Goal: Transaction & Acquisition: Download file/media

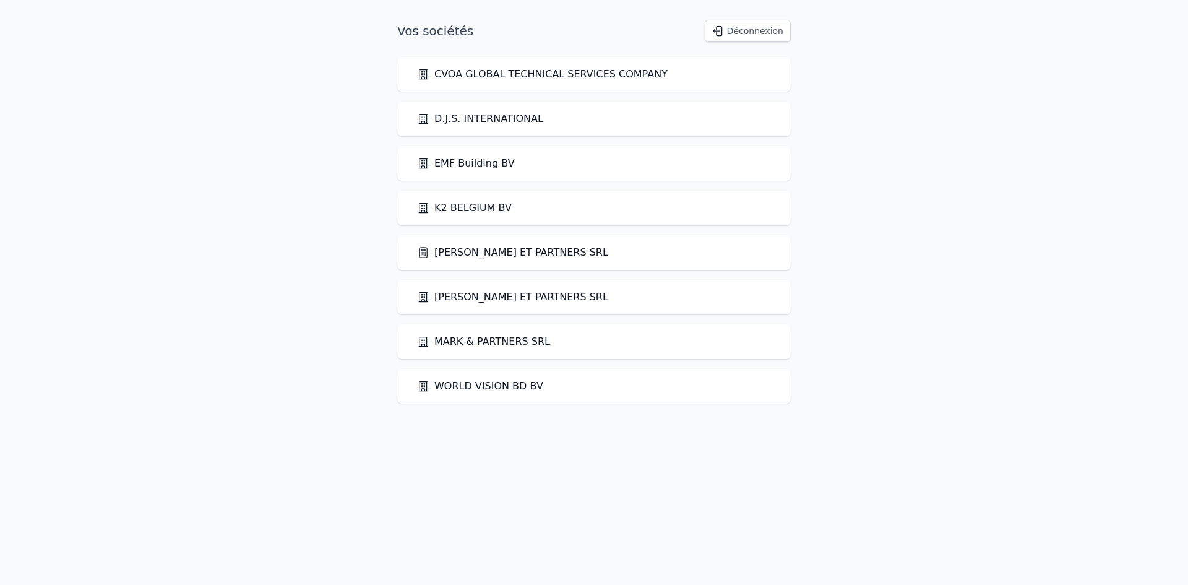
click at [448, 252] on link "[PERSON_NAME] ET PARTNERS SRL" at bounding box center [512, 252] width 191 height 15
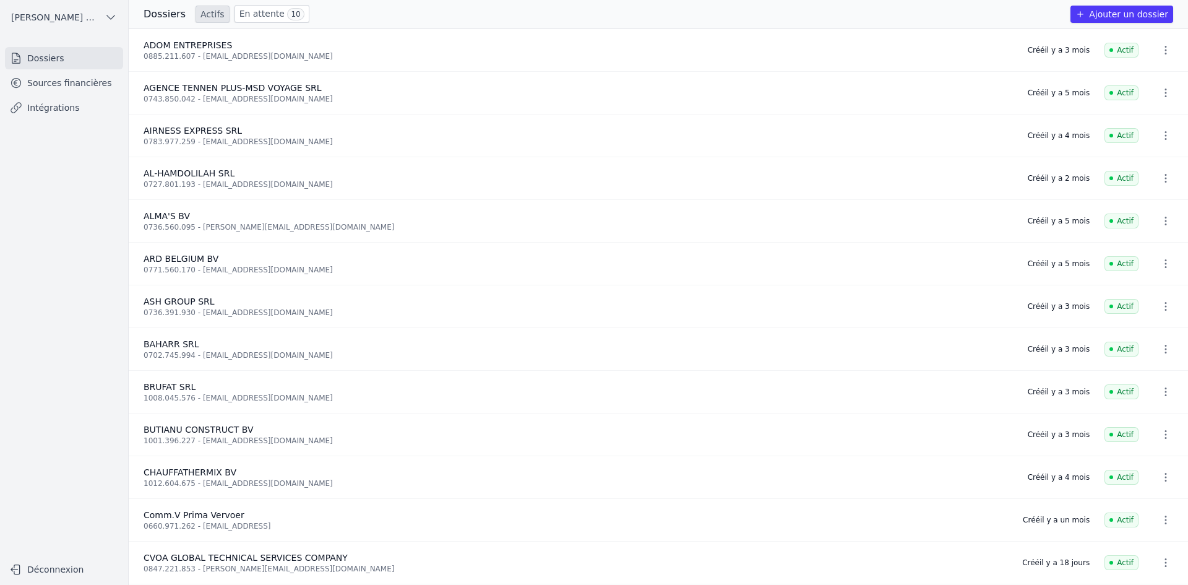
click at [78, 88] on link "Sources financières" at bounding box center [64, 83] width 118 height 22
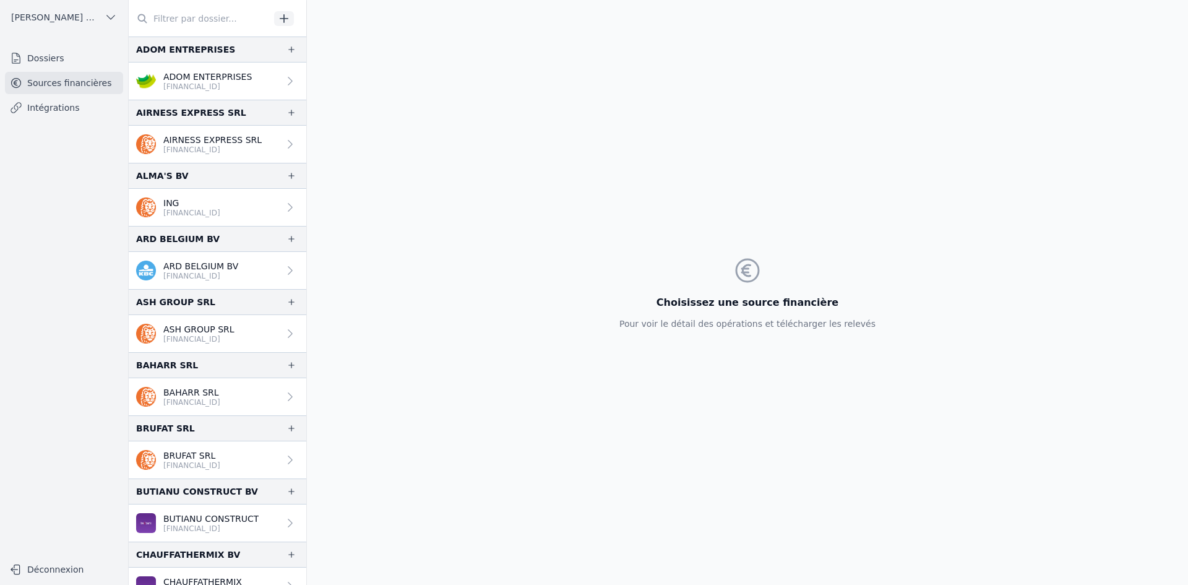
click at [158, 78] on div "ADOM ENTERPRISES [FINANCIAL_ID]" at bounding box center [194, 81] width 116 height 21
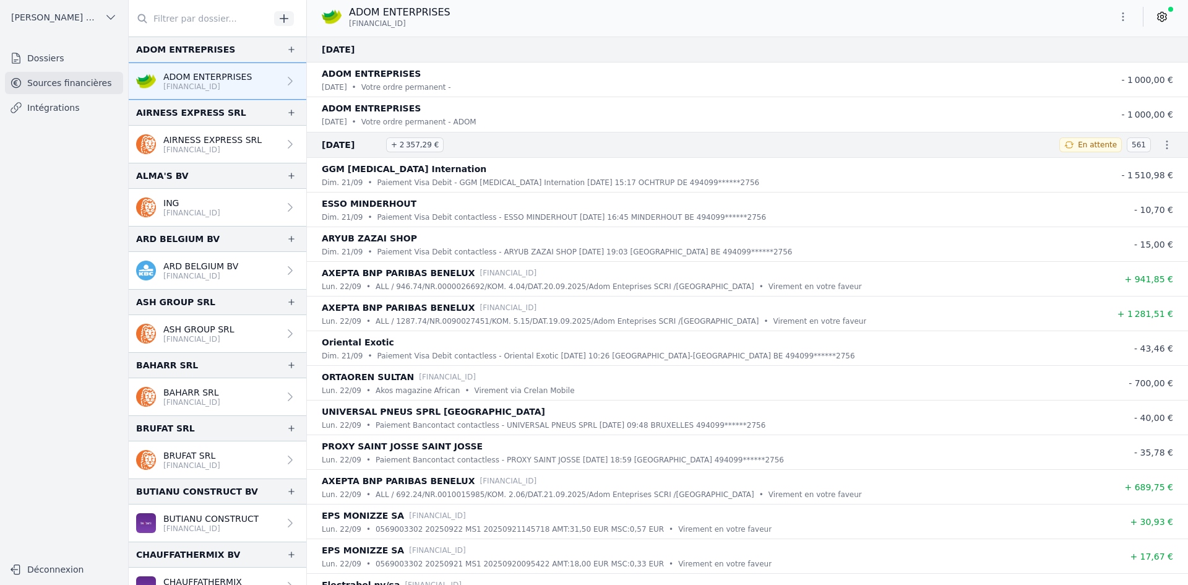
click at [1119, 11] on icon "button" at bounding box center [1123, 17] width 12 height 12
click at [1111, 66] on button "Exporter" at bounding box center [1093, 65] width 89 height 23
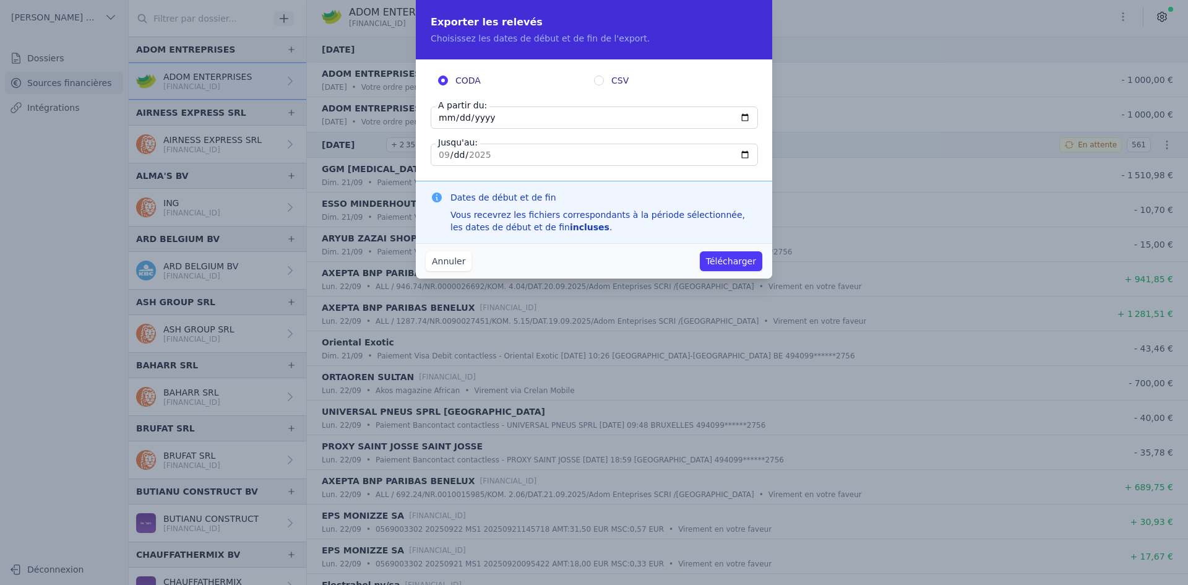
click at [447, 116] on input "[DATE]" at bounding box center [594, 117] width 327 height 22
type input "[DATE]"
click at [735, 259] on button "Télécharger" at bounding box center [731, 261] width 62 height 20
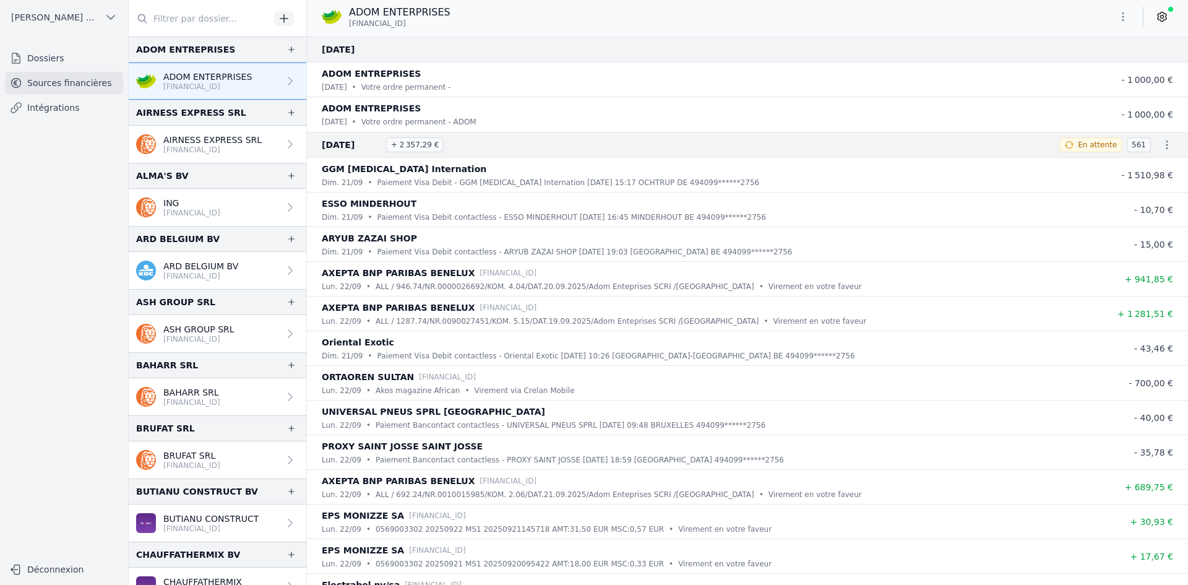
click at [221, 139] on p "AIRNESS EXPRESS SRL" at bounding box center [212, 140] width 98 height 12
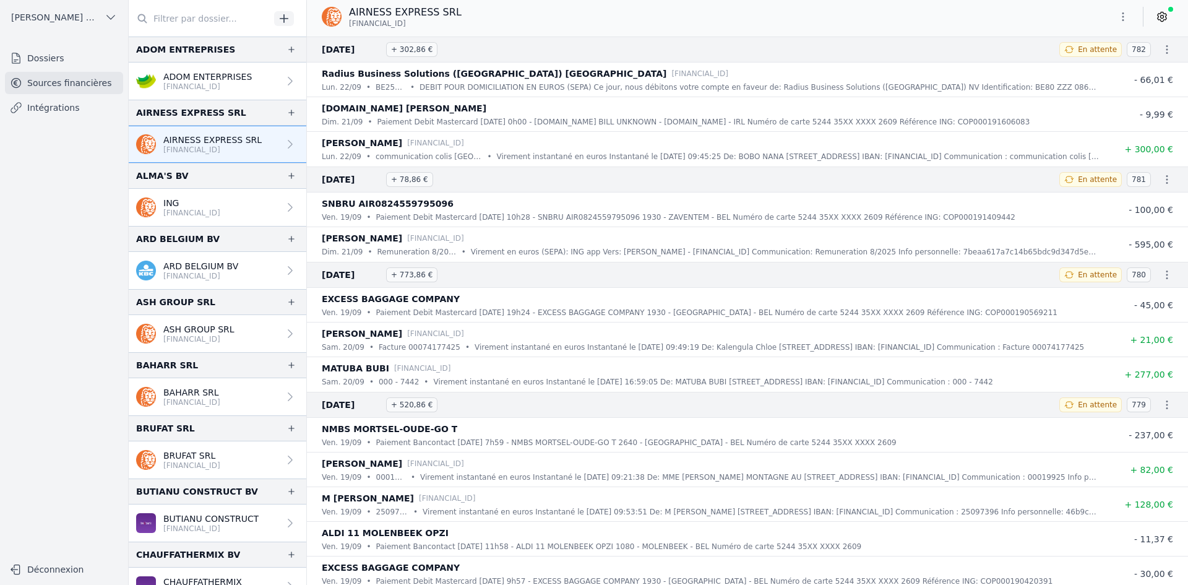
click at [1122, 24] on button "button" at bounding box center [1123, 17] width 25 height 20
click at [1097, 65] on button "Exporter" at bounding box center [1093, 65] width 89 height 23
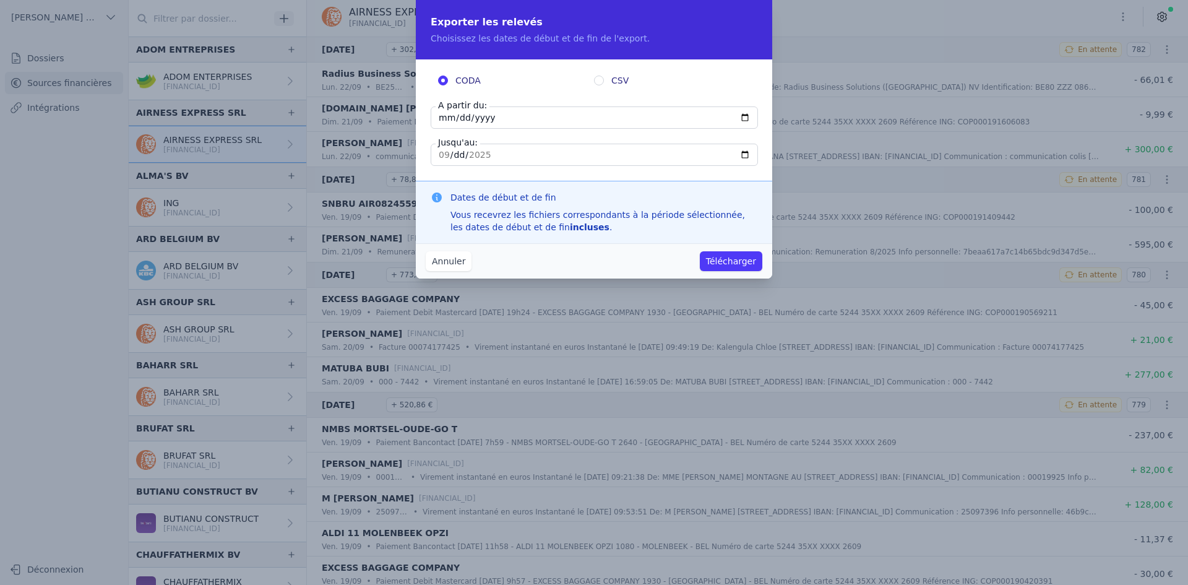
click at [440, 121] on input "[DATE]" at bounding box center [594, 117] width 327 height 22
type input "[DATE]"
click at [730, 254] on button "Télécharger" at bounding box center [731, 261] width 62 height 20
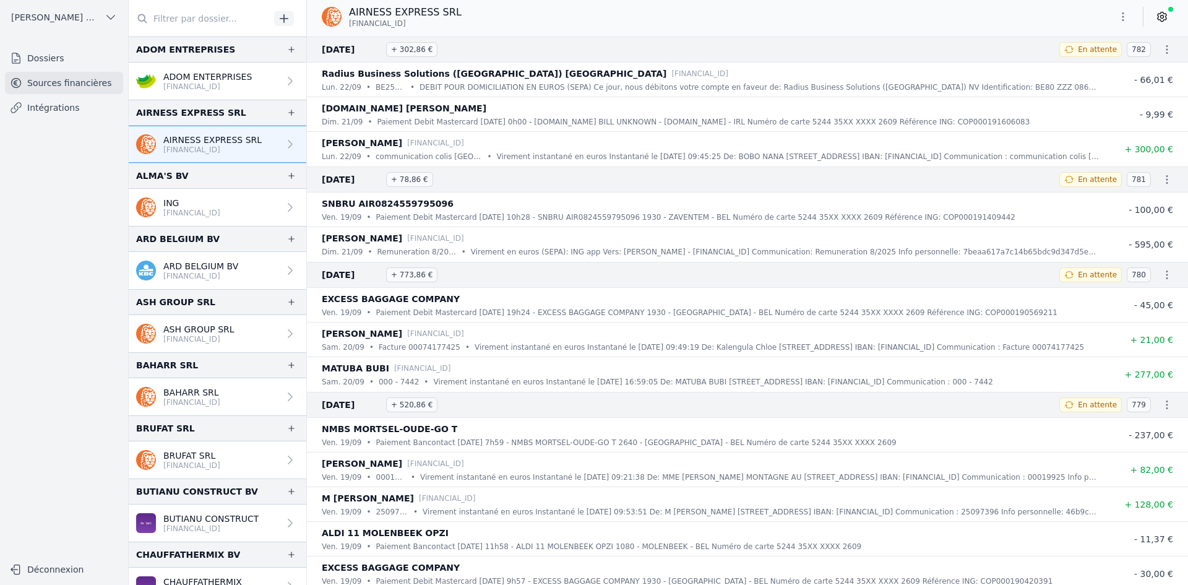
click at [255, 200] on link "ING [FINANCIAL_ID]" at bounding box center [218, 207] width 178 height 37
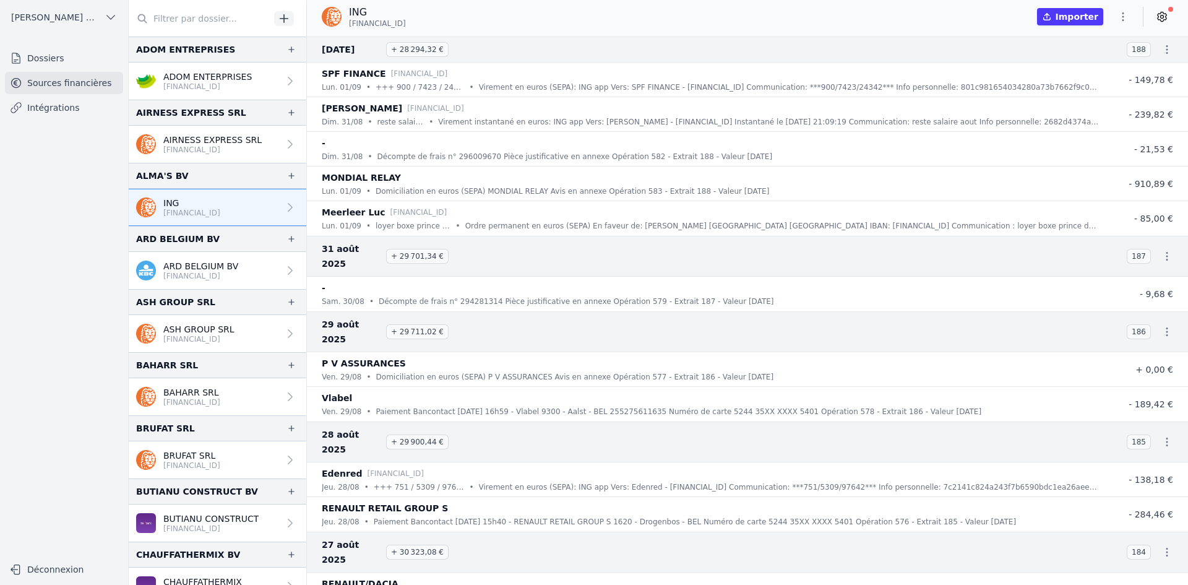
drag, startPoint x: 178, startPoint y: 266, endPoint x: 170, endPoint y: 257, distance: 11.9
click at [178, 266] on p "ARD BELGIUM BV" at bounding box center [200, 266] width 75 height 12
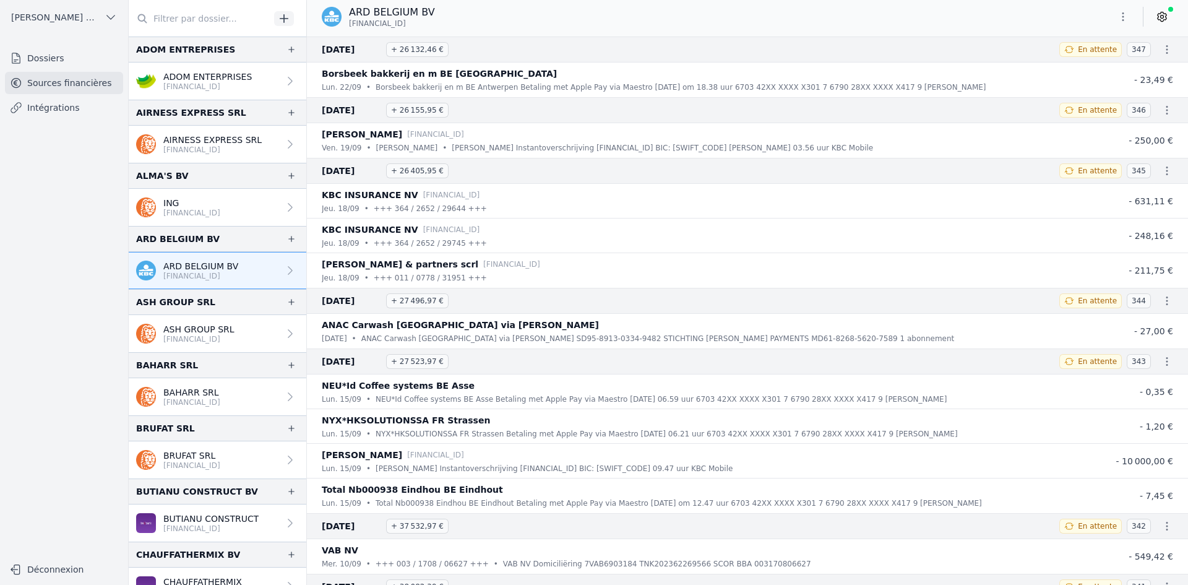
click at [1120, 17] on icon "button" at bounding box center [1123, 17] width 12 height 12
click at [1055, 70] on button "Exporter" at bounding box center [1093, 65] width 89 height 23
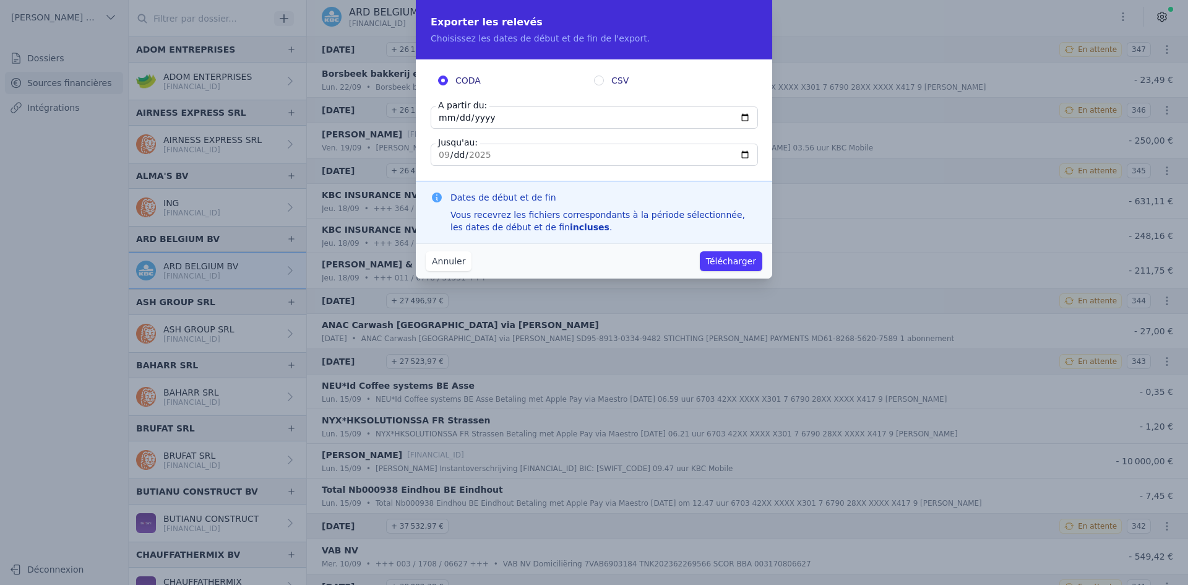
click at [446, 122] on input "[DATE]" at bounding box center [594, 117] width 327 height 22
type input "[DATE]"
click at [742, 262] on button "Télécharger" at bounding box center [731, 261] width 62 height 20
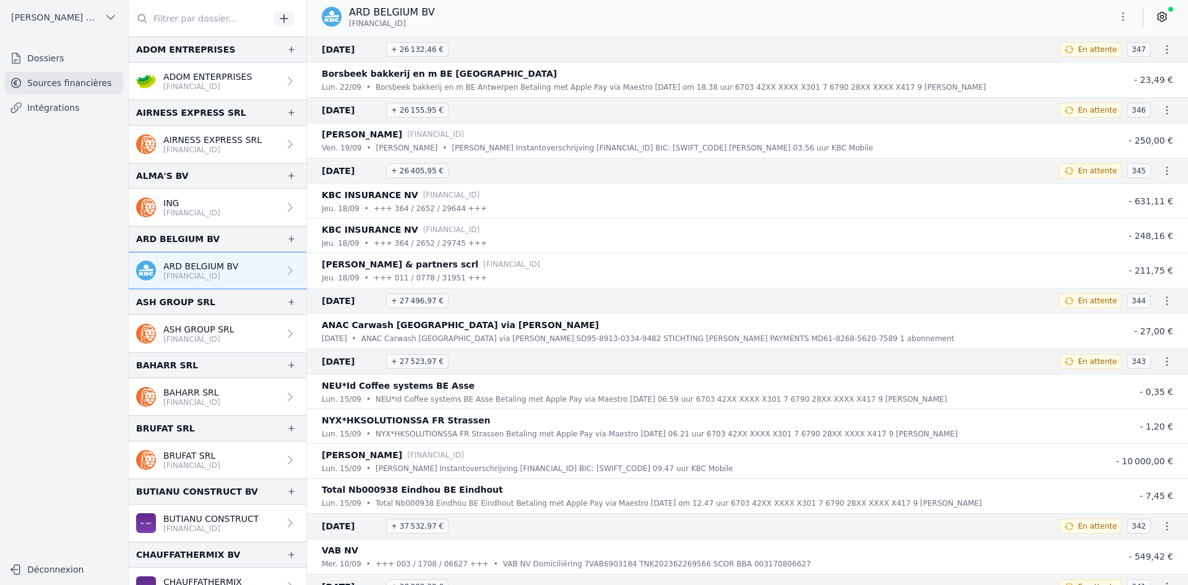
click at [216, 340] on p "[FINANCIAL_ID]" at bounding box center [198, 339] width 71 height 10
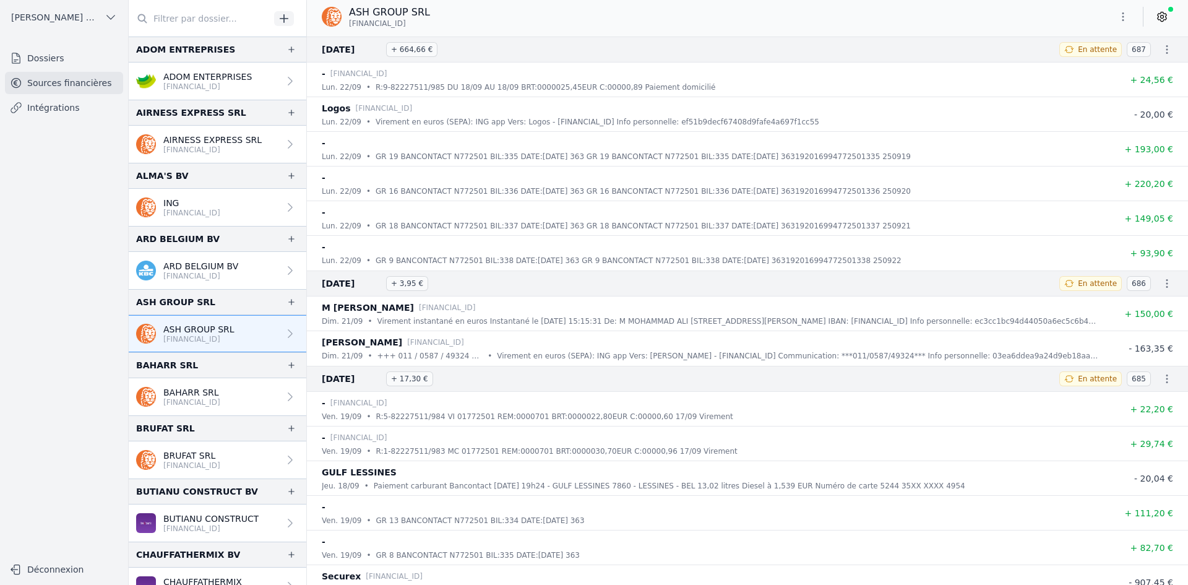
click at [1116, 16] on button "button" at bounding box center [1123, 17] width 25 height 20
click at [1079, 64] on button "Exporter" at bounding box center [1093, 65] width 89 height 23
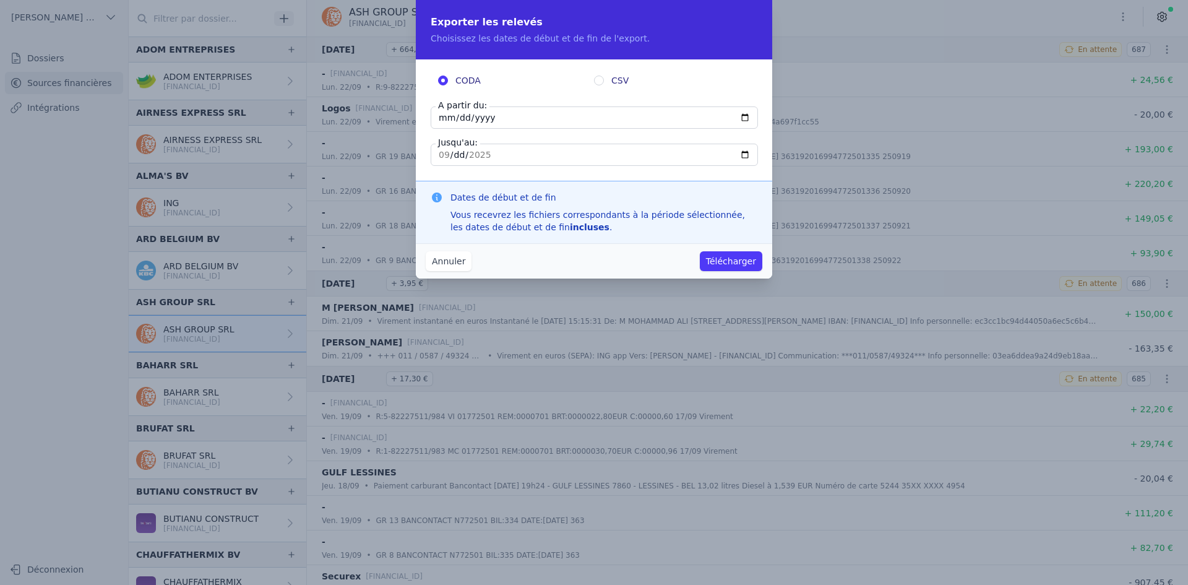
click at [444, 116] on input "[DATE]" at bounding box center [594, 117] width 327 height 22
type input "[DATE]"
click at [720, 254] on button "Télécharger" at bounding box center [731, 261] width 62 height 20
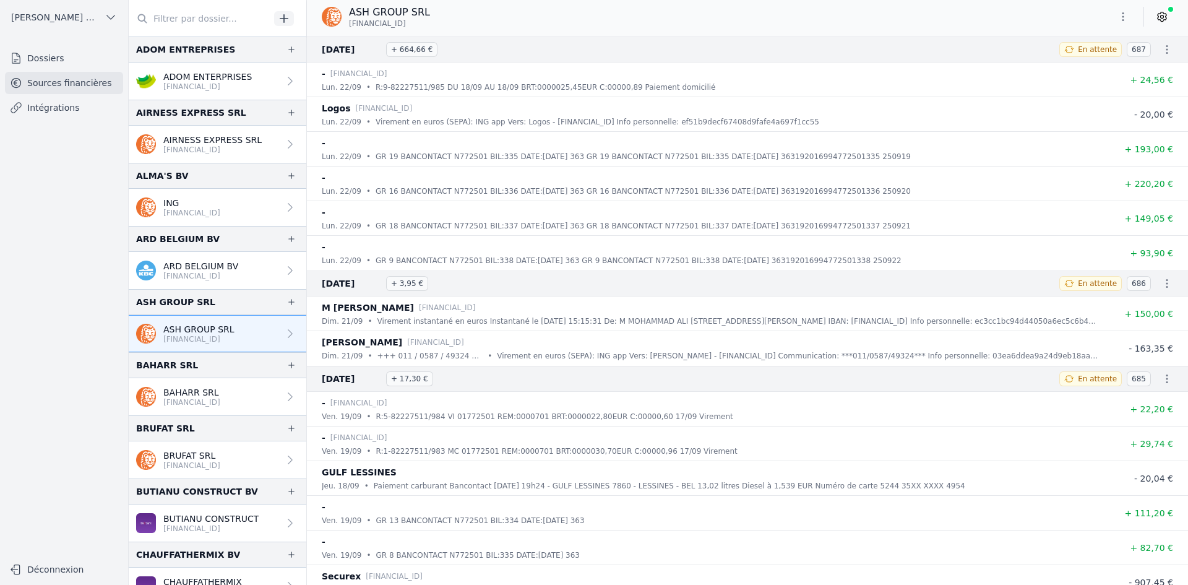
click at [171, 384] on link "BAHARR SRL [FINANCIAL_ID]" at bounding box center [218, 396] width 178 height 37
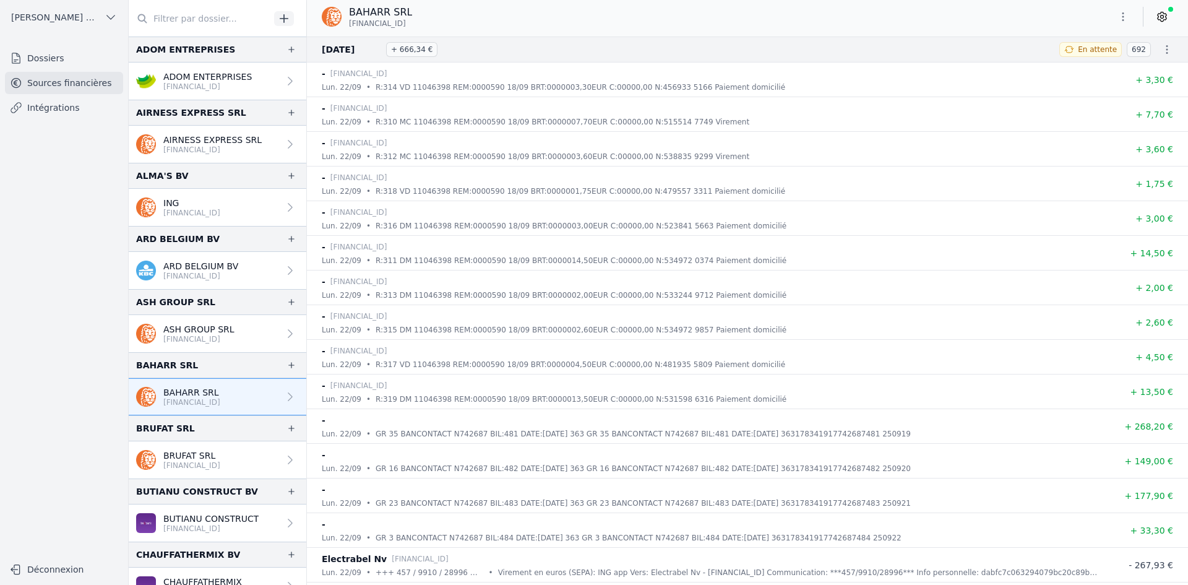
click at [1124, 22] on icon "button" at bounding box center [1123, 17] width 12 height 12
click at [1098, 74] on button "Exporter" at bounding box center [1093, 65] width 89 height 23
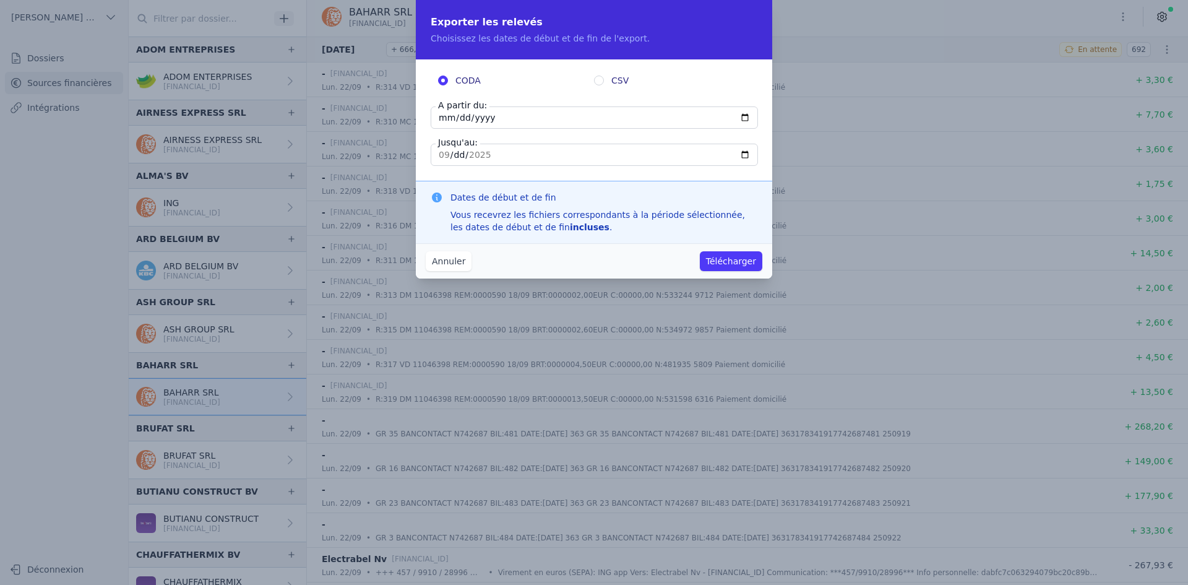
click at [448, 120] on input "[DATE]" at bounding box center [594, 117] width 327 height 22
type input "[DATE]"
click at [735, 254] on button "Télécharger" at bounding box center [731, 261] width 62 height 20
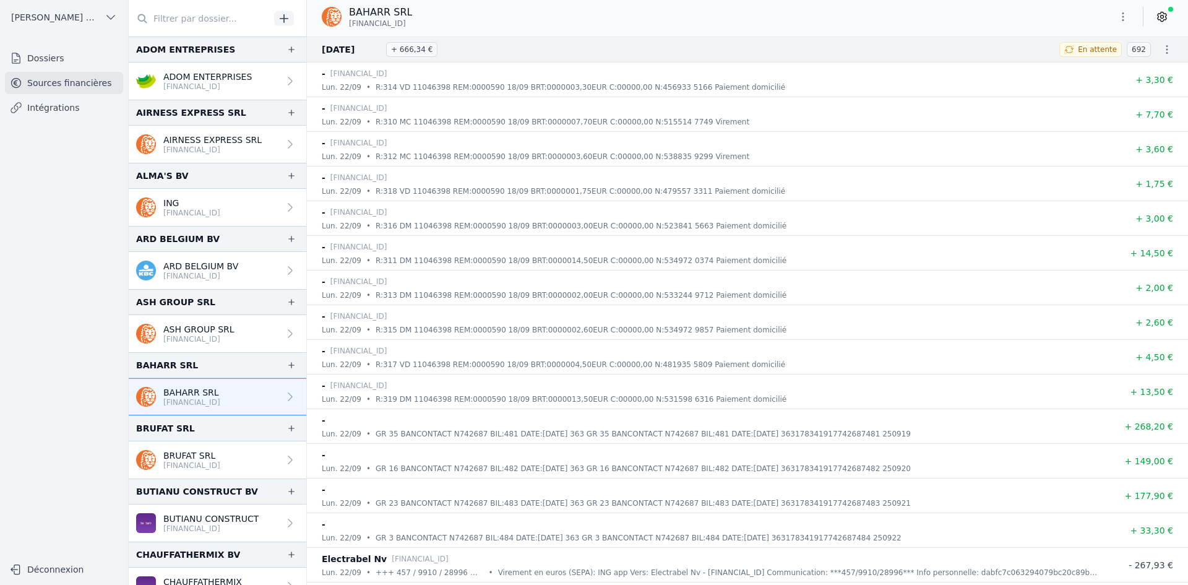
click at [165, 464] on p "[FINANCIAL_ID]" at bounding box center [191, 465] width 57 height 10
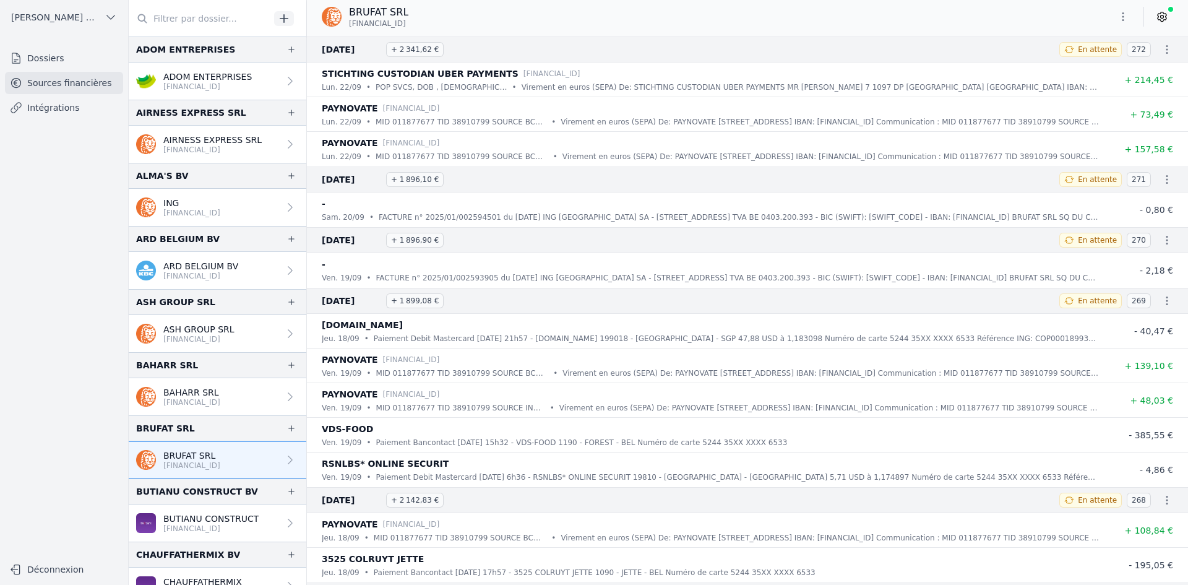
click at [1122, 22] on icon "button" at bounding box center [1123, 17] width 12 height 12
click at [1094, 68] on button "Exporter" at bounding box center [1093, 65] width 89 height 23
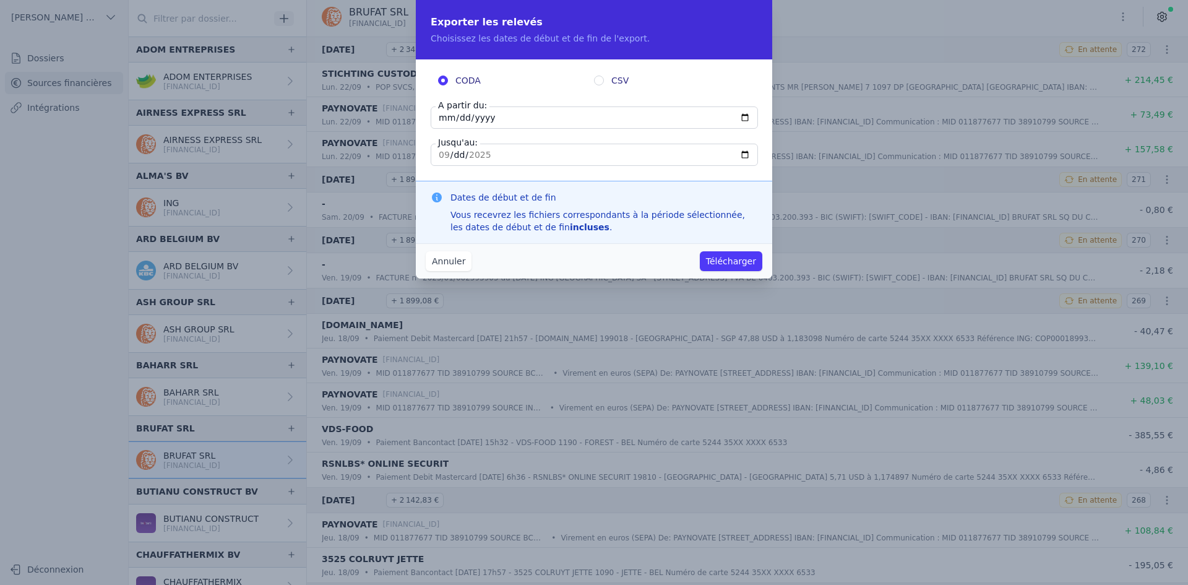
click at [444, 116] on input "[DATE]" at bounding box center [594, 117] width 327 height 22
type input "[DATE]"
click at [722, 264] on button "Télécharger" at bounding box center [731, 261] width 62 height 20
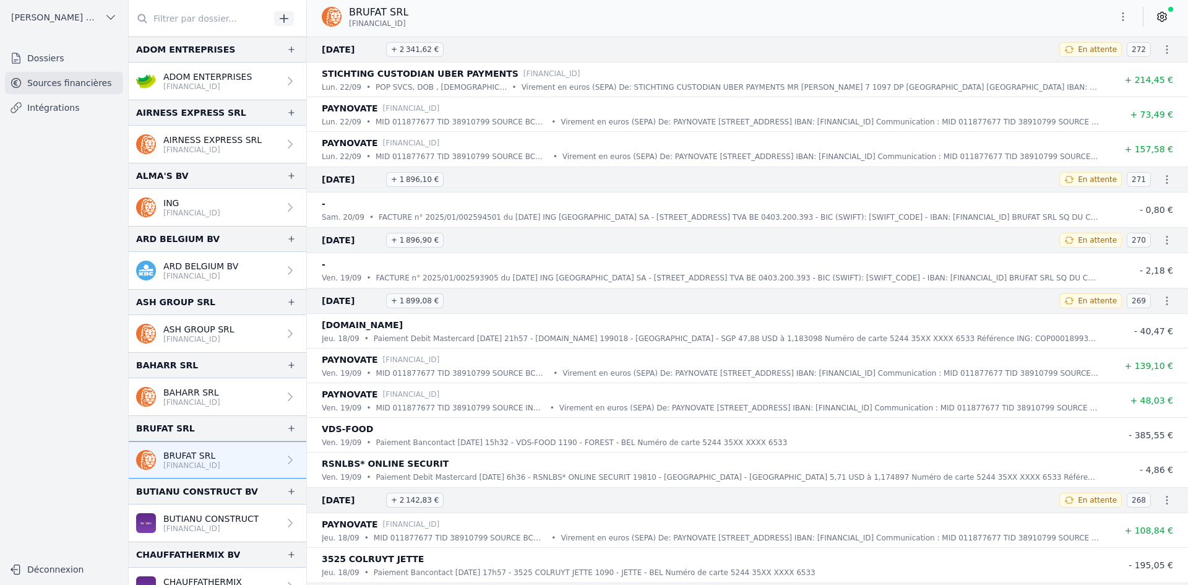
click at [207, 514] on p "BUTIANU CONSTRUCT" at bounding box center [210, 518] width 95 height 12
click at [212, 521] on p "BUTIANU CONSTRUCT" at bounding box center [210, 518] width 95 height 12
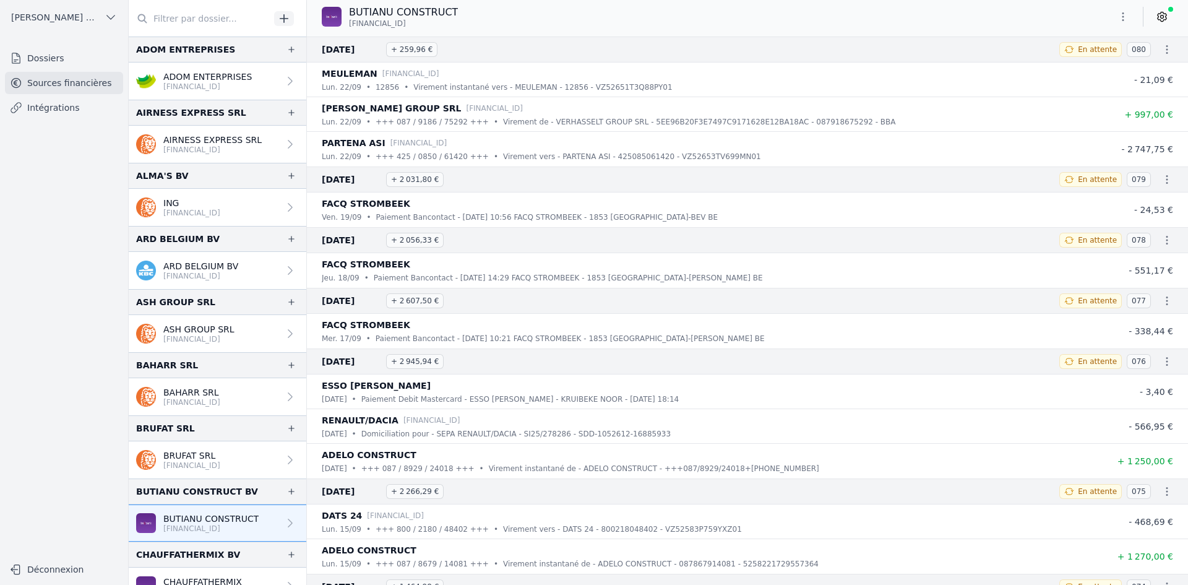
click at [1119, 24] on button "button" at bounding box center [1123, 17] width 25 height 20
click at [1084, 65] on button "Exporter" at bounding box center [1093, 65] width 89 height 23
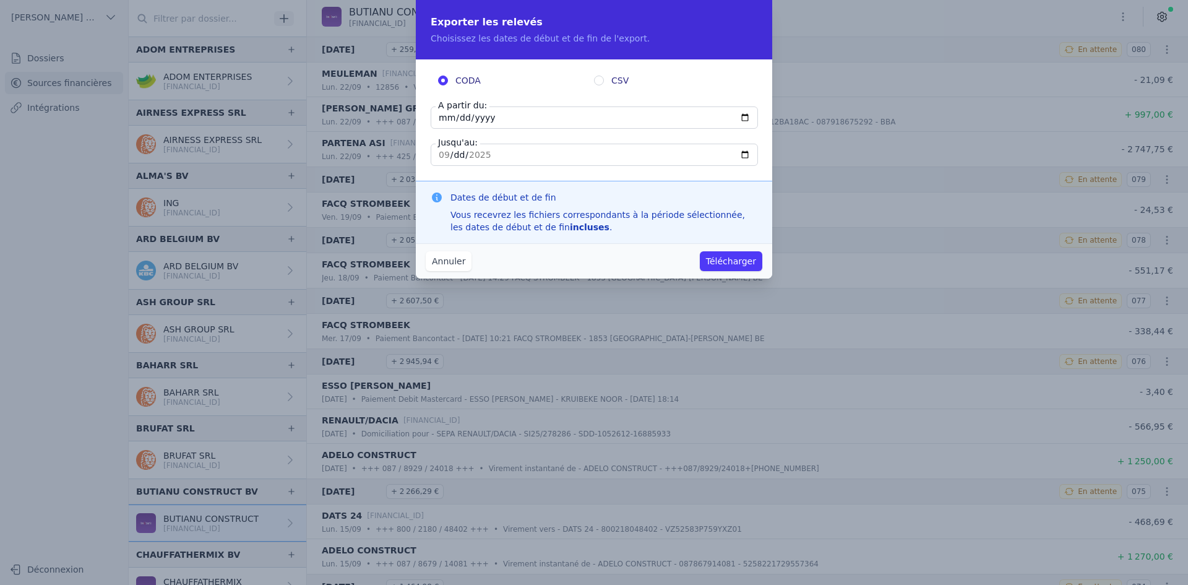
click at [445, 118] on input "[DATE]" at bounding box center [594, 117] width 327 height 22
type input "[DATE]"
click at [733, 249] on div "Annuler Télécharger" at bounding box center [594, 260] width 356 height 35
click at [726, 257] on button "Télécharger" at bounding box center [731, 261] width 62 height 20
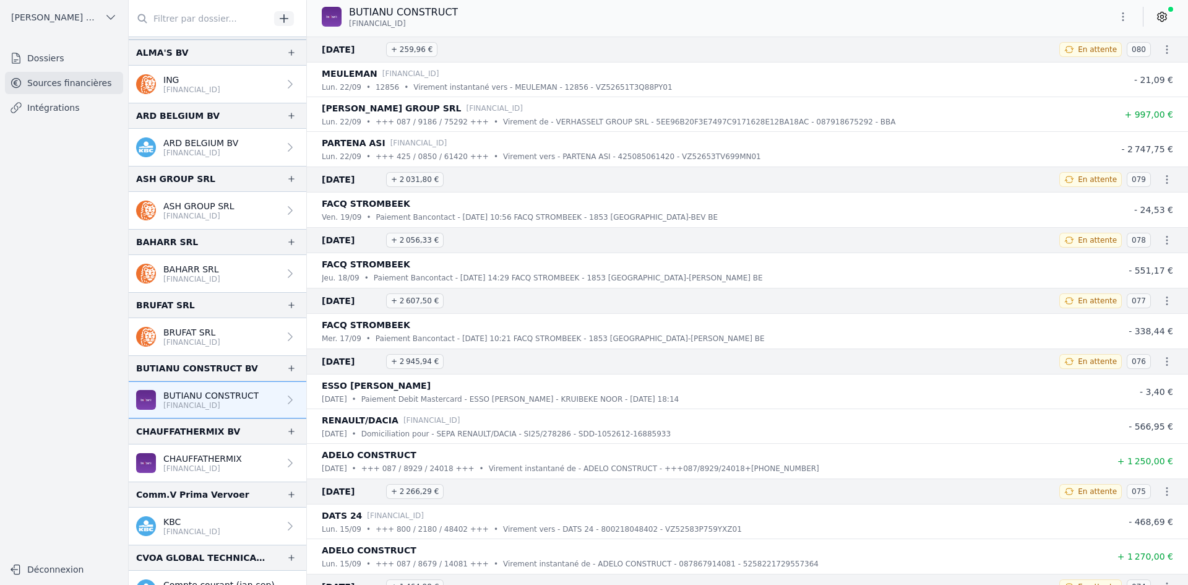
scroll to position [124, 0]
click at [215, 470] on p "[FINANCIAL_ID]" at bounding box center [202, 468] width 79 height 10
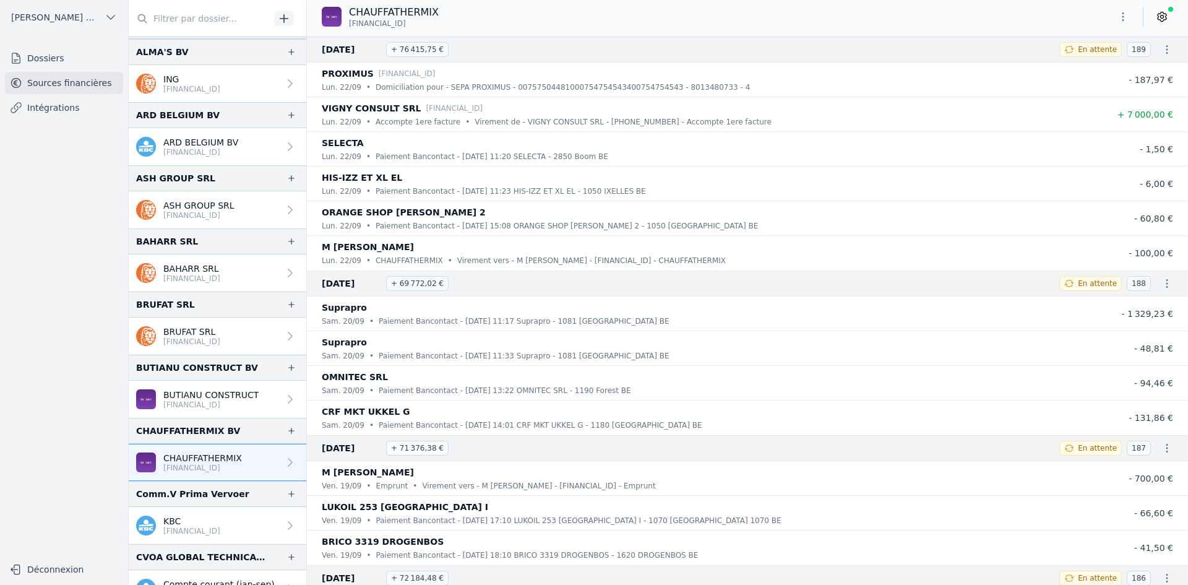
click at [1126, 18] on icon "button" at bounding box center [1123, 17] width 12 height 12
click at [1084, 67] on button "Exporter" at bounding box center [1093, 65] width 89 height 23
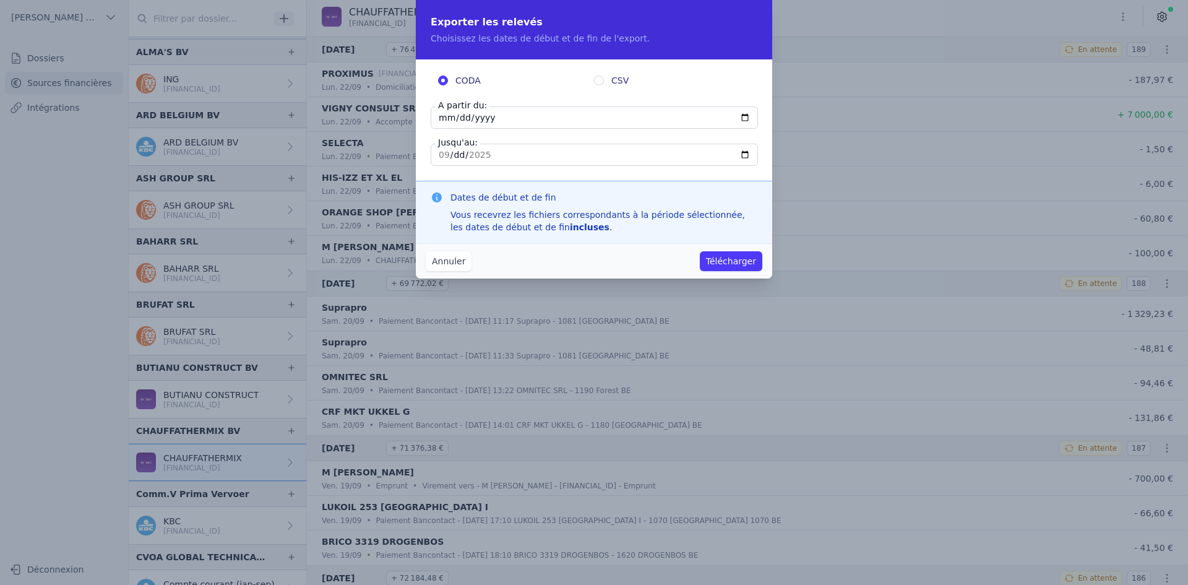
click at [444, 121] on input "[DATE]" at bounding box center [594, 117] width 327 height 22
type input "[DATE]"
click at [732, 266] on button "Télécharger" at bounding box center [731, 261] width 62 height 20
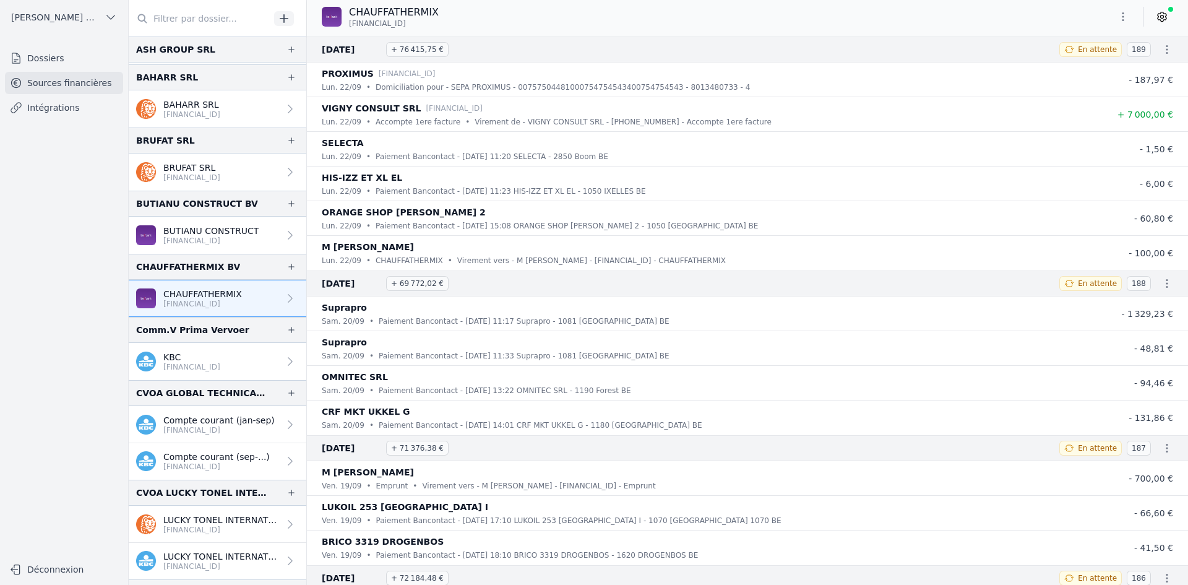
scroll to position [309, 0]
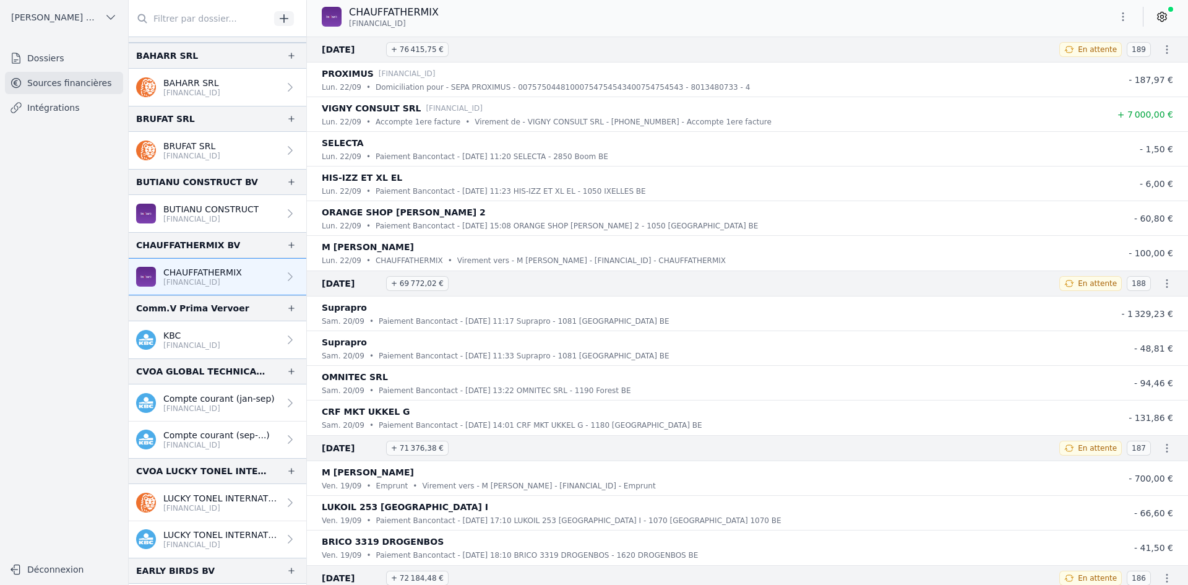
click at [213, 407] on p "[FINANCIAL_ID]" at bounding box center [218, 408] width 111 height 10
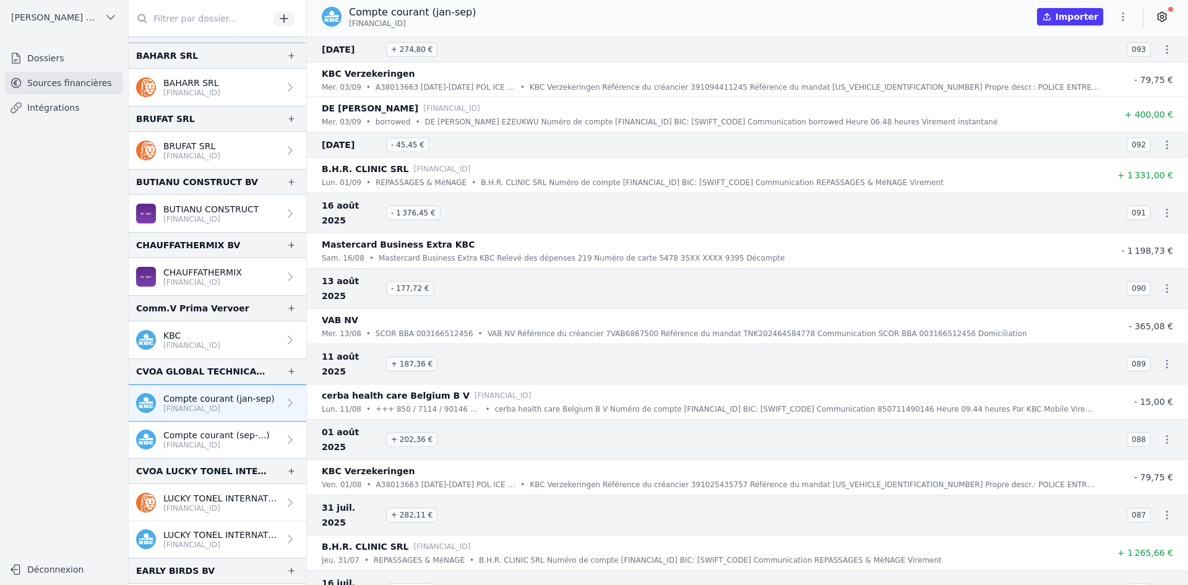
click at [247, 441] on p "[FINANCIAL_ID]" at bounding box center [216, 445] width 106 height 10
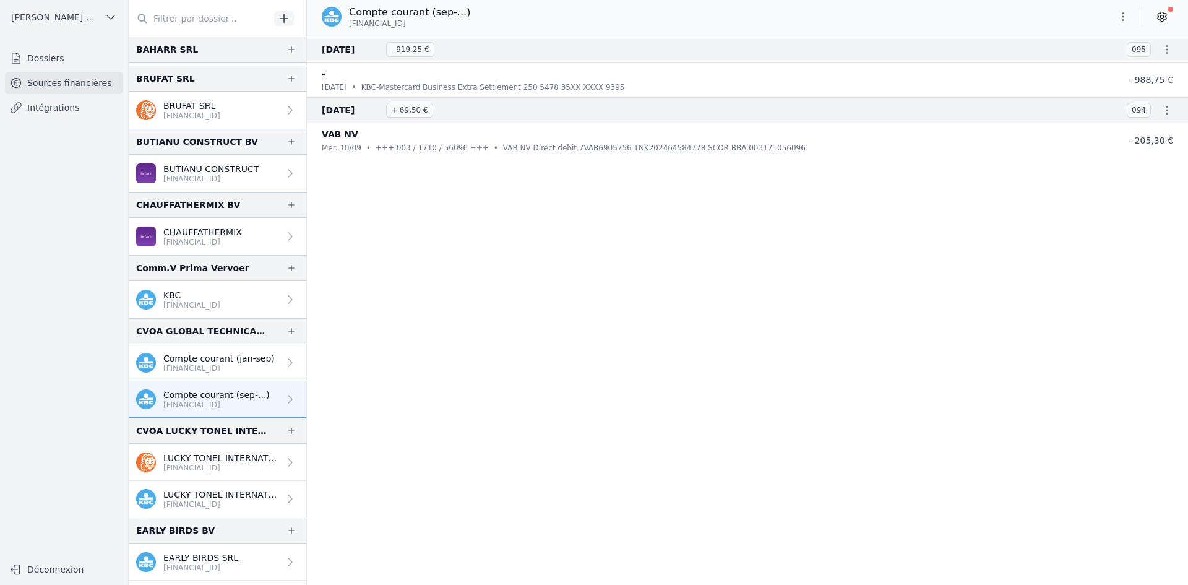
scroll to position [371, 0]
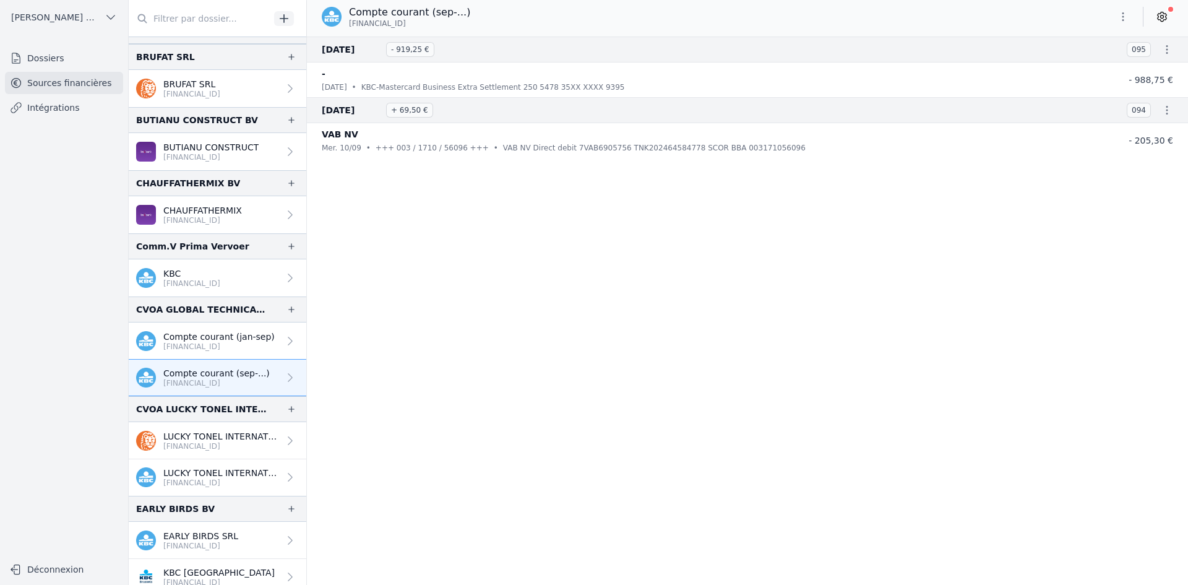
click at [199, 436] on p "LUCKY TONEL INTERNATIONAL SCRIS" at bounding box center [221, 436] width 116 height 12
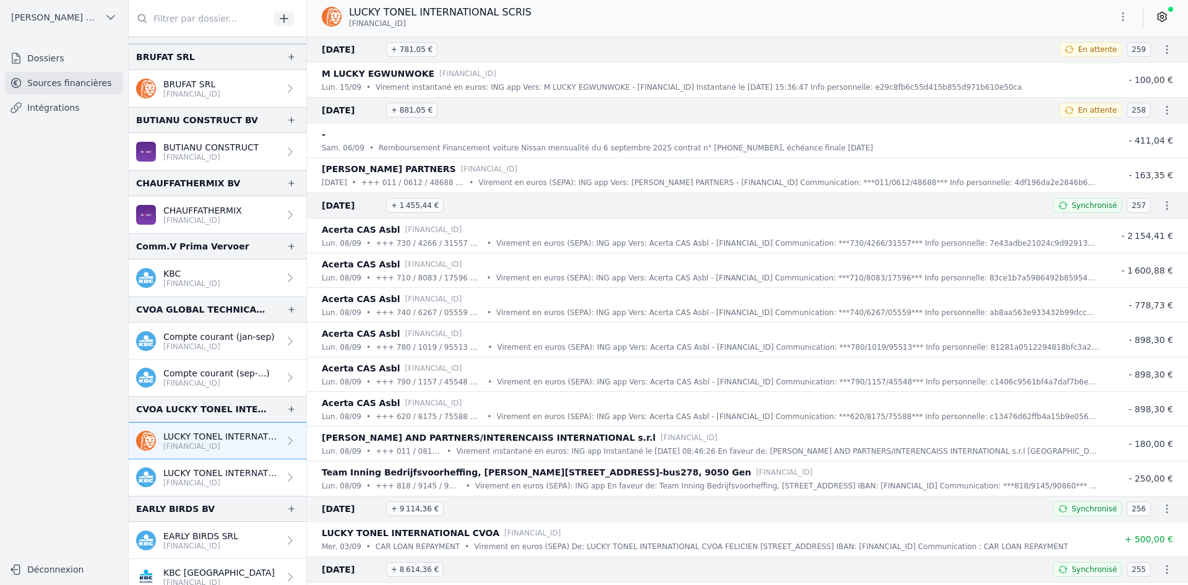
click at [173, 468] on p "LUCKY TONEL INTERNATIONAL CVOA" at bounding box center [221, 473] width 116 height 12
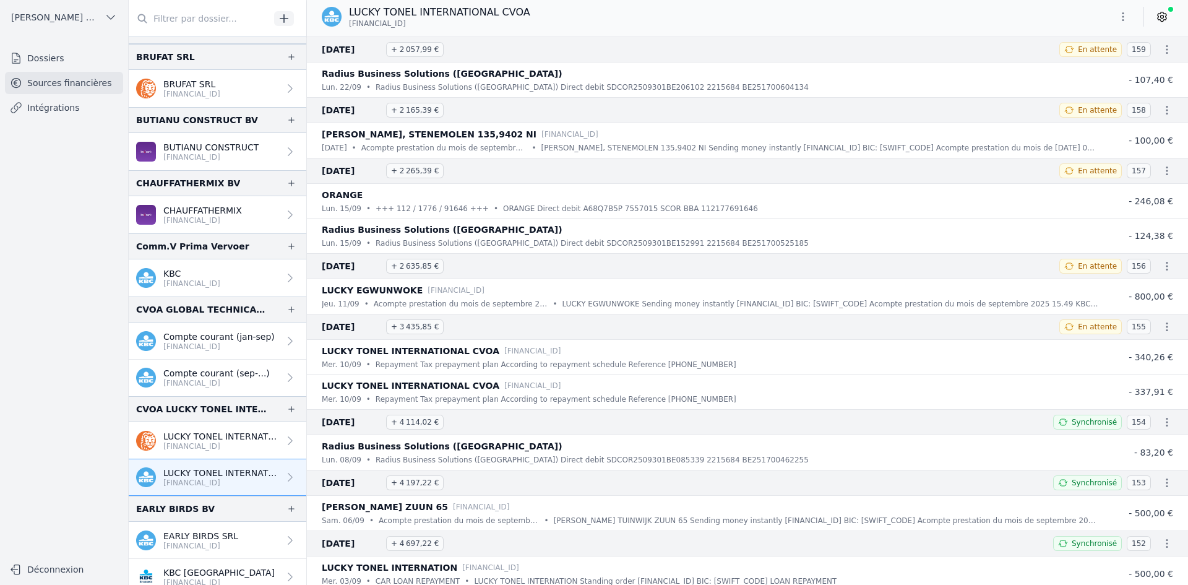
scroll to position [433, 0]
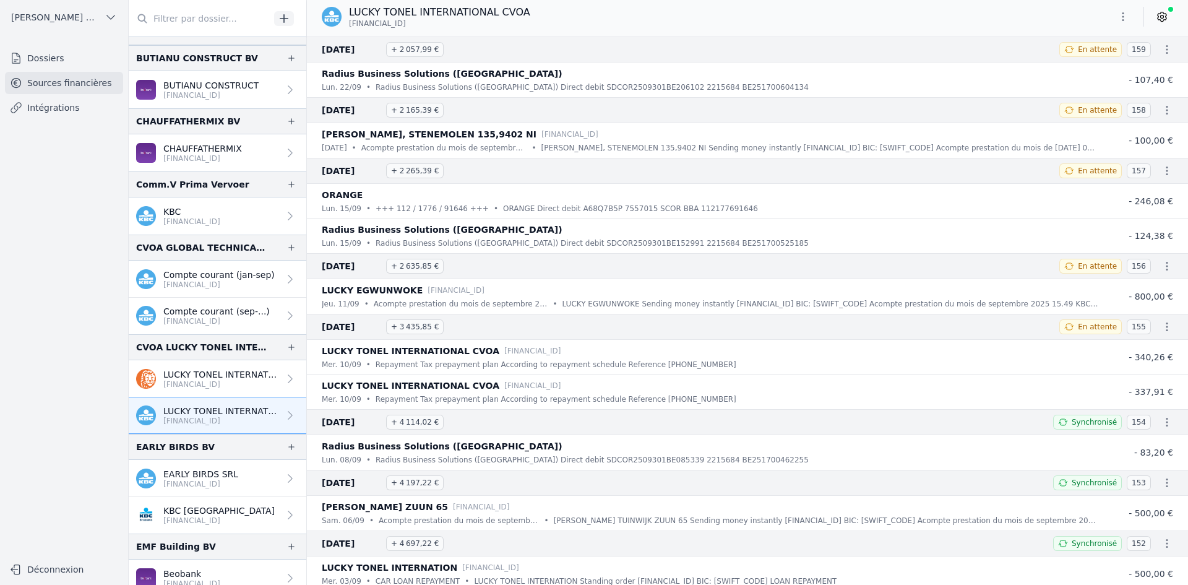
click at [1119, 19] on icon "button" at bounding box center [1123, 17] width 12 height 12
click at [1097, 65] on button "Exporter" at bounding box center [1093, 65] width 89 height 23
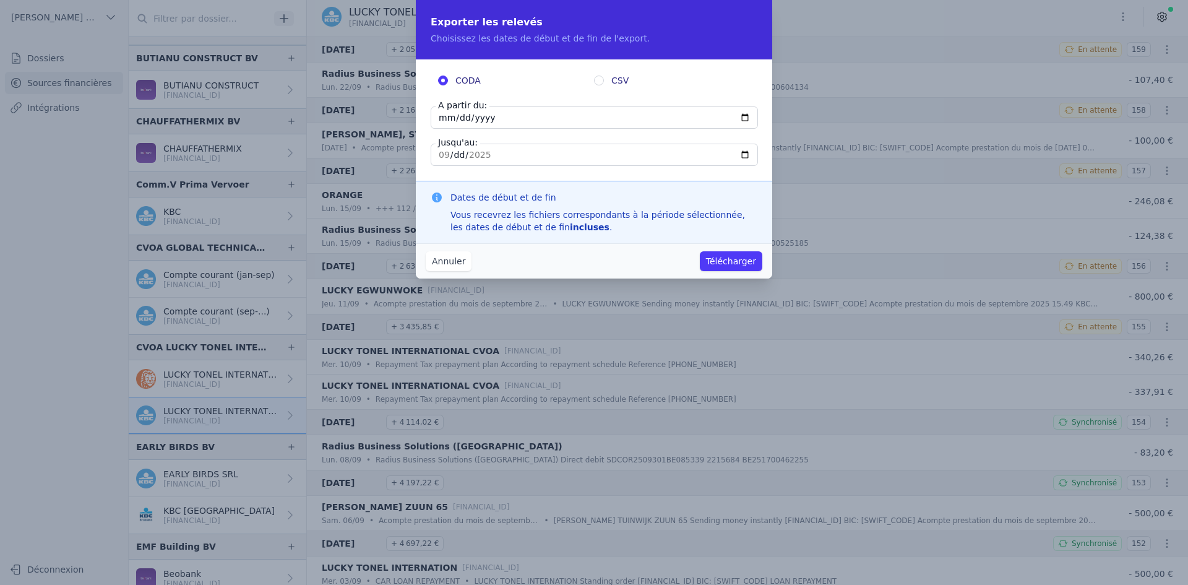
click at [446, 119] on input "[DATE]" at bounding box center [594, 117] width 327 height 22
type input "[DATE]"
click at [727, 262] on button "Télécharger" at bounding box center [731, 261] width 62 height 20
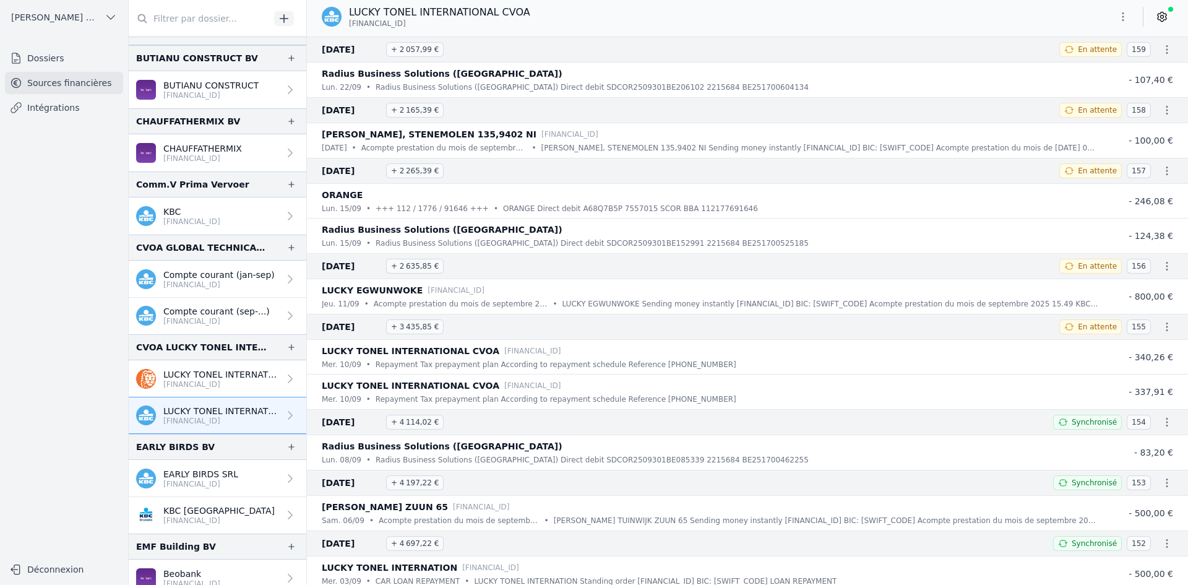
scroll to position [495, 0]
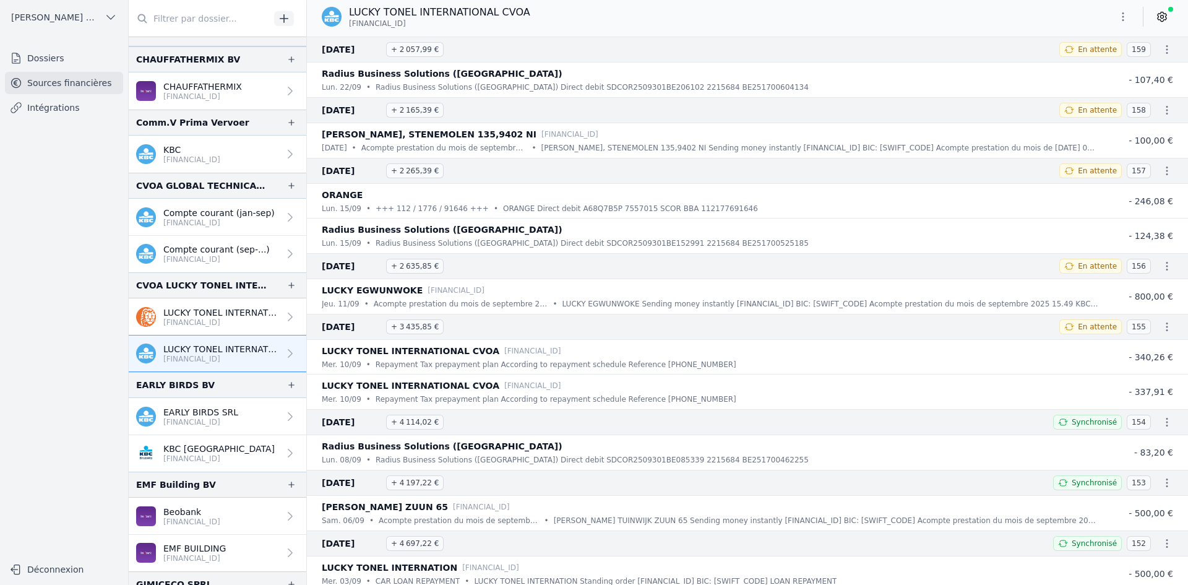
click at [204, 415] on p "EARLY BIRDS SRL" at bounding box center [200, 412] width 75 height 12
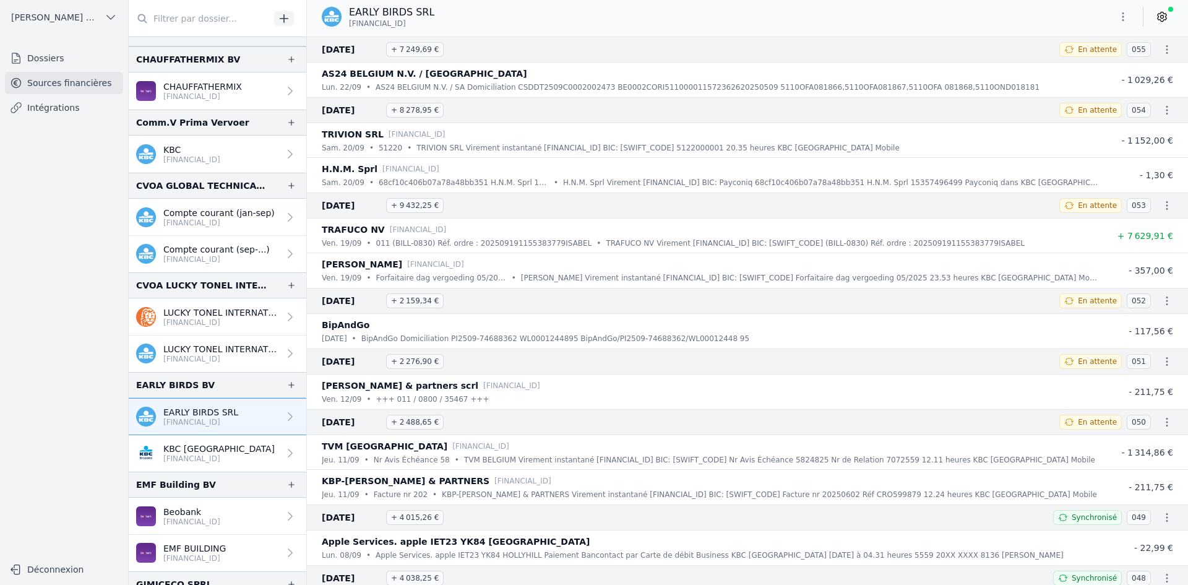
click at [1119, 19] on icon "button" at bounding box center [1123, 17] width 12 height 12
click at [1089, 69] on button "Exporter" at bounding box center [1093, 65] width 89 height 23
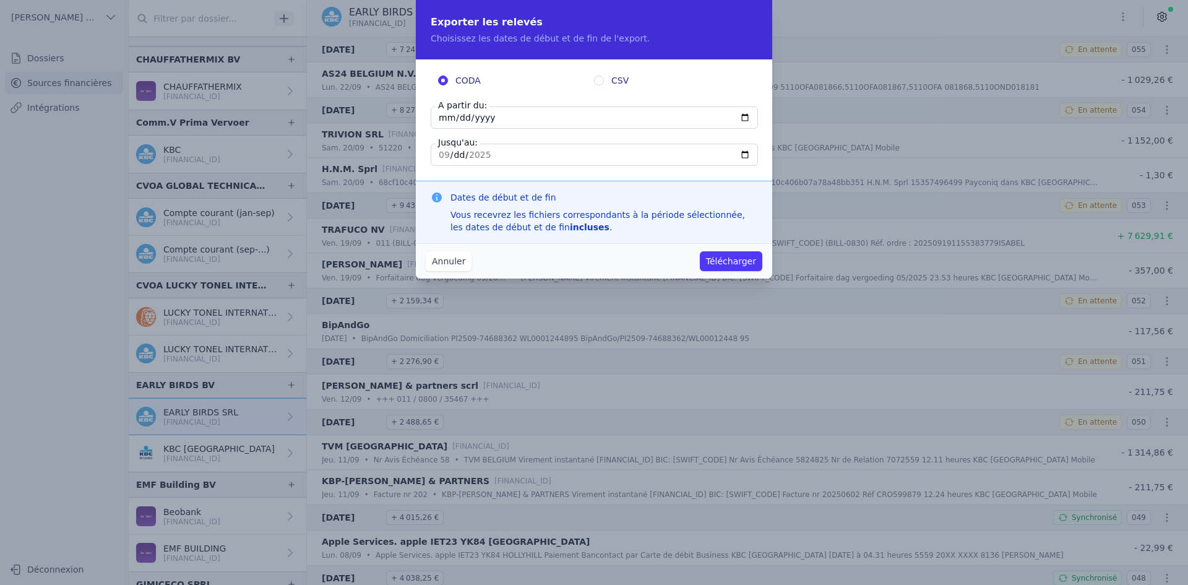
click at [447, 118] on input "[DATE]" at bounding box center [594, 117] width 327 height 22
type input "[DATE]"
click at [739, 266] on button "Télécharger" at bounding box center [731, 261] width 62 height 20
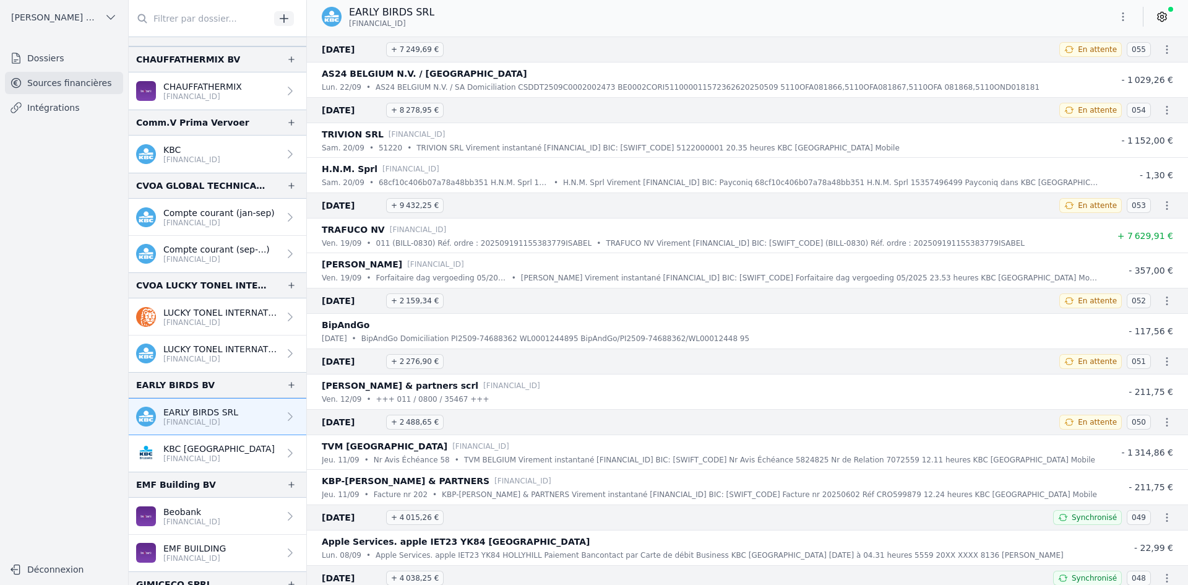
click at [218, 451] on p "KBC [GEOGRAPHIC_DATA]" at bounding box center [218, 448] width 111 height 12
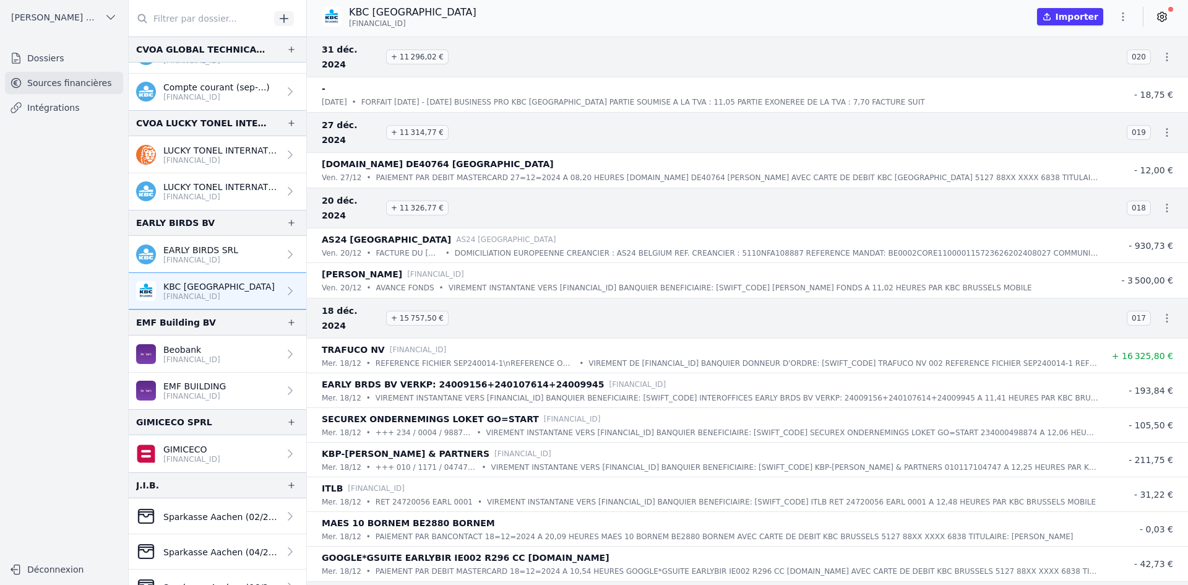
scroll to position [681, 0]
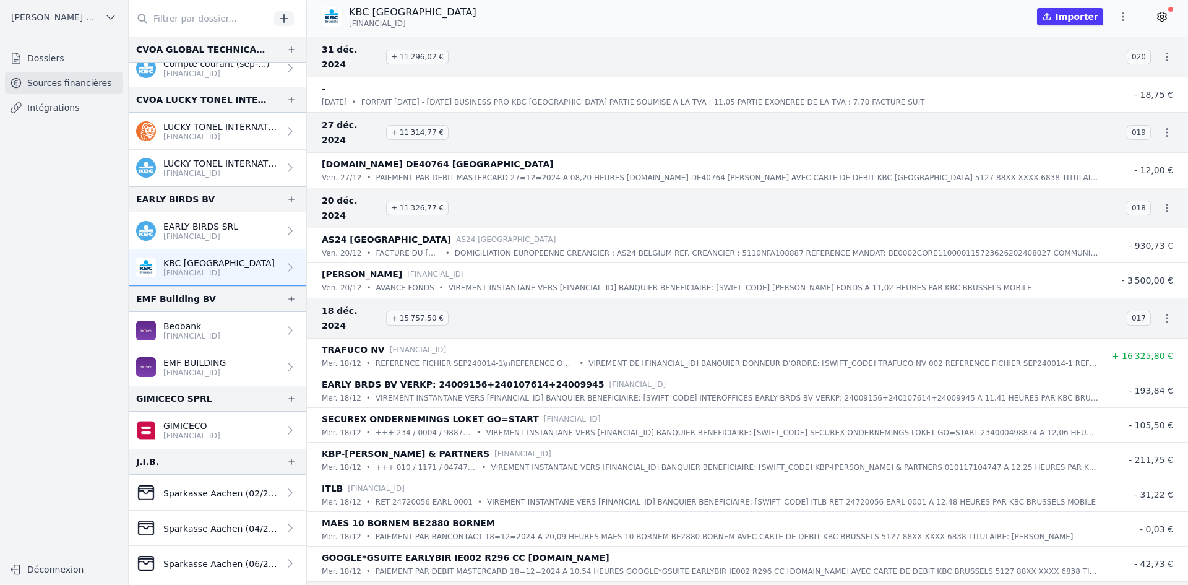
click at [218, 324] on p "Beobank" at bounding box center [191, 326] width 57 height 12
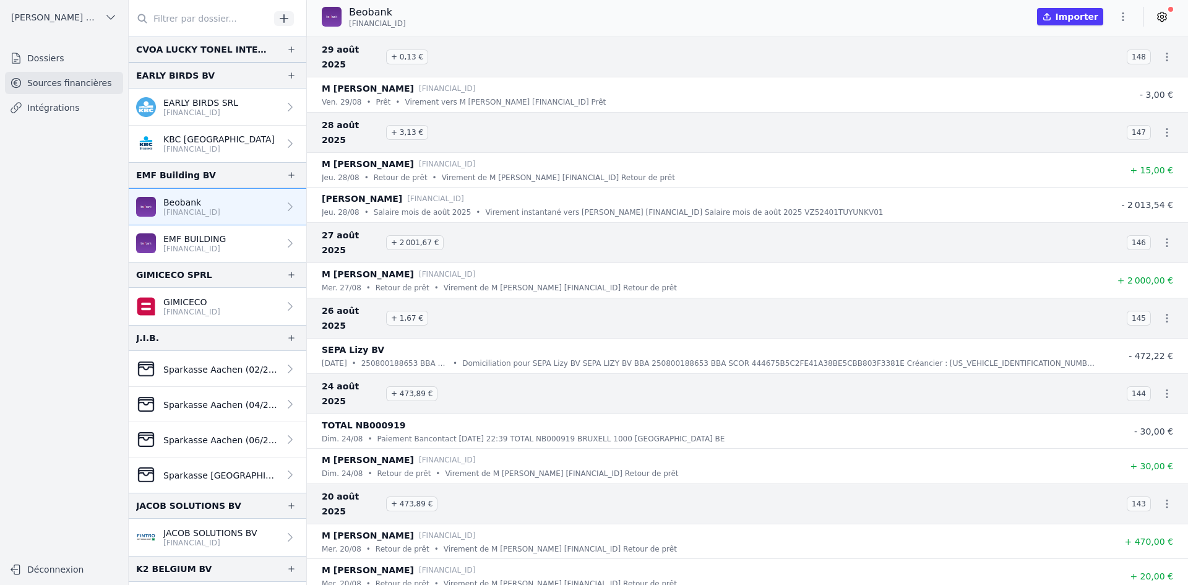
scroll to position [928, 0]
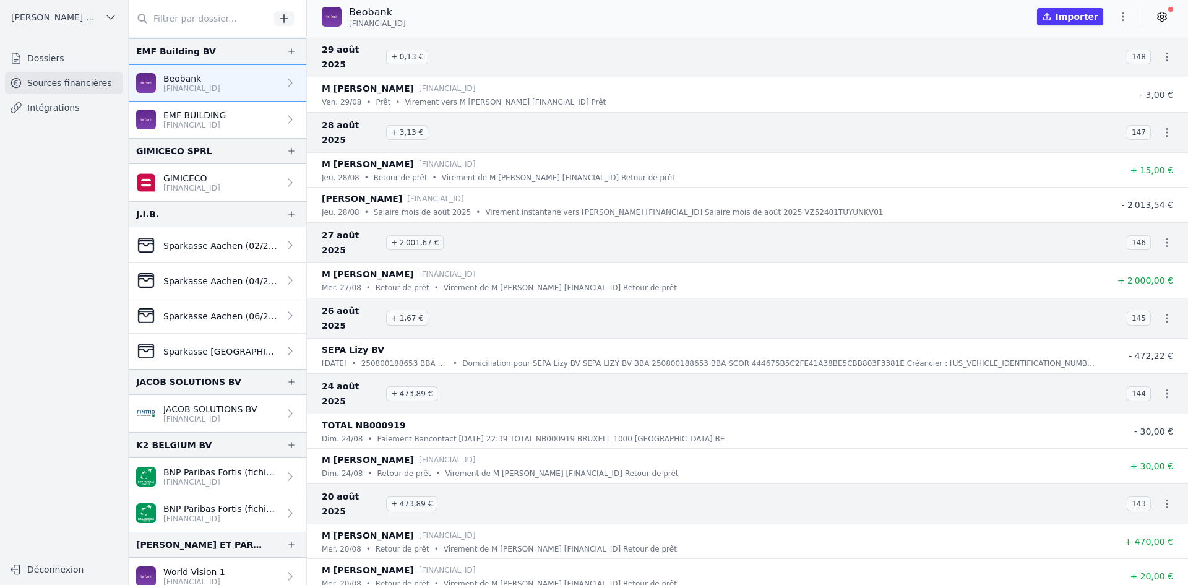
click at [192, 403] on p "JACOB SOLUTIONS BV" at bounding box center [210, 409] width 94 height 12
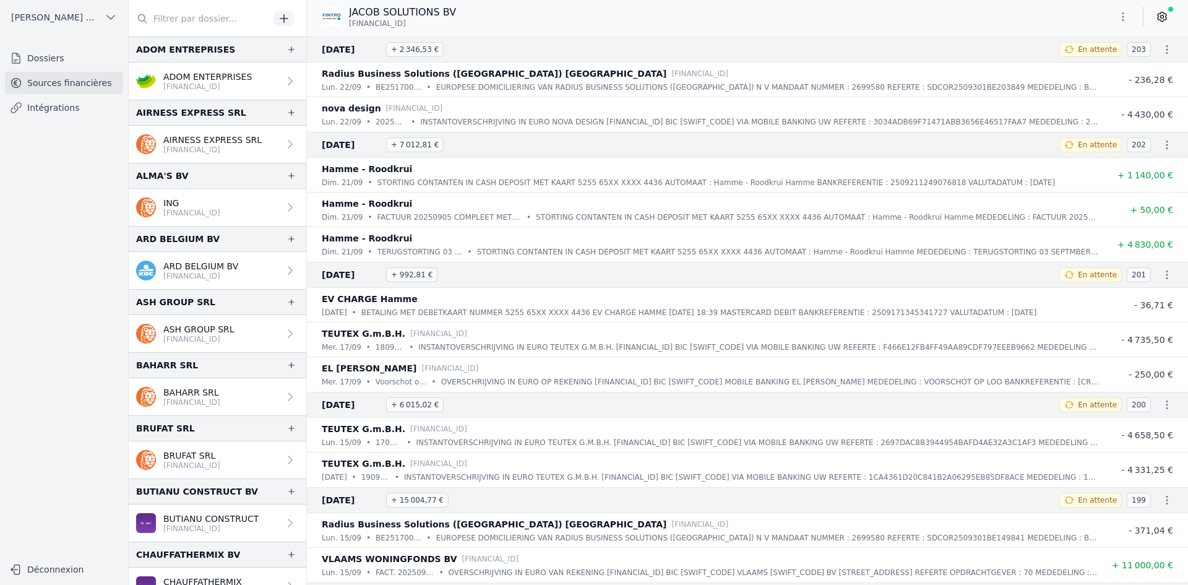
click at [1122, 14] on icon "button" at bounding box center [1123, 17] width 12 height 12
click at [1058, 62] on icon "button" at bounding box center [1061, 66] width 10 height 10
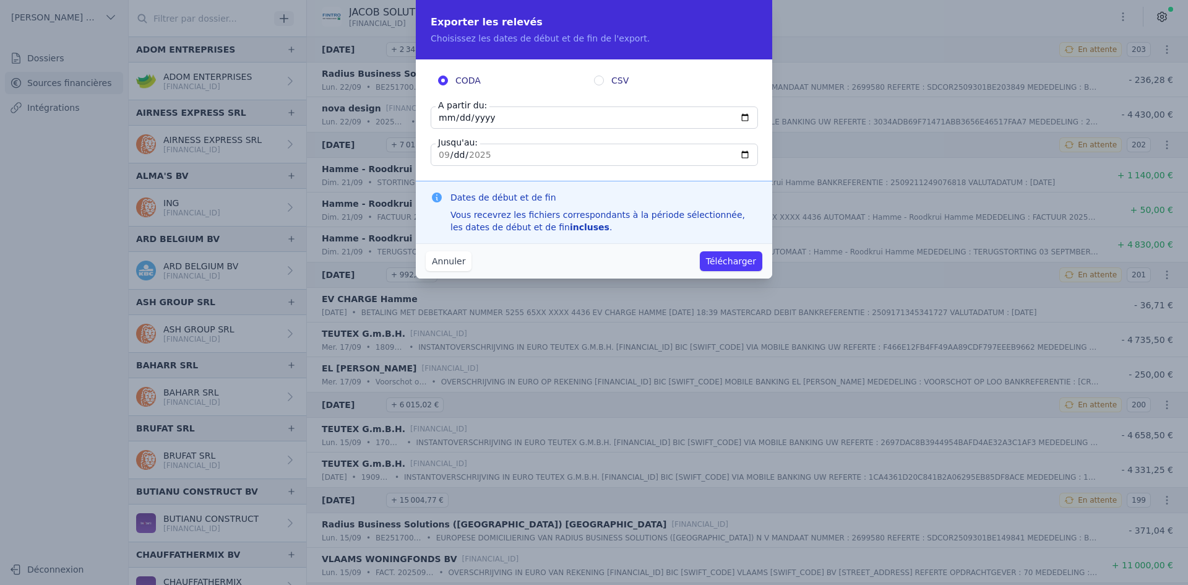
click at [439, 118] on input "[DATE]" at bounding box center [594, 117] width 327 height 22
type input "[DATE]"
click at [737, 261] on button "Télécharger" at bounding box center [731, 261] width 62 height 20
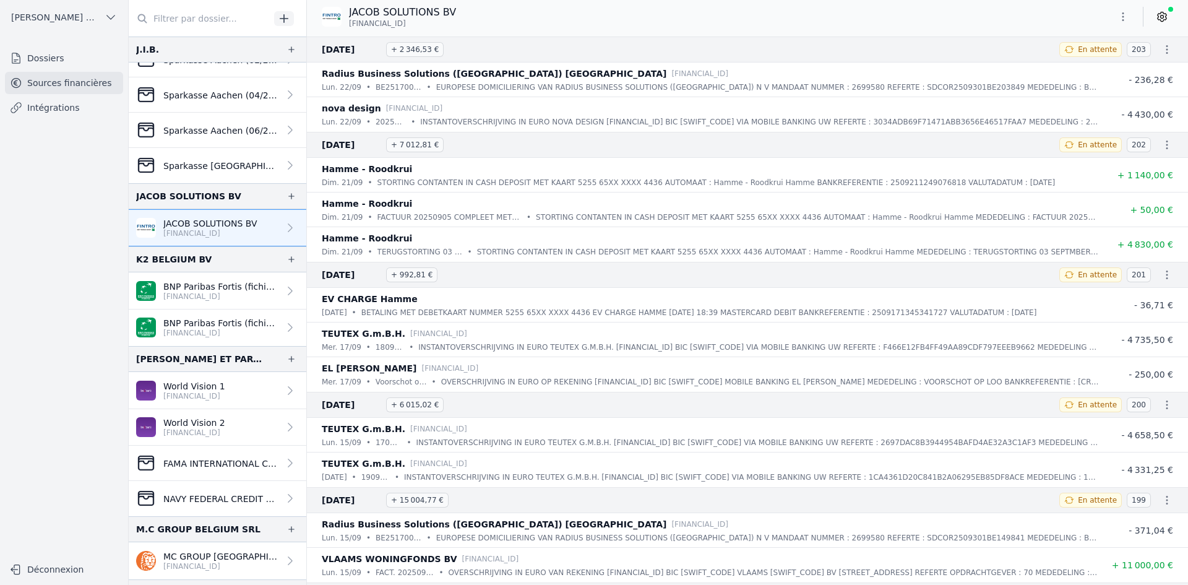
scroll to position [1176, 0]
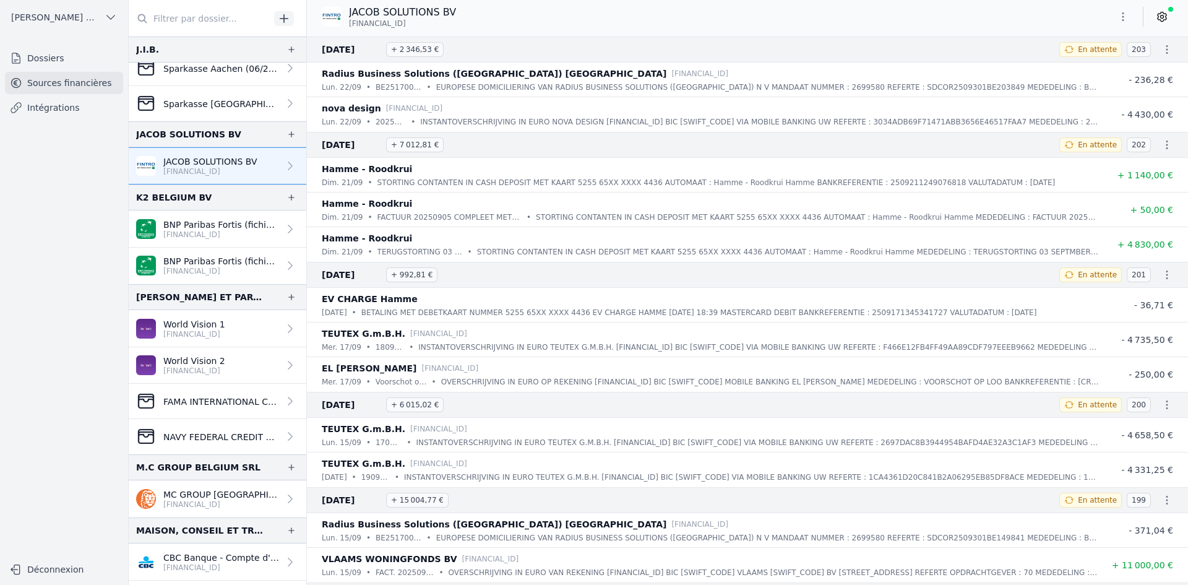
click at [170, 227] on p "BNP Paribas Fortis (fichiers importés)" at bounding box center [221, 224] width 116 height 12
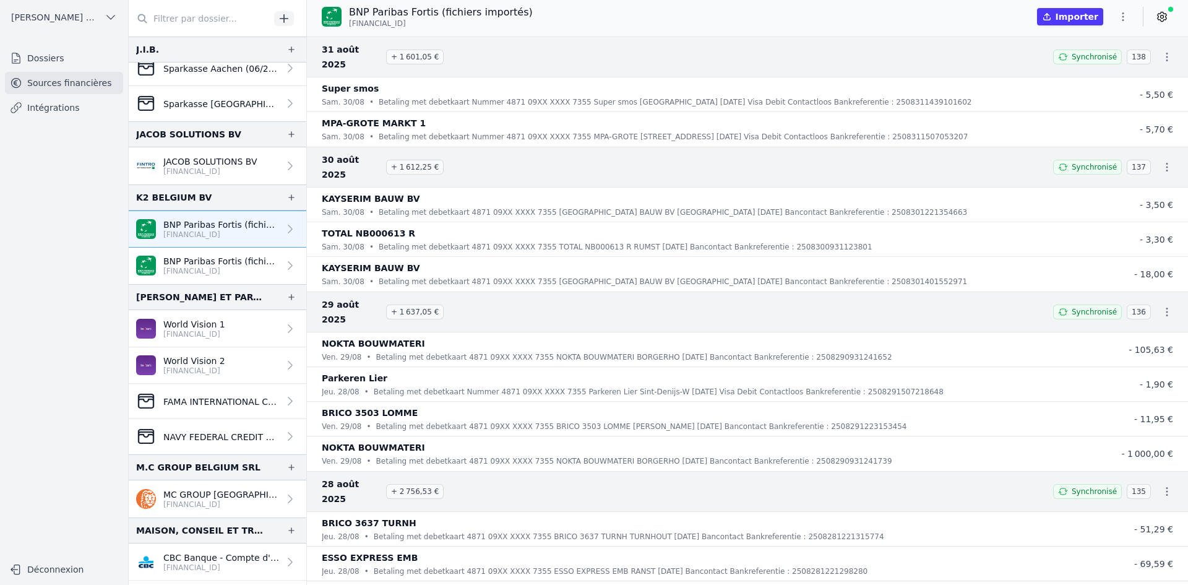
click at [189, 270] on p "[FINANCIAL_ID]" at bounding box center [221, 271] width 116 height 10
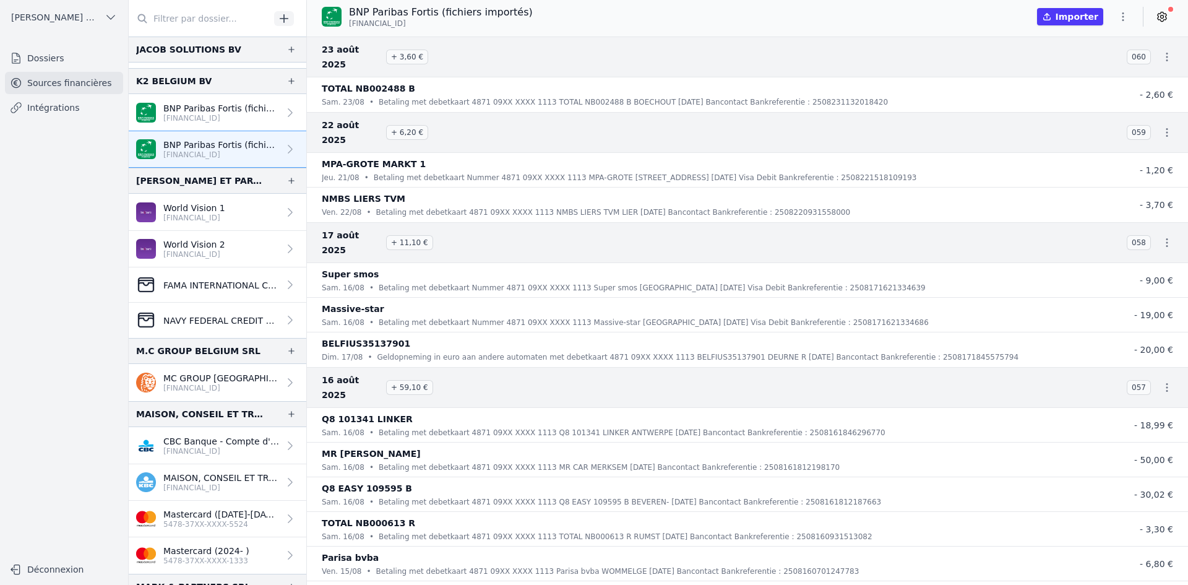
scroll to position [1299, 0]
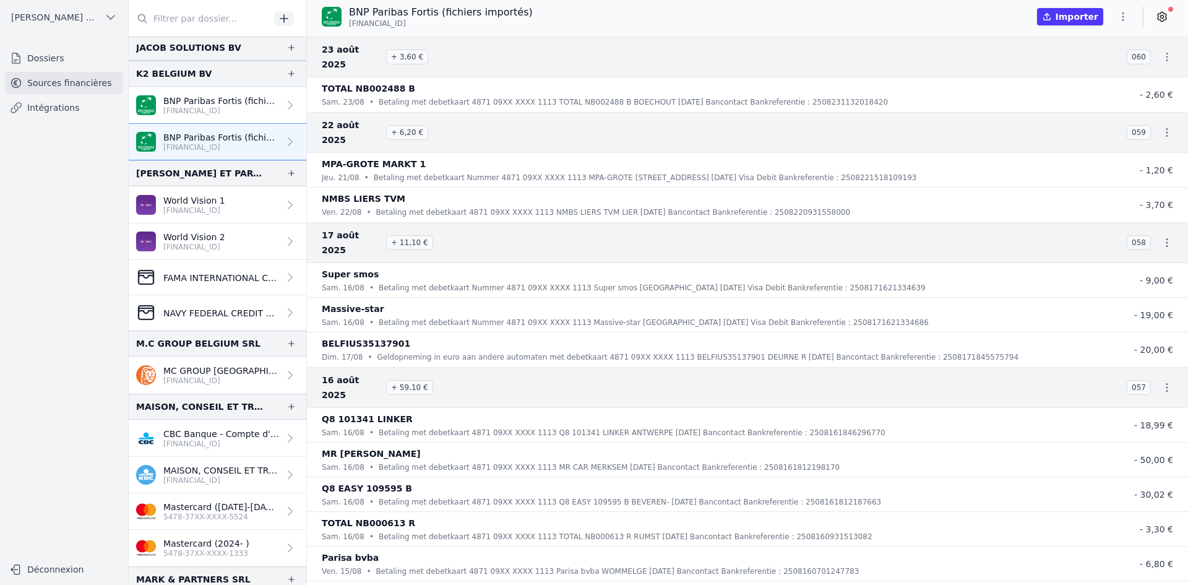
click at [213, 375] on p "MC GROUP [GEOGRAPHIC_DATA] SRL" at bounding box center [221, 370] width 116 height 12
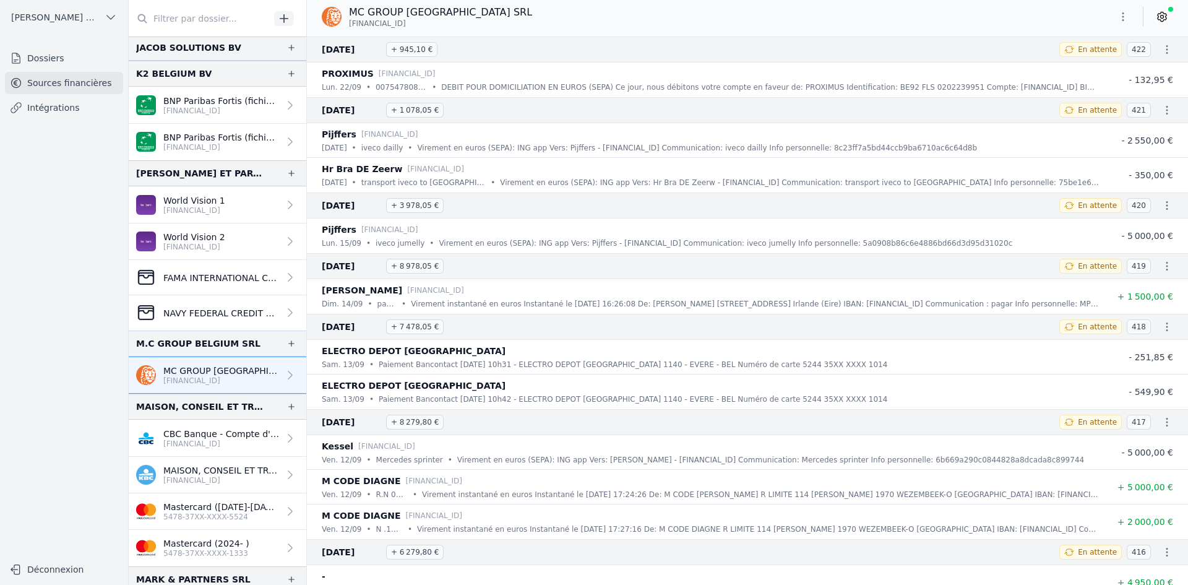
click at [1121, 24] on button "button" at bounding box center [1123, 17] width 25 height 20
click at [1098, 67] on button "Exporter" at bounding box center [1093, 65] width 89 height 23
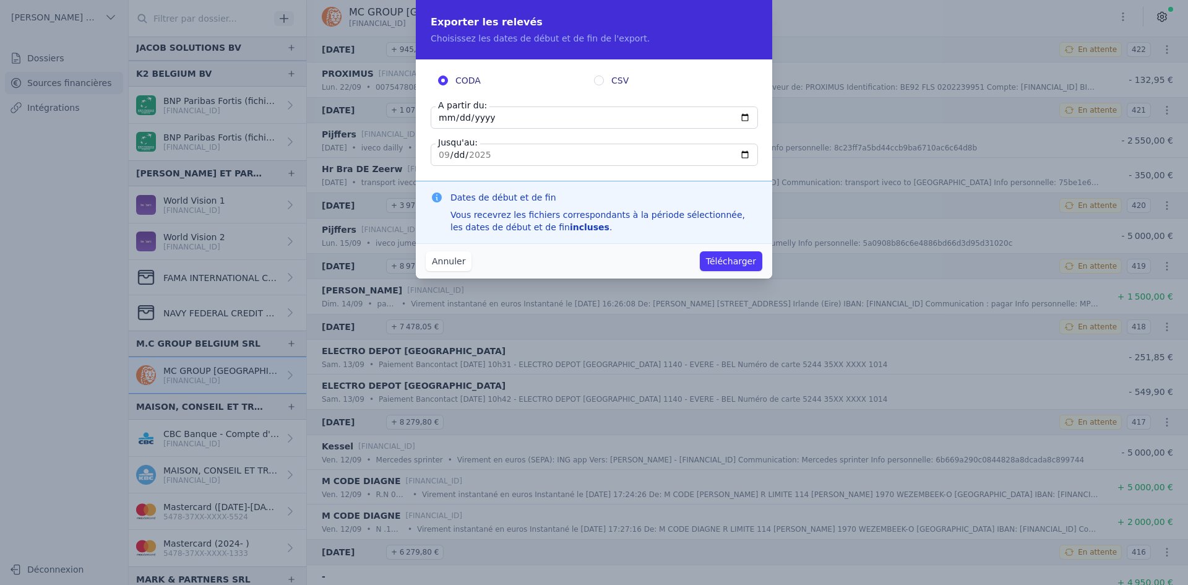
click at [447, 120] on input "[DATE]" at bounding box center [594, 117] width 327 height 22
type input "[DATE]"
click at [716, 258] on button "Télécharger" at bounding box center [731, 261] width 62 height 20
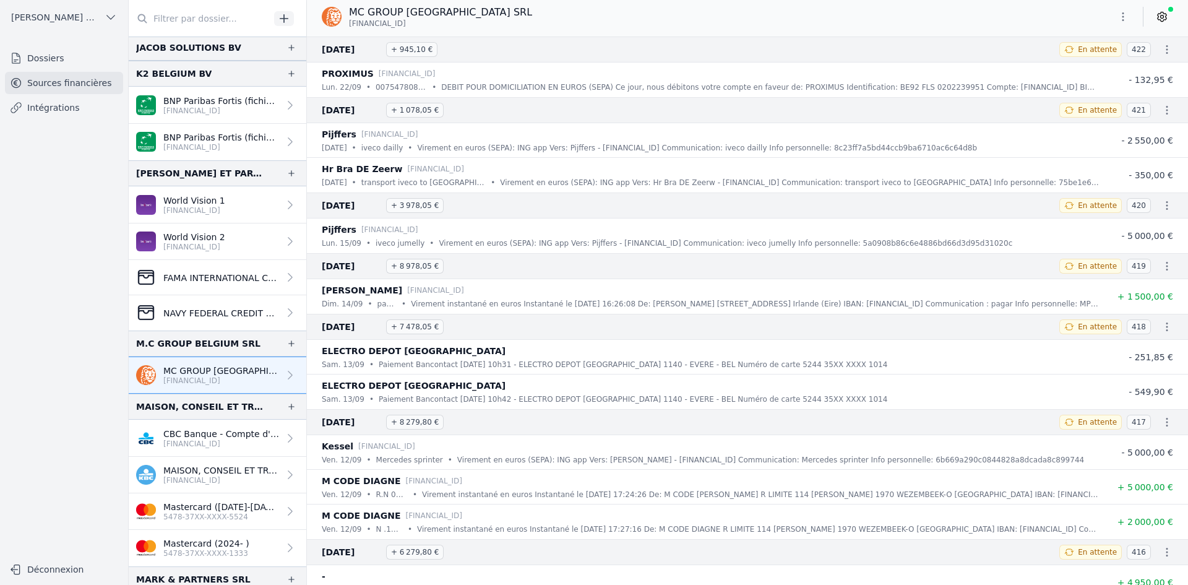
scroll to position [1361, 0]
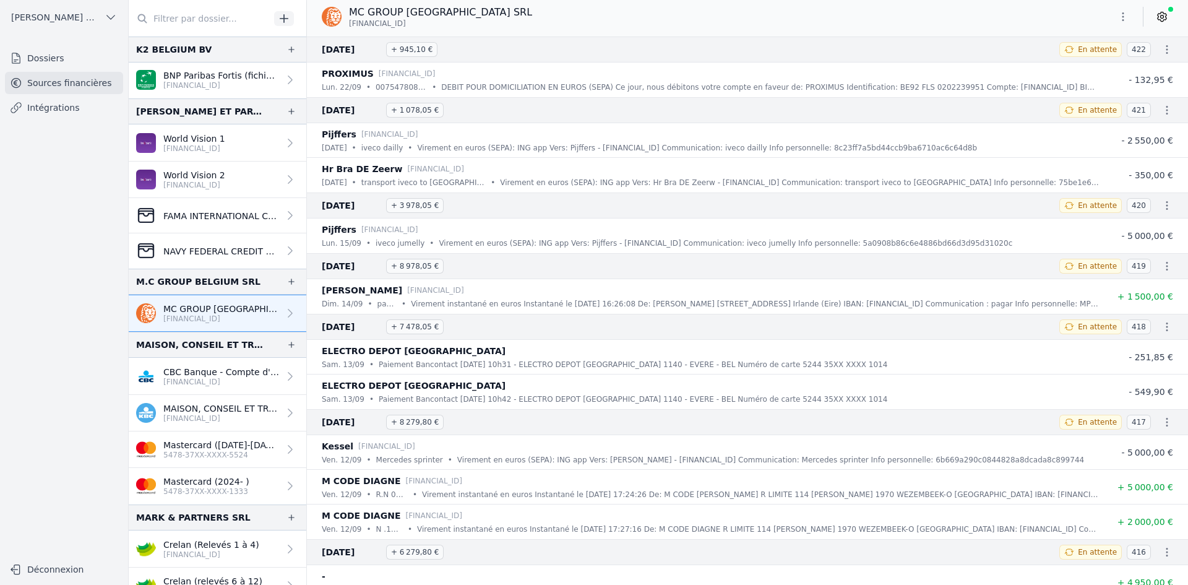
click at [213, 481] on p "Mastercard (2024- )" at bounding box center [206, 481] width 86 height 12
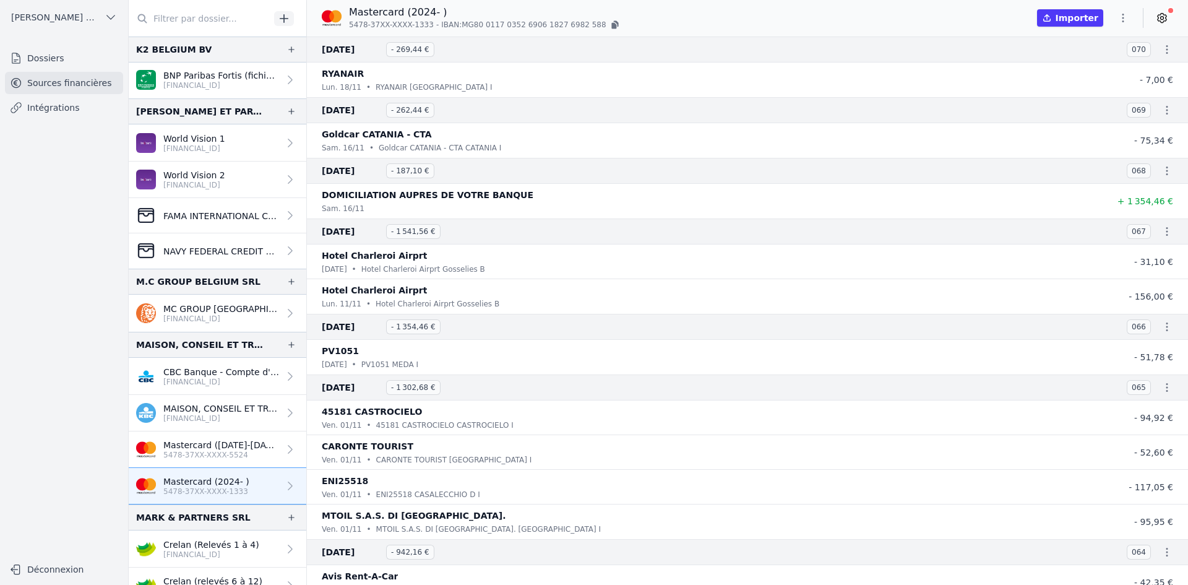
click at [192, 413] on p "MAISON, CONSEIL ET TRAVAUX SRL" at bounding box center [221, 408] width 116 height 12
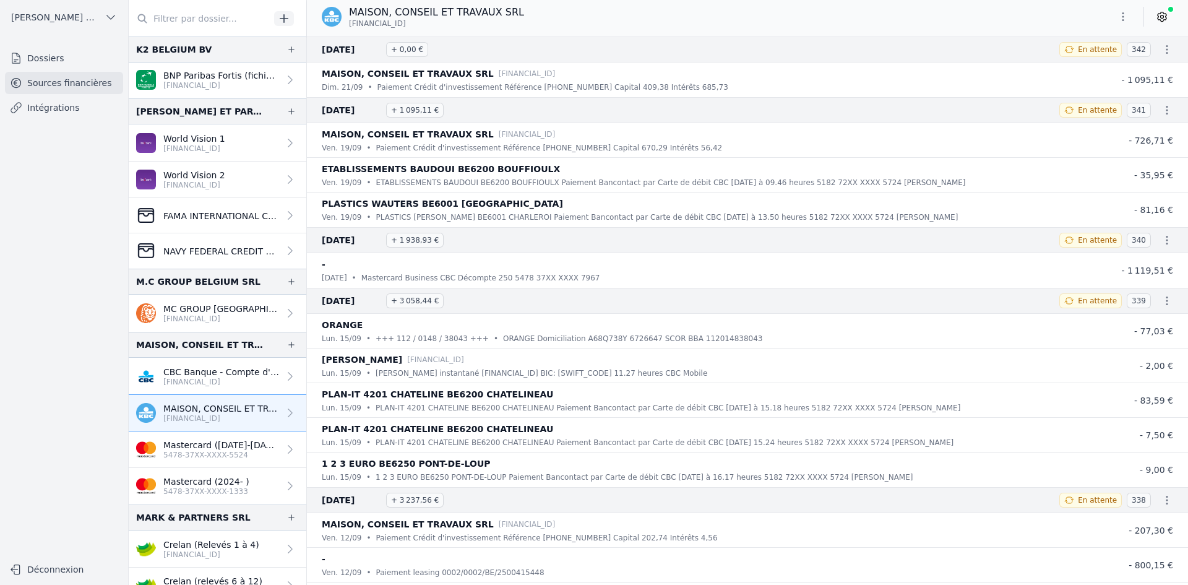
click at [1117, 16] on icon "button" at bounding box center [1123, 17] width 12 height 12
click at [1109, 62] on button "Exporter" at bounding box center [1093, 65] width 89 height 23
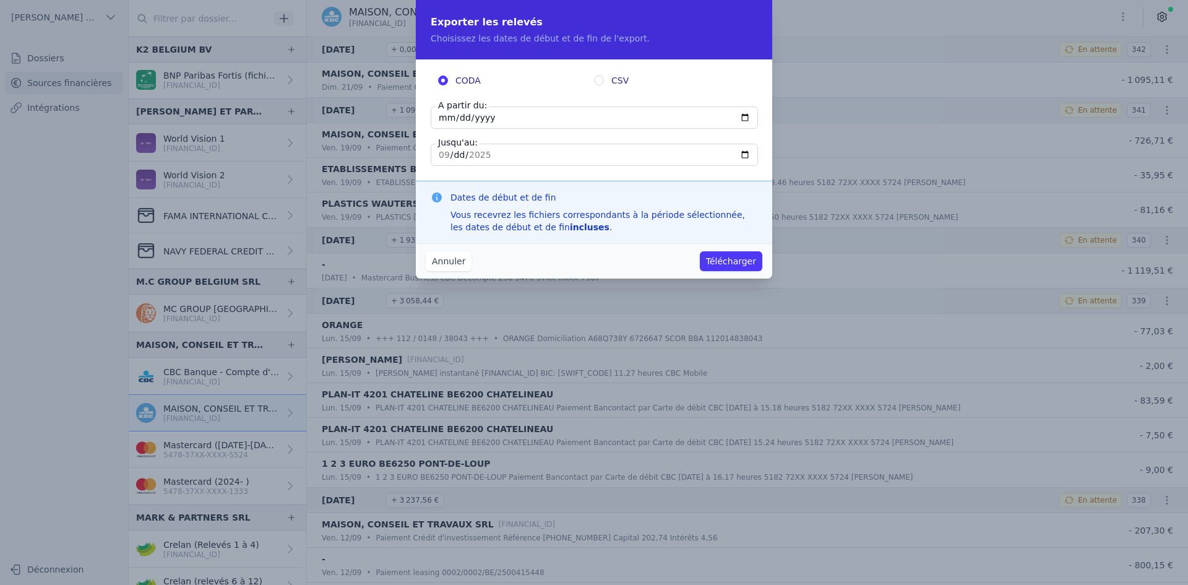
click at [438, 116] on input "[DATE]" at bounding box center [594, 117] width 327 height 22
type input "[DATE]"
click at [706, 259] on button "Télécharger" at bounding box center [731, 261] width 62 height 20
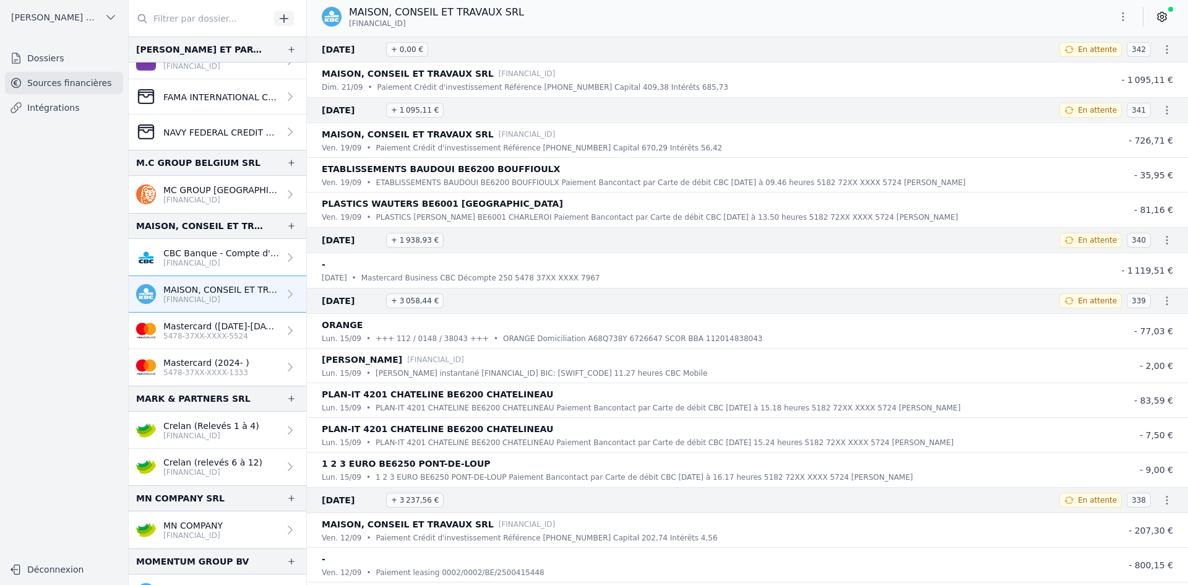
scroll to position [1485, 0]
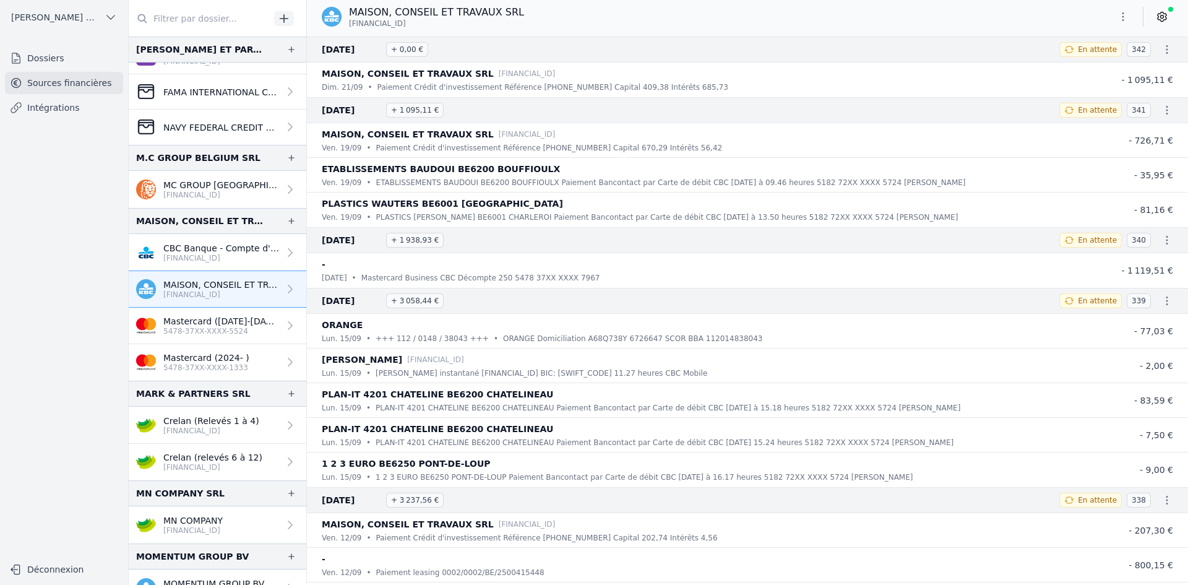
click at [212, 423] on p "Crelan (Relevés 1 à 4)" at bounding box center [211, 421] width 96 height 12
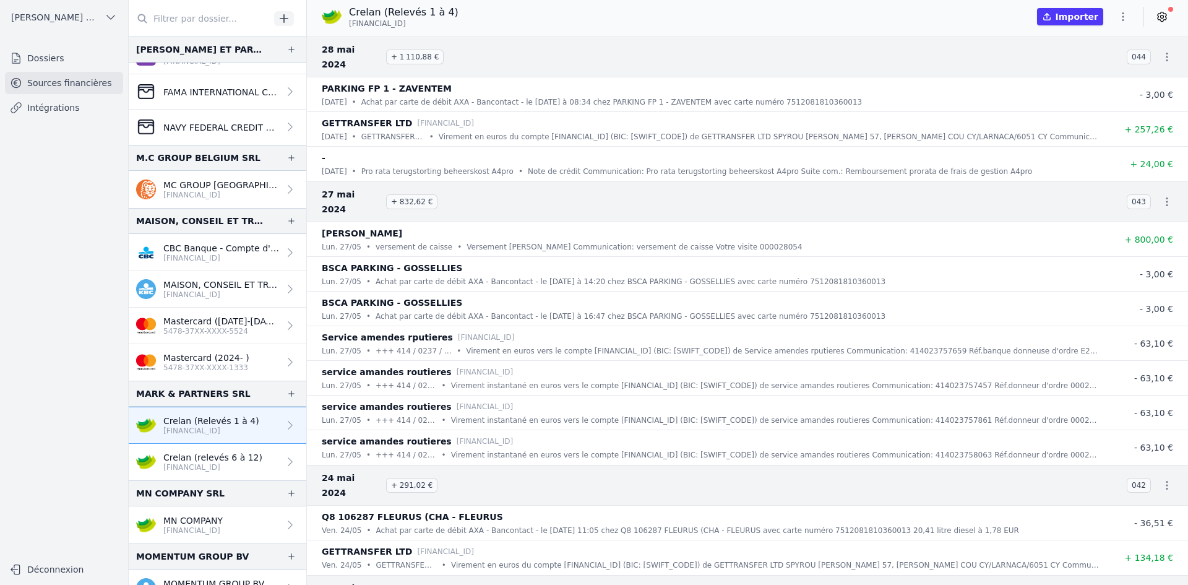
click at [215, 459] on p "Crelan (relevés 6 à 12)" at bounding box center [212, 457] width 99 height 12
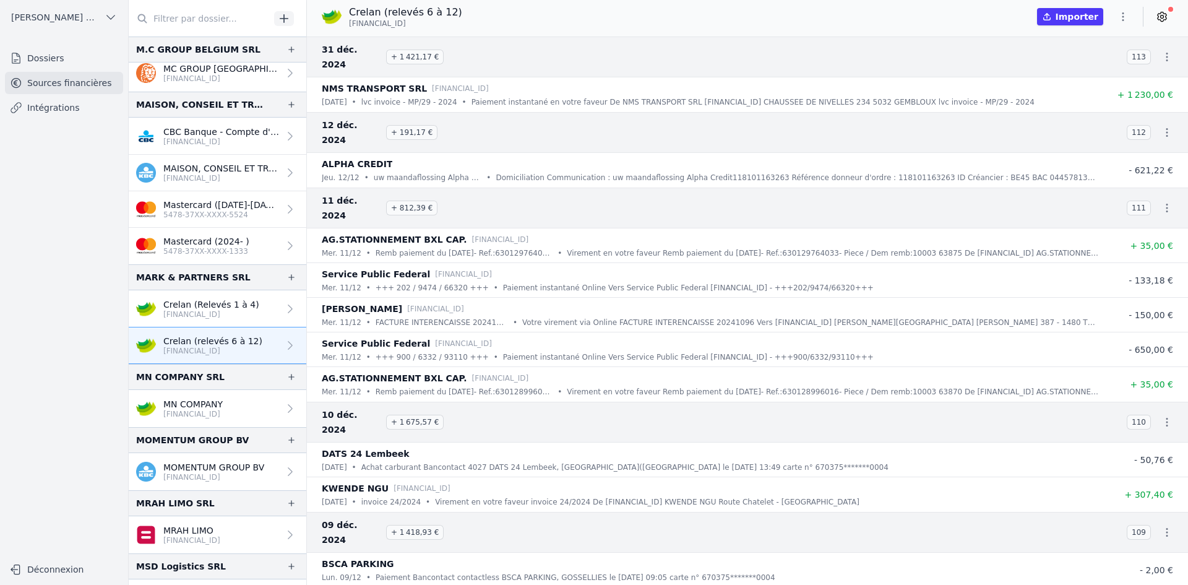
scroll to position [1609, 0]
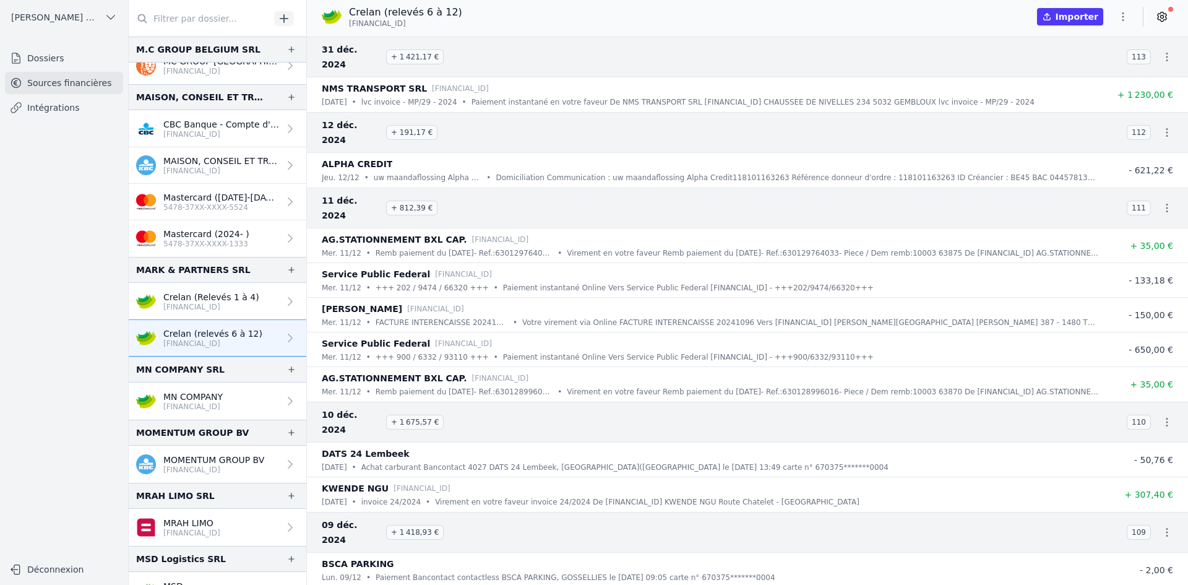
click at [199, 398] on p "MN COMPANY" at bounding box center [192, 396] width 59 height 12
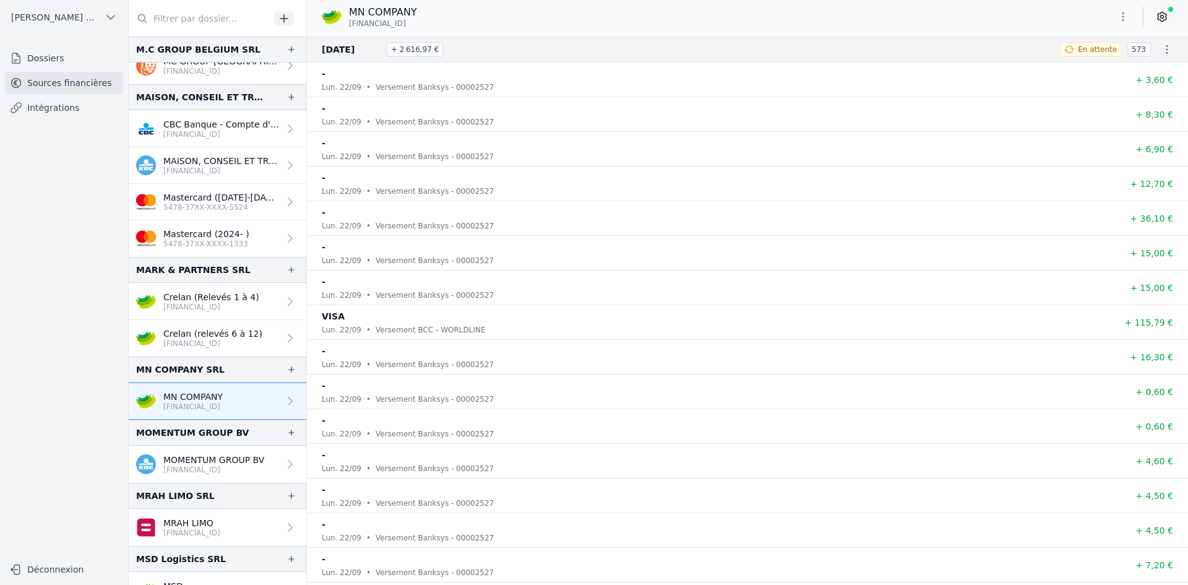
click at [1119, 13] on icon "button" at bounding box center [1123, 17] width 12 height 12
click at [1095, 69] on button "Exporter" at bounding box center [1093, 65] width 89 height 23
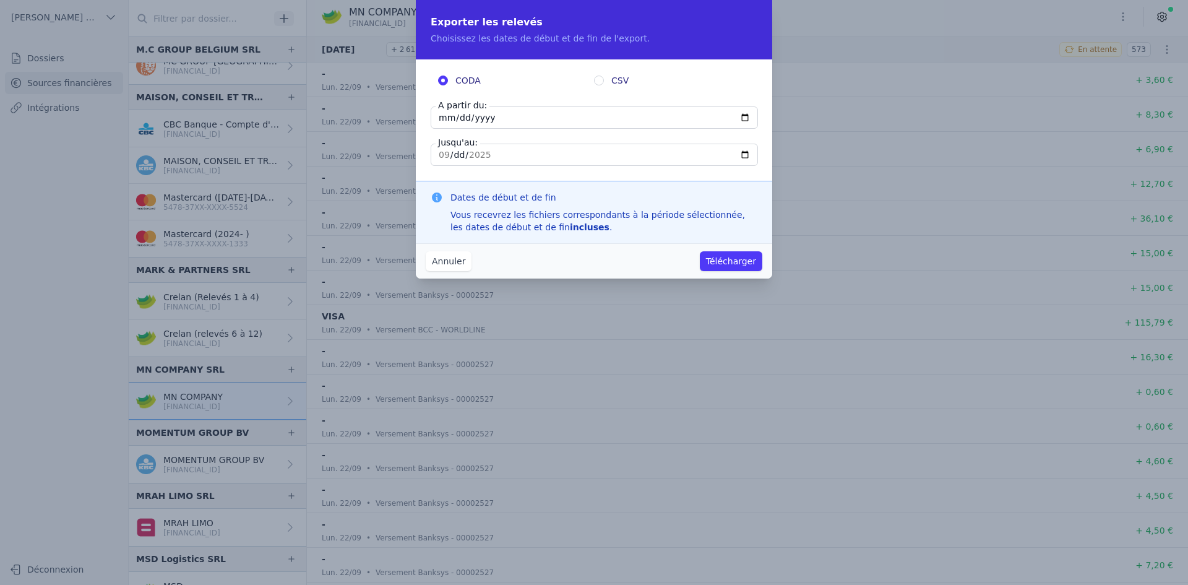
click at [447, 119] on input "[DATE]" at bounding box center [594, 117] width 327 height 22
type input "[DATE]"
click at [735, 255] on button "Télécharger" at bounding box center [731, 261] width 62 height 20
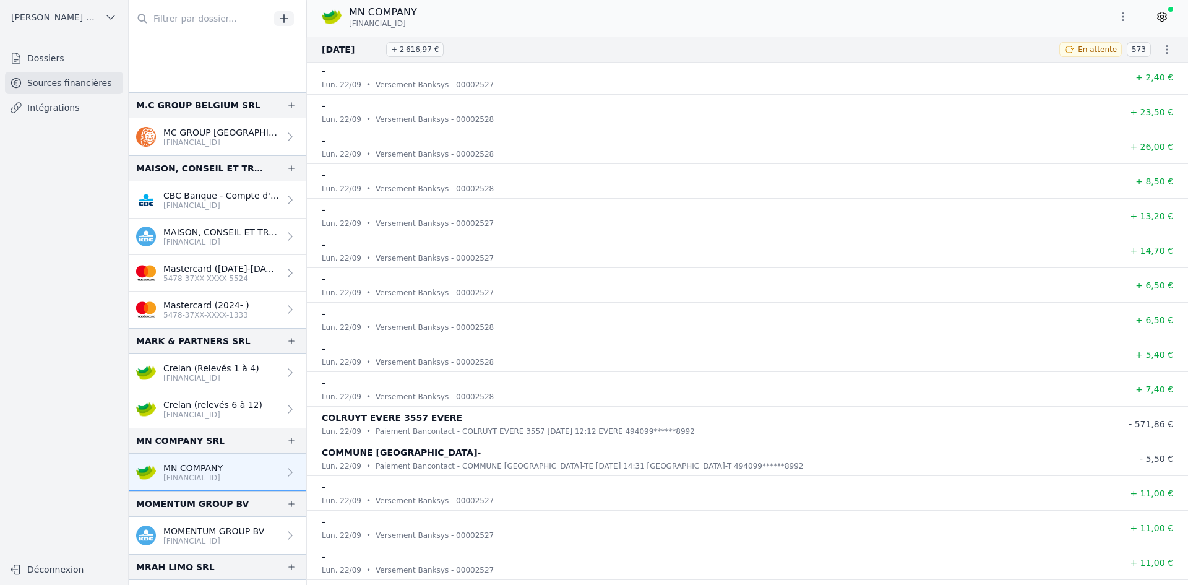
scroll to position [1733, 0]
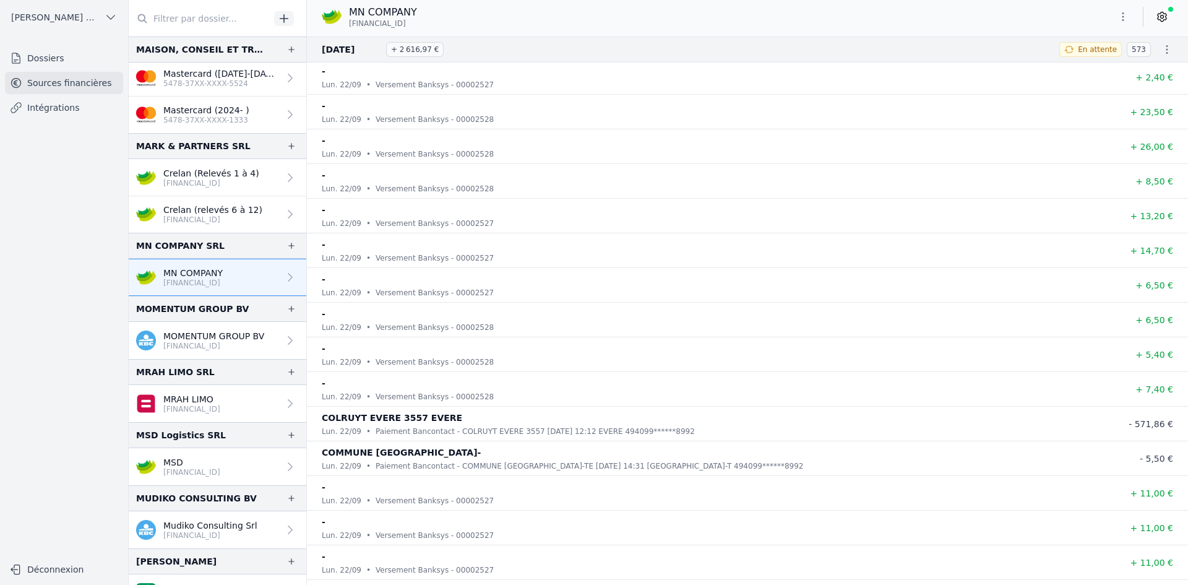
drag, startPoint x: 181, startPoint y: 334, endPoint x: 190, endPoint y: 335, distance: 9.4
click at [181, 334] on p "MOMENTUM GROUP BV" at bounding box center [213, 336] width 101 height 12
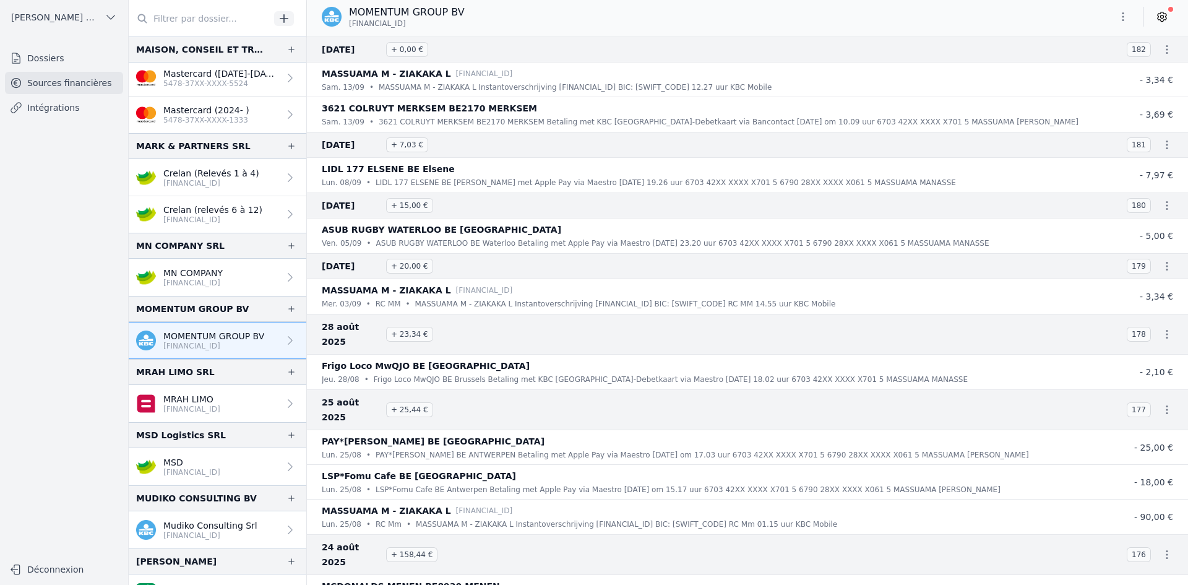
drag, startPoint x: 196, startPoint y: 399, endPoint x: 194, endPoint y: 389, distance: 10.7
click at [196, 399] on p "MRAH LIMO" at bounding box center [191, 399] width 57 height 12
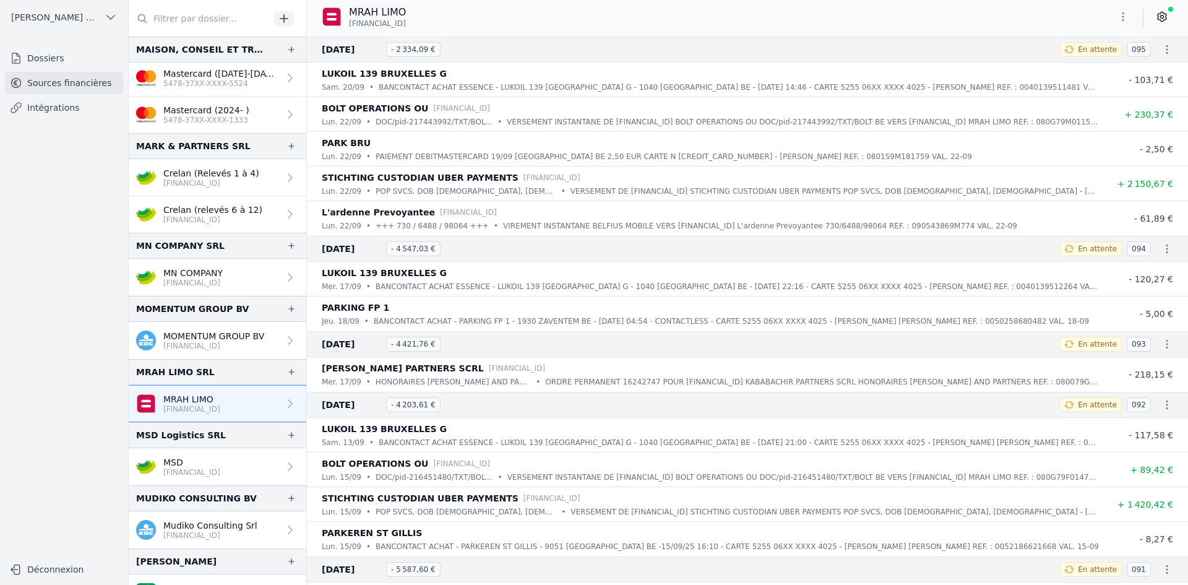
click at [1126, 22] on icon "button" at bounding box center [1123, 17] width 12 height 12
click at [1067, 69] on button "Exporter" at bounding box center [1093, 65] width 89 height 23
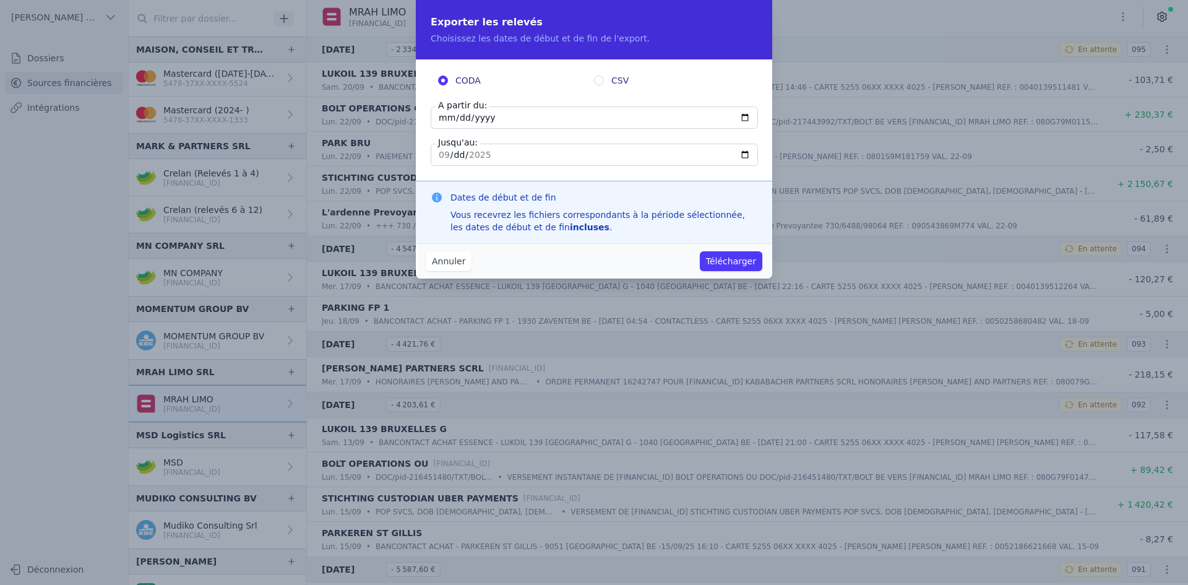
click at [444, 121] on input "[DATE]" at bounding box center [594, 117] width 327 height 22
type input "[DATE]"
click at [733, 264] on button "Télécharger" at bounding box center [731, 261] width 62 height 20
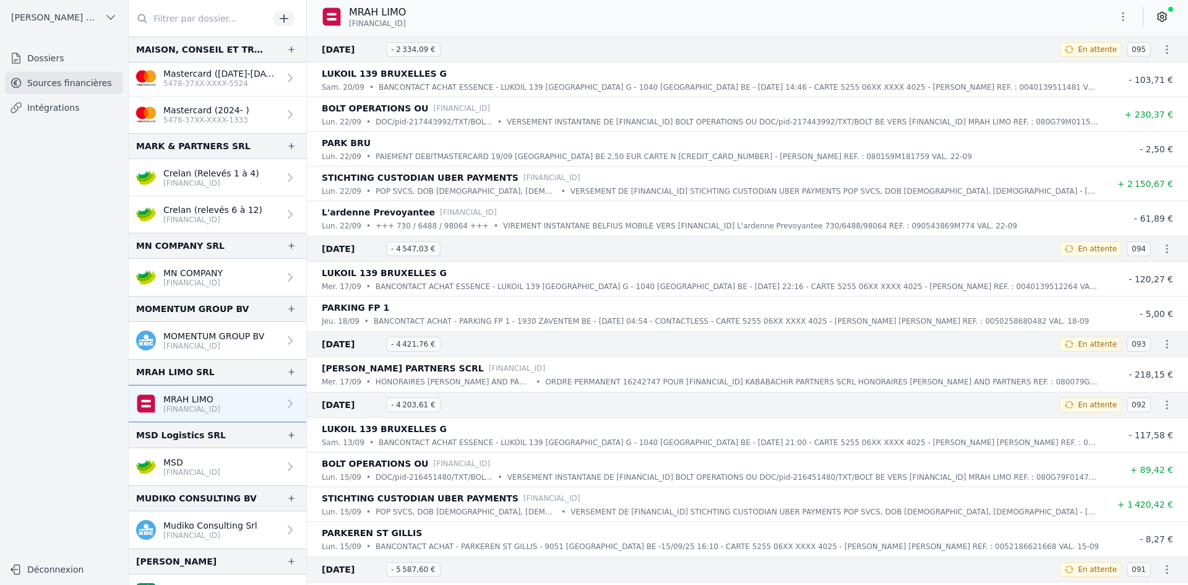
click at [186, 468] on p "[FINANCIAL_ID]" at bounding box center [191, 472] width 57 height 10
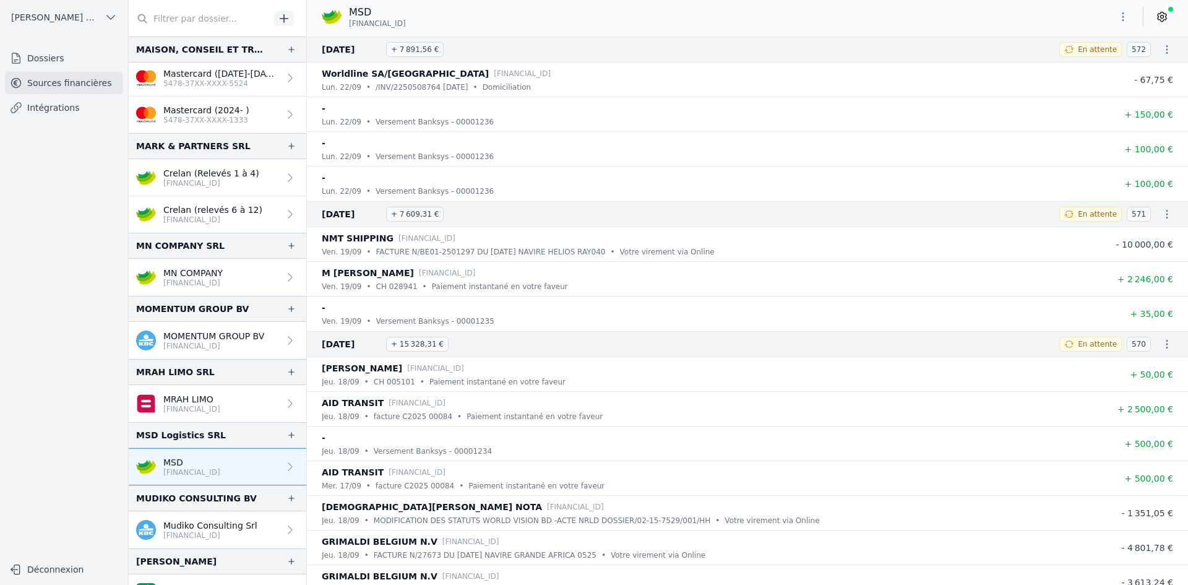
click at [1122, 14] on icon "button" at bounding box center [1123, 17] width 12 height 12
click at [1074, 64] on button "Exporter" at bounding box center [1093, 65] width 89 height 23
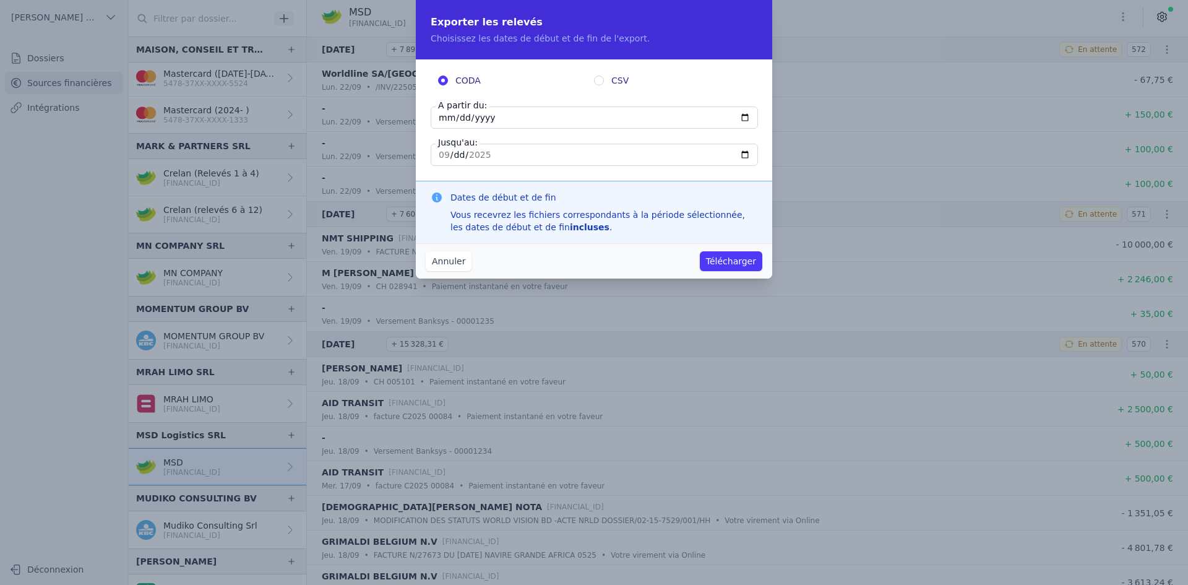
click at [450, 113] on input "[DATE]" at bounding box center [594, 117] width 327 height 22
type input "[DATE]"
click at [730, 265] on button "Télécharger" at bounding box center [731, 261] width 62 height 20
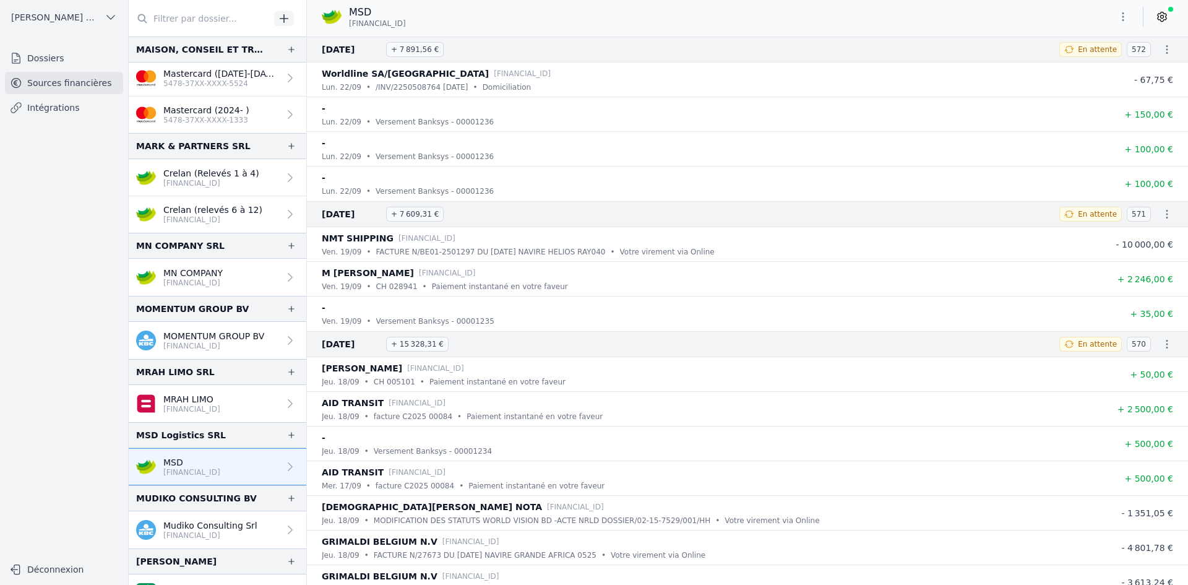
click at [184, 524] on p "Mudiko Consulting Srl" at bounding box center [210, 525] width 94 height 12
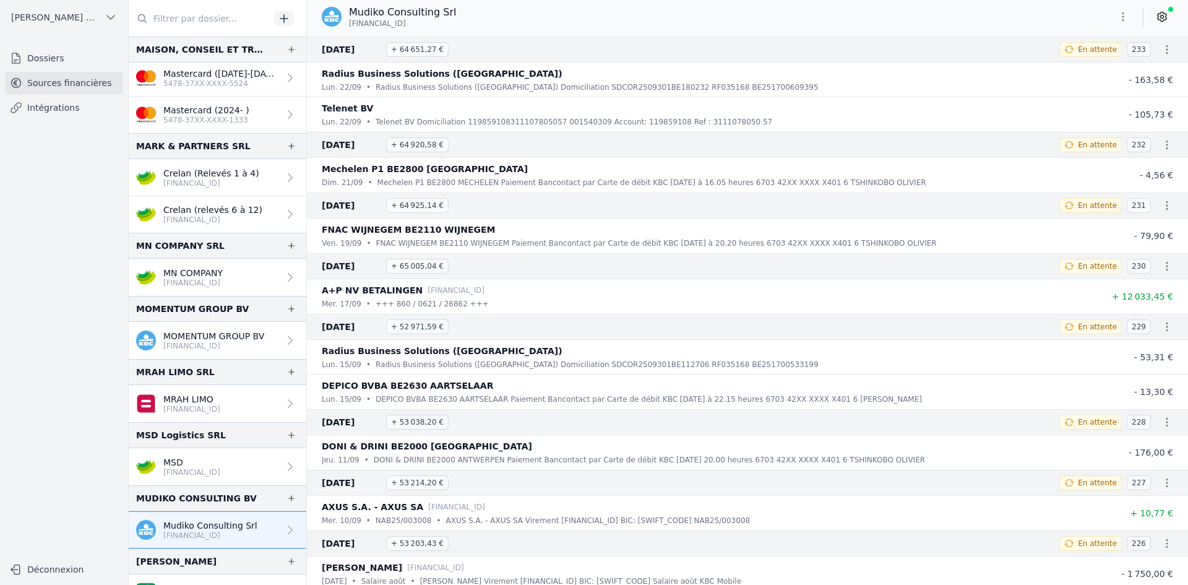
click at [1132, 17] on button "button" at bounding box center [1123, 17] width 25 height 20
click at [1082, 69] on button "Exporter" at bounding box center [1093, 65] width 89 height 23
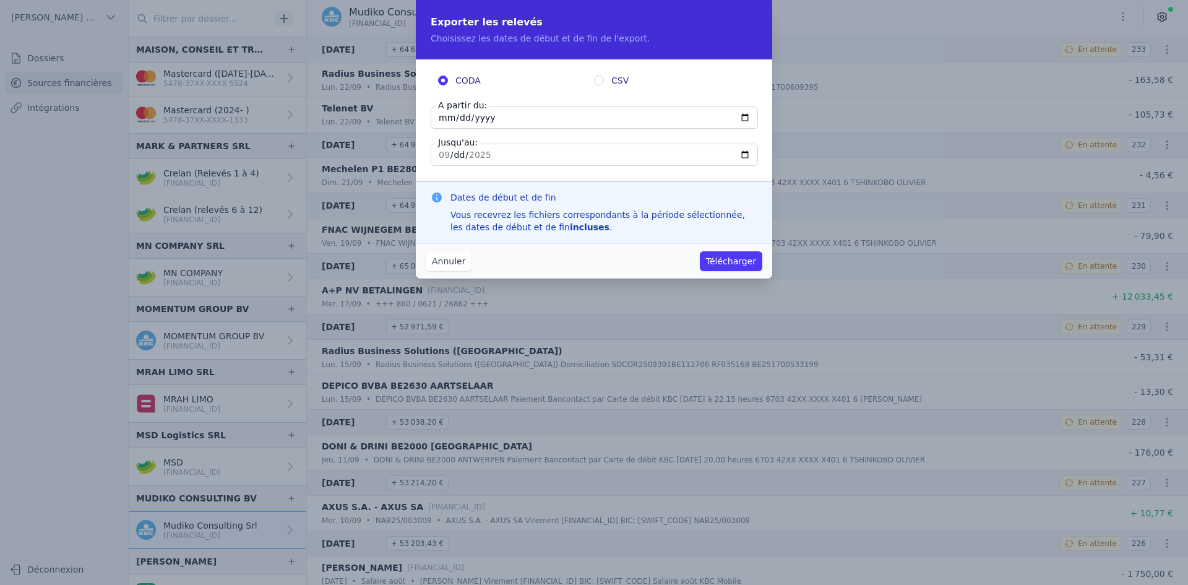
click at [445, 121] on input "[DATE]" at bounding box center [594, 117] width 327 height 22
type input "[DATE]"
click at [719, 254] on button "Télécharger" at bounding box center [731, 261] width 62 height 20
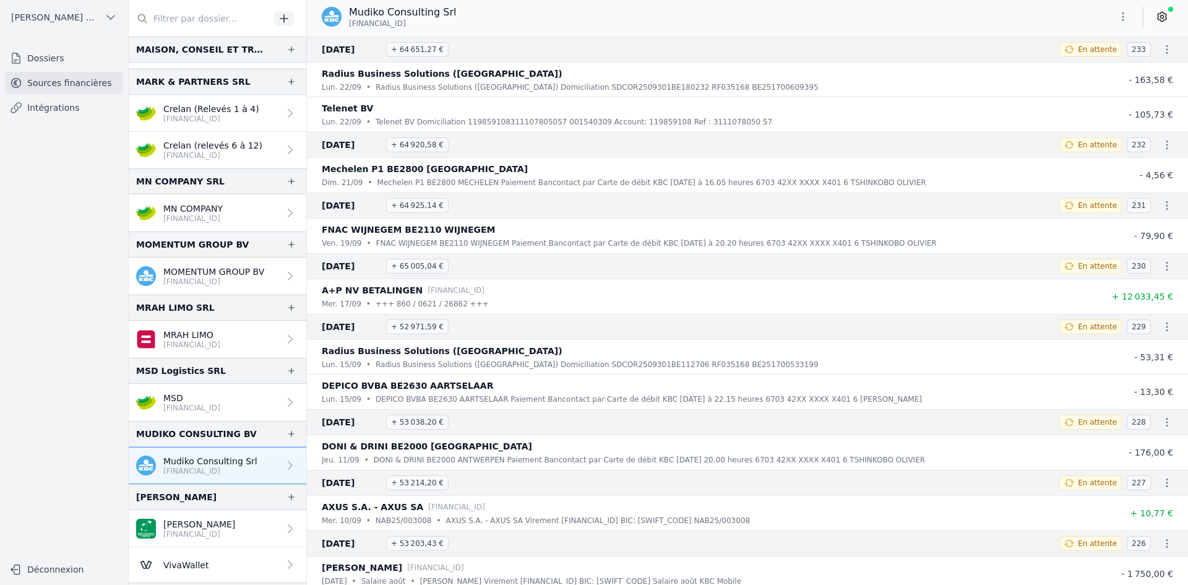
scroll to position [1856, 0]
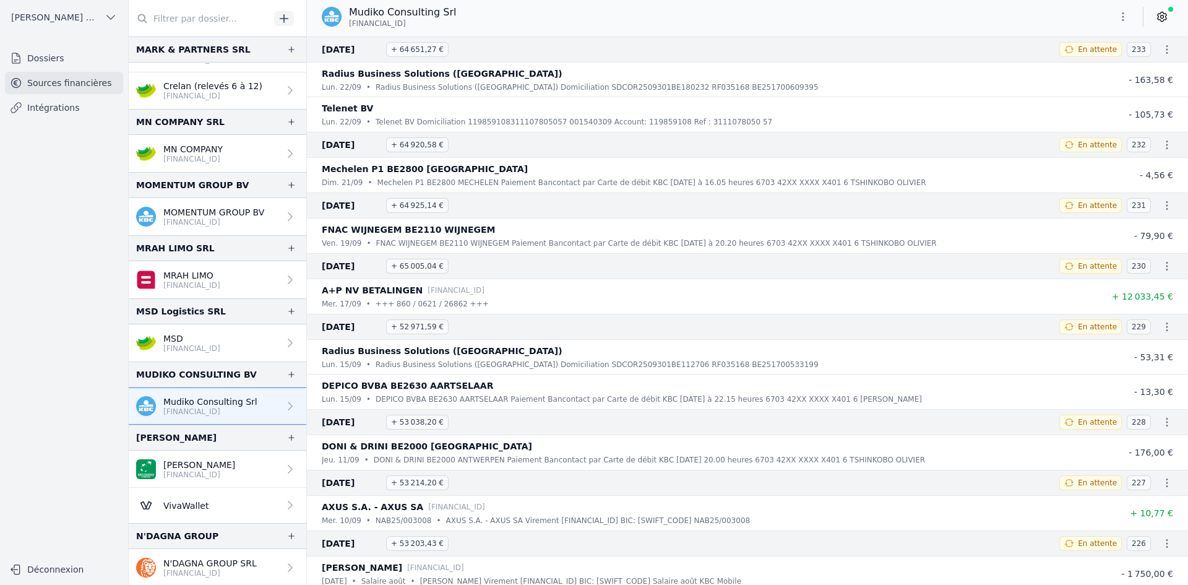
click at [184, 478] on p "[FINANCIAL_ID]" at bounding box center [199, 475] width 72 height 10
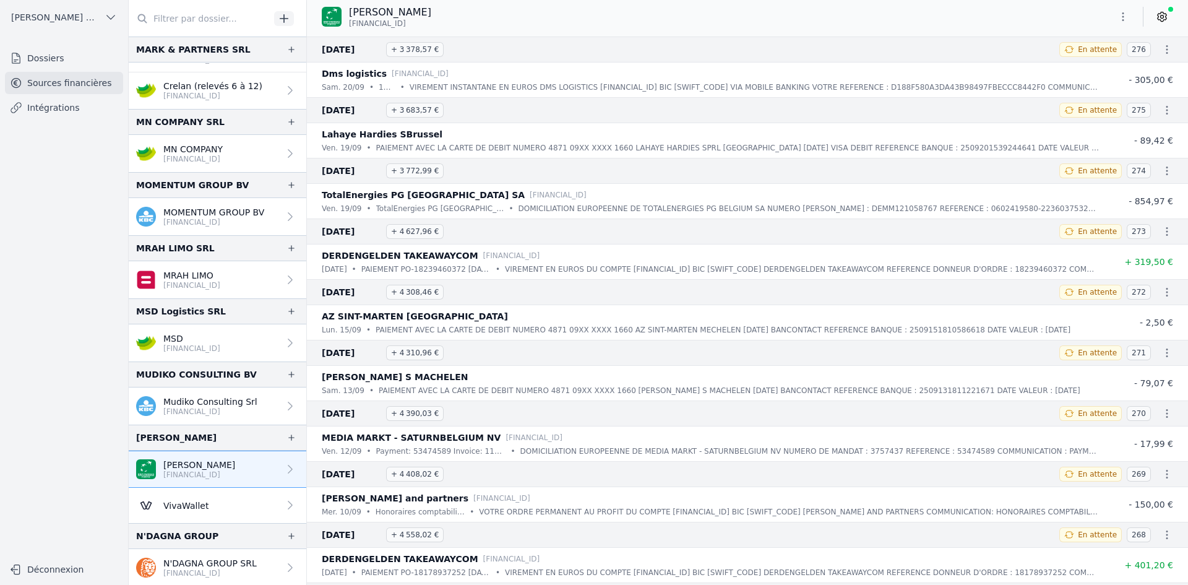
click at [1132, 17] on button "button" at bounding box center [1123, 17] width 25 height 20
click at [1098, 58] on button "Exporter" at bounding box center [1093, 65] width 89 height 23
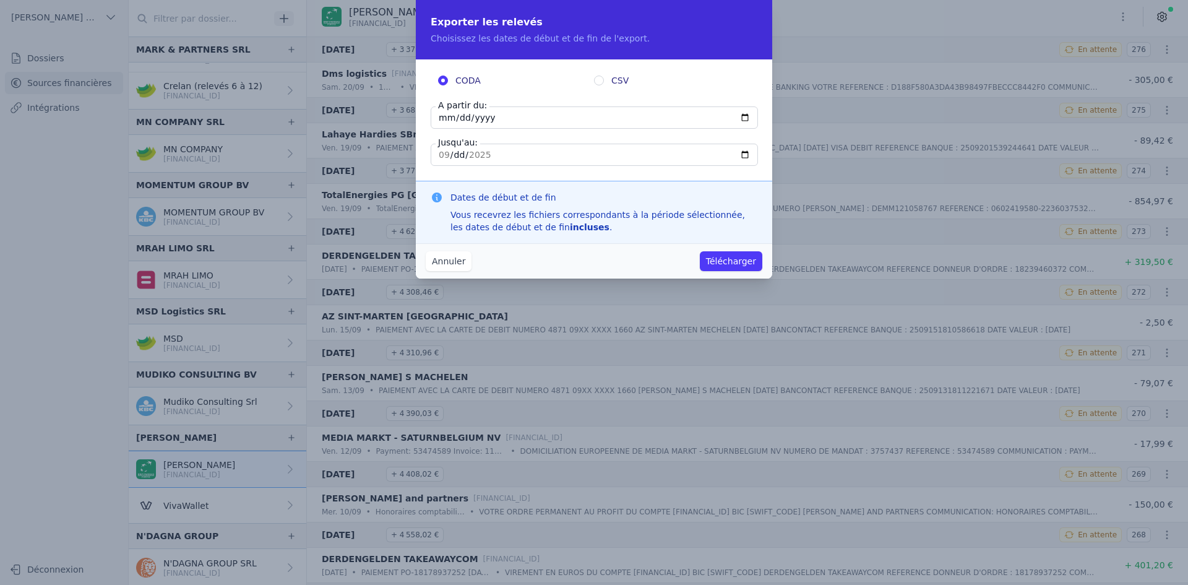
click at [448, 119] on input "[DATE]" at bounding box center [594, 117] width 327 height 22
type input "[DATE]"
click at [700, 251] on button "Télécharger" at bounding box center [731, 261] width 62 height 20
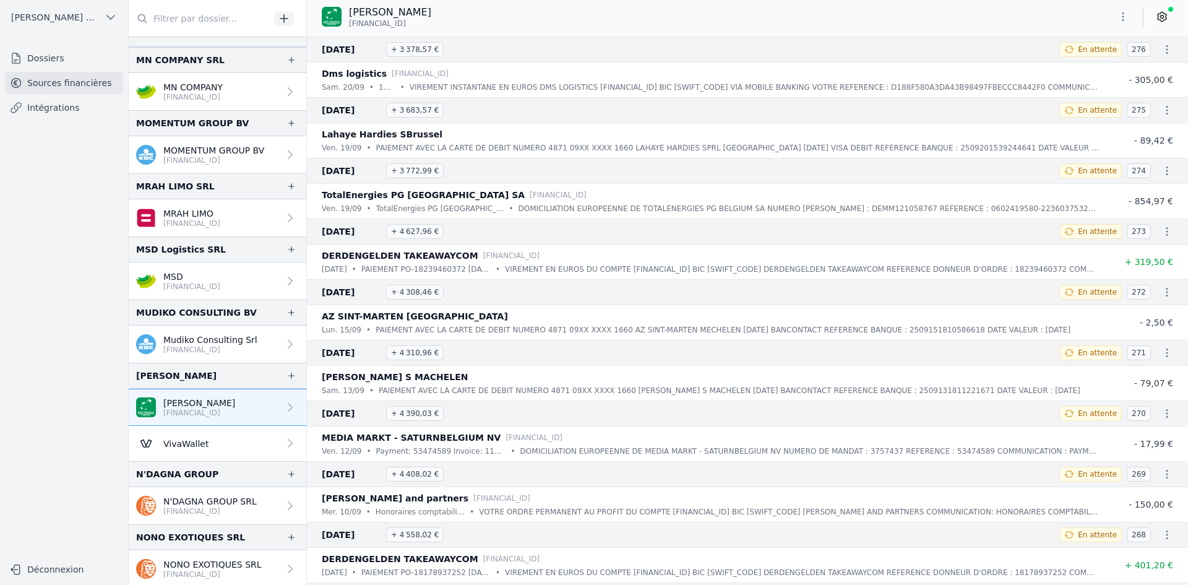
scroll to position [1980, 0]
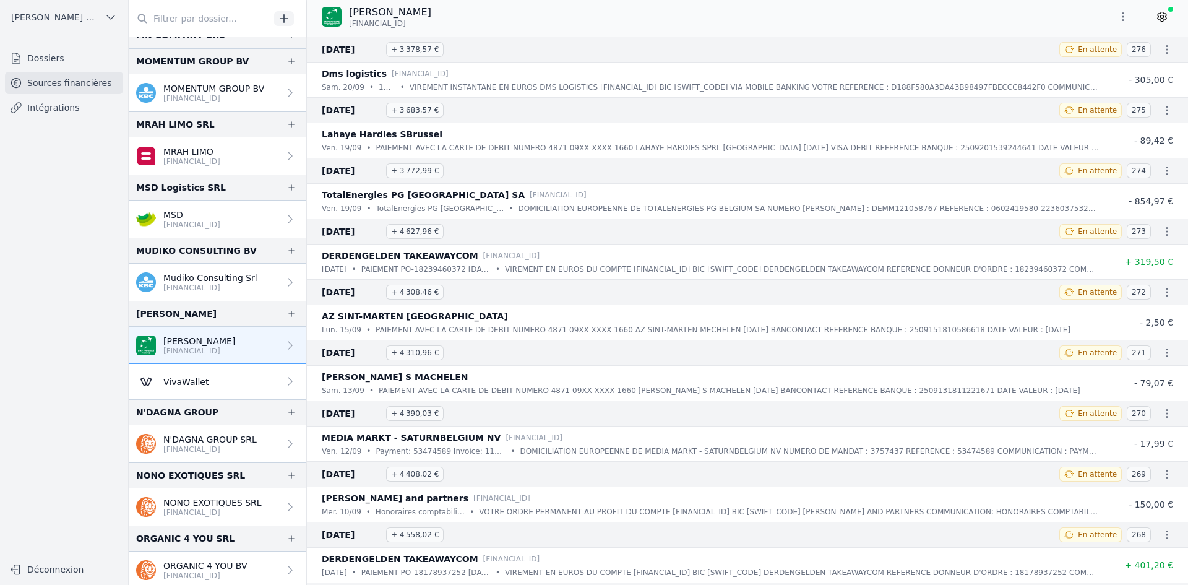
click at [202, 502] on p "NONO EXOTIQUES SRL" at bounding box center [212, 502] width 98 height 12
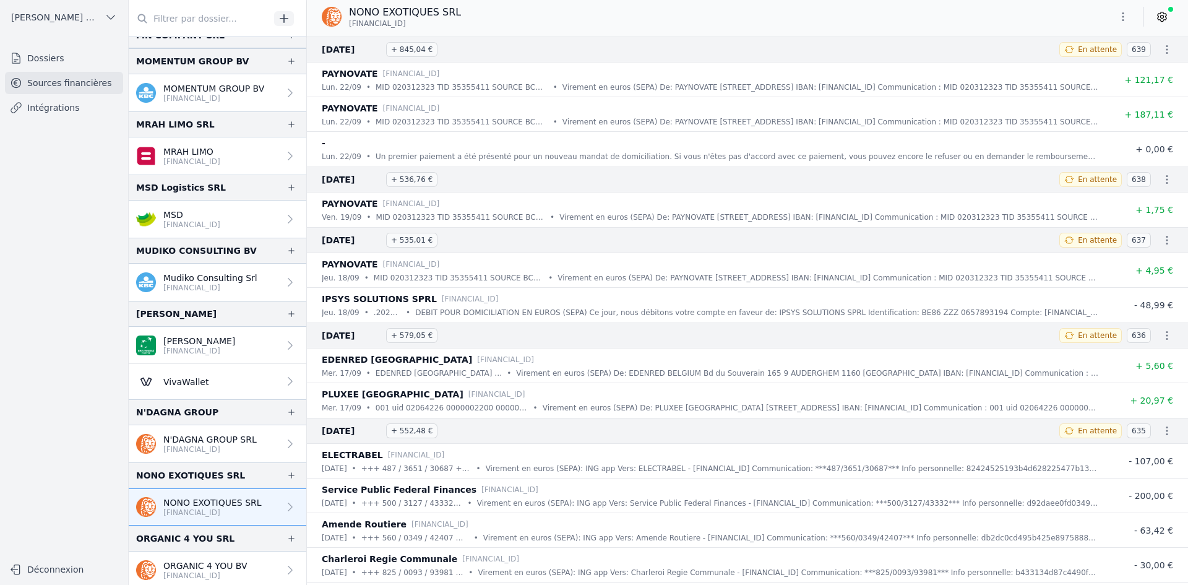
click at [1121, 24] on button "button" at bounding box center [1123, 17] width 25 height 20
click at [1108, 69] on button "Exporter" at bounding box center [1093, 65] width 89 height 23
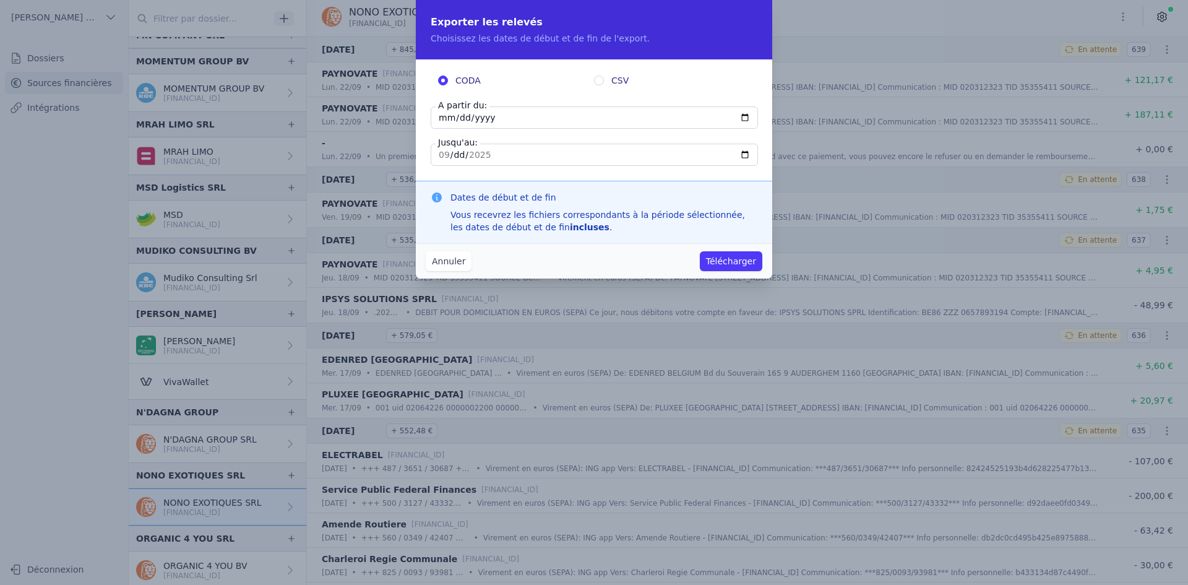
click at [449, 113] on input "[DATE]" at bounding box center [594, 117] width 327 height 22
click at [444, 116] on input "[DATE]" at bounding box center [594, 117] width 327 height 22
type input "[DATE]"
click at [716, 261] on button "Télécharger" at bounding box center [731, 261] width 62 height 20
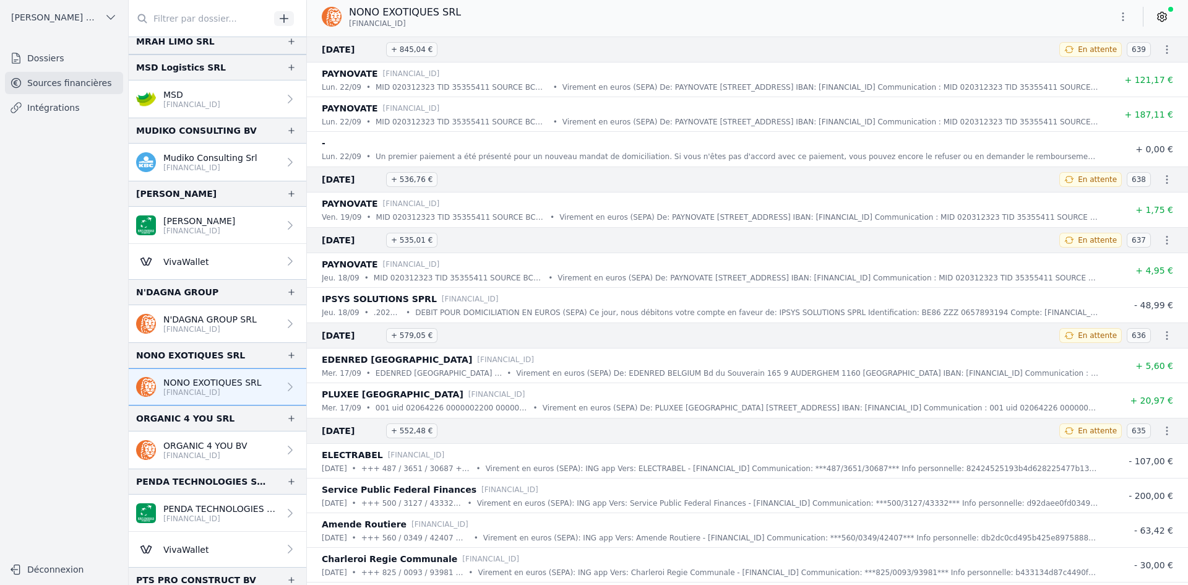
scroll to position [2104, 0]
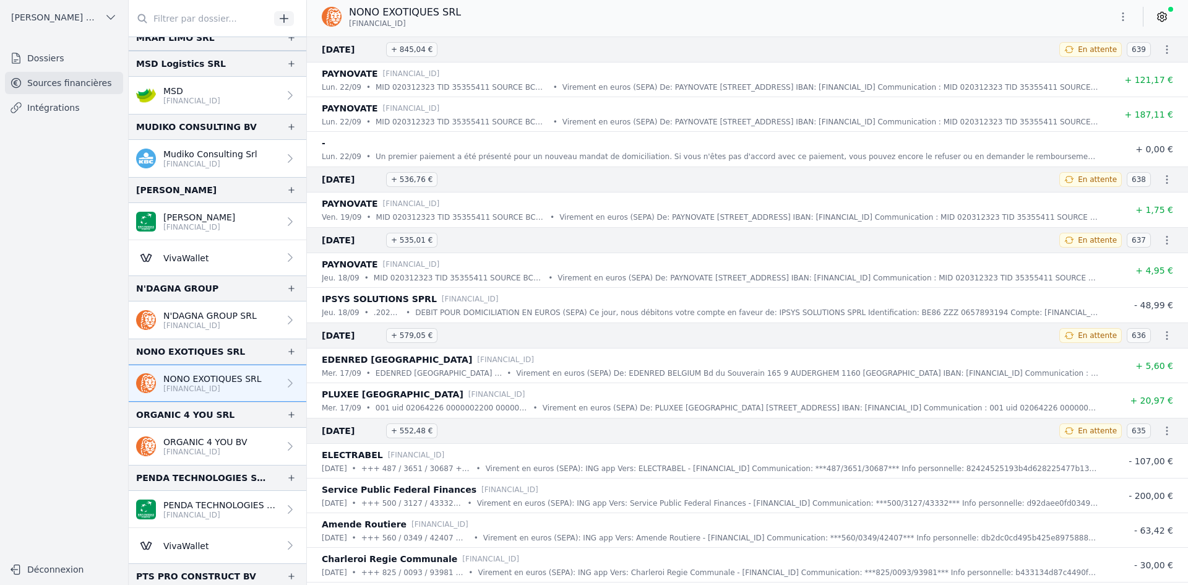
click at [192, 454] on p "[FINANCIAL_ID]" at bounding box center [205, 452] width 84 height 10
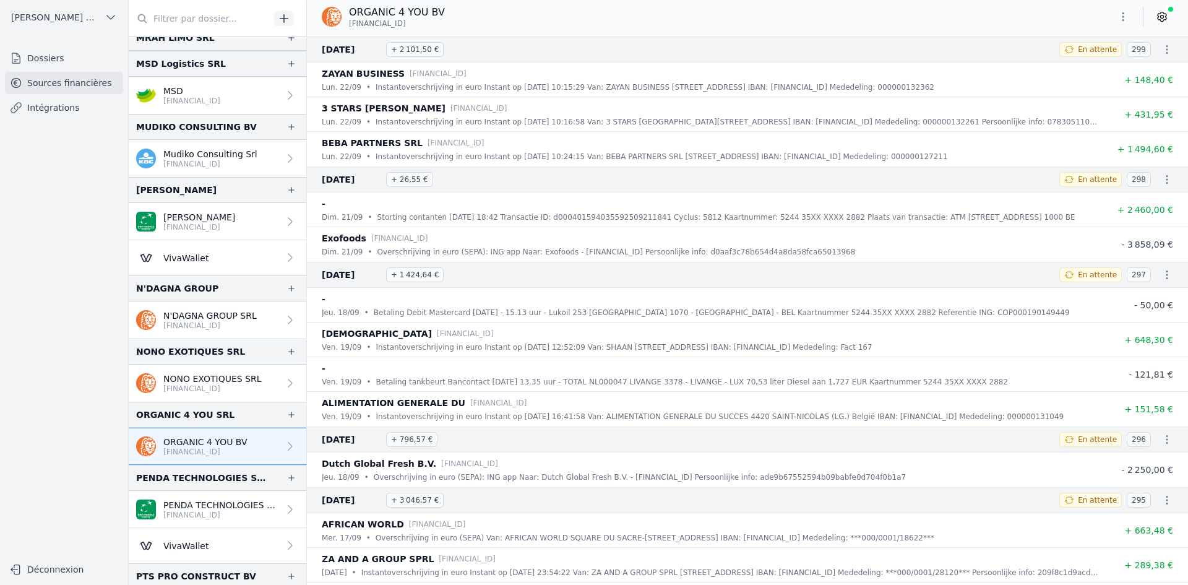
click at [1118, 21] on icon "button" at bounding box center [1123, 17] width 12 height 12
click at [1059, 74] on button "Exporter" at bounding box center [1093, 65] width 89 height 23
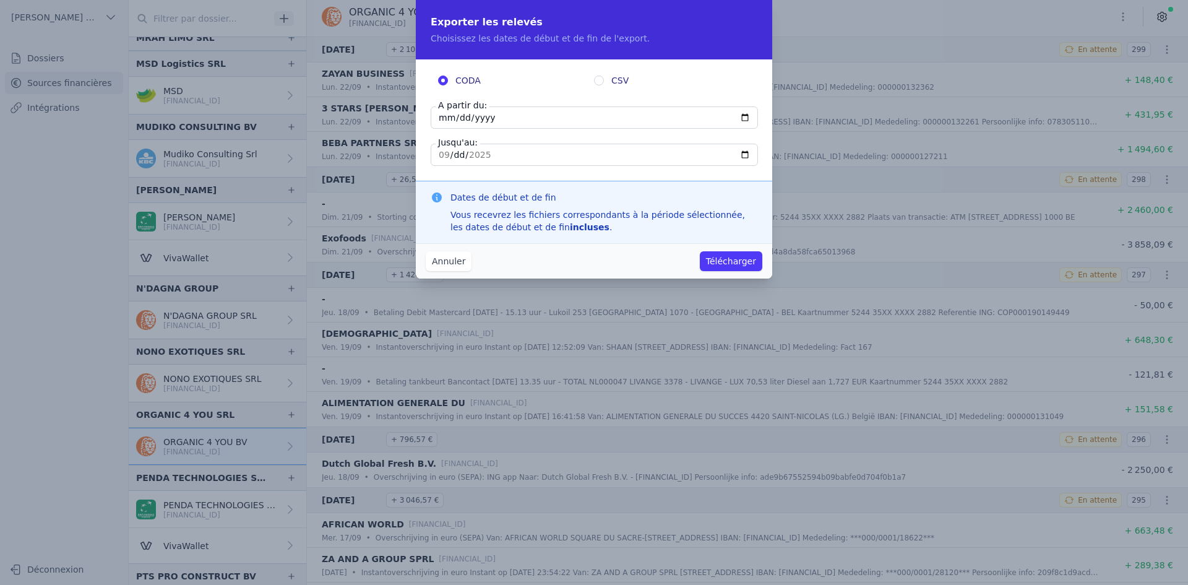
click at [438, 119] on input "[DATE]" at bounding box center [594, 117] width 327 height 22
type input "[DATE]"
click at [700, 251] on button "Télécharger" at bounding box center [731, 261] width 62 height 20
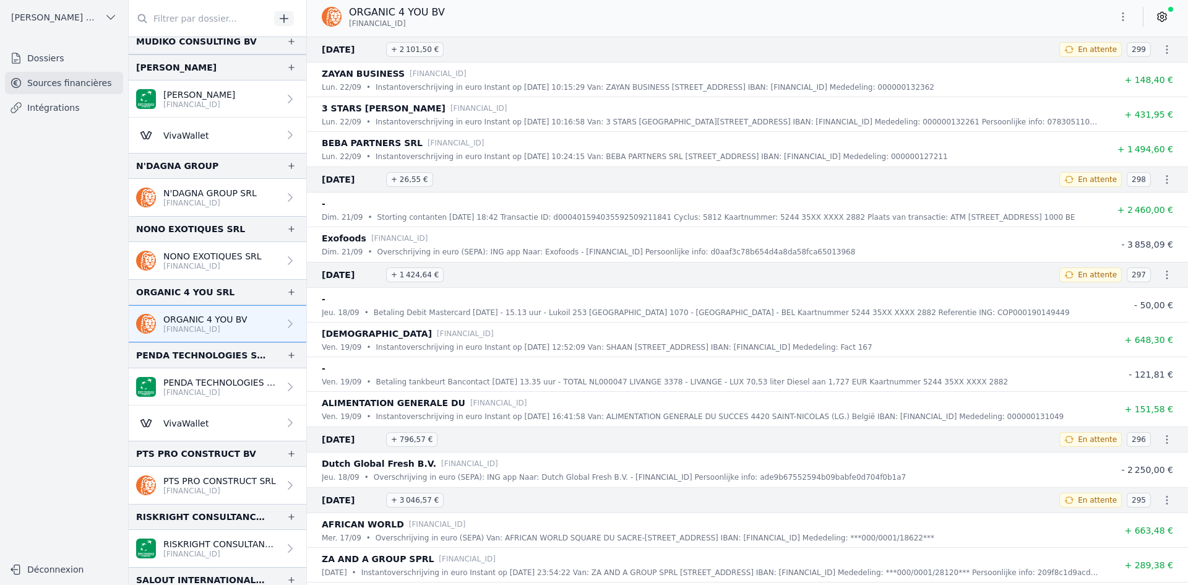
scroll to position [2228, 0]
click at [199, 390] on p "[FINANCIAL_ID]" at bounding box center [221, 391] width 116 height 10
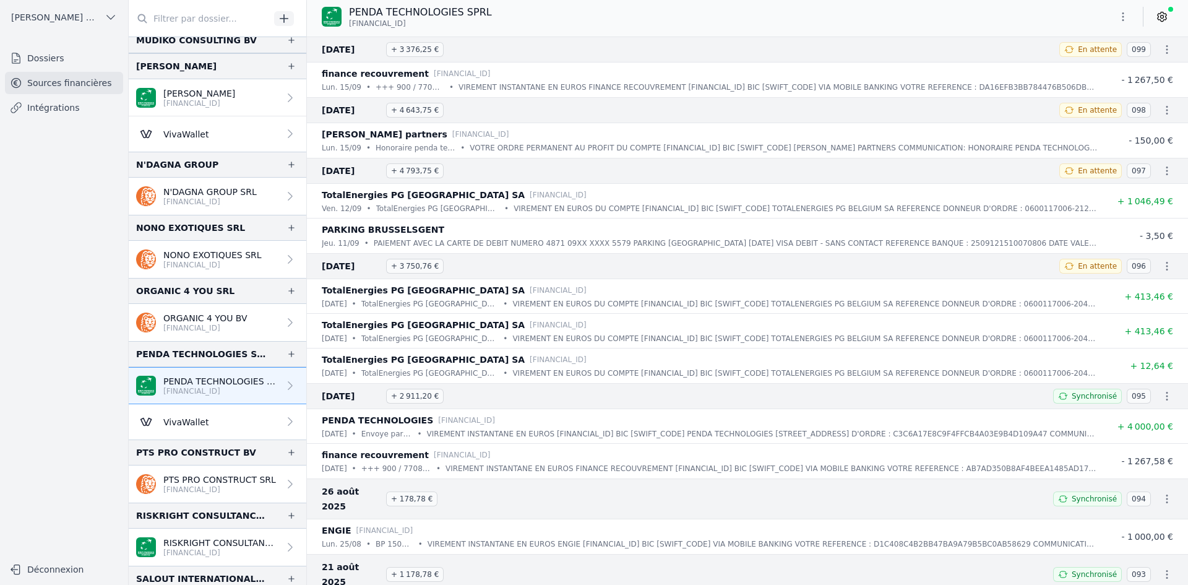
click at [182, 487] on p "[FINANCIAL_ID]" at bounding box center [219, 490] width 113 height 10
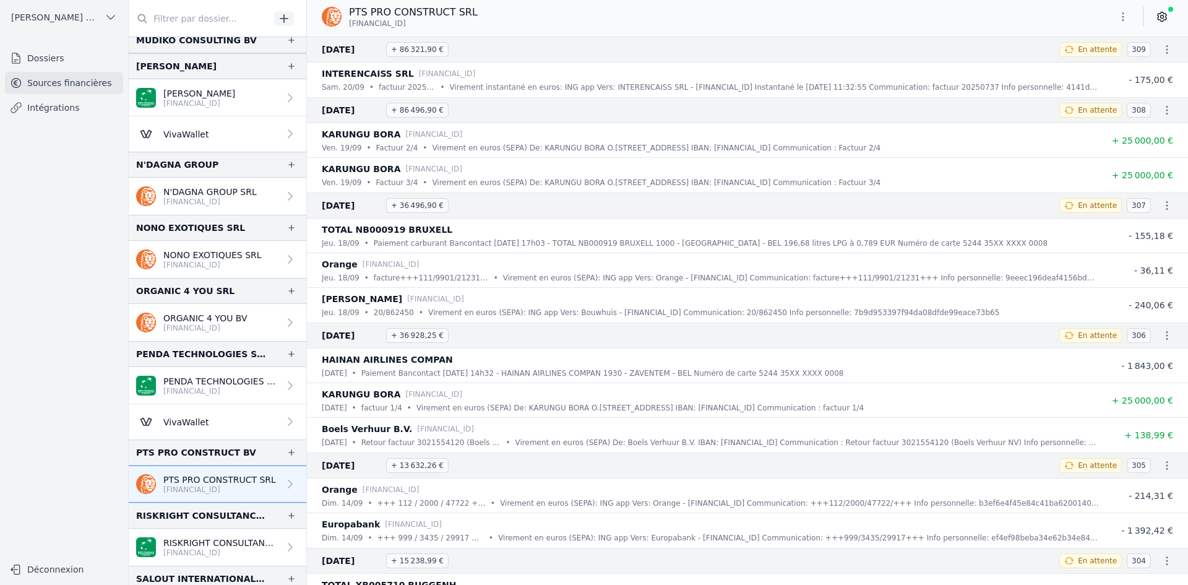
click at [1116, 17] on button "button" at bounding box center [1123, 17] width 25 height 20
click at [1099, 66] on button "Exporter" at bounding box center [1093, 65] width 89 height 23
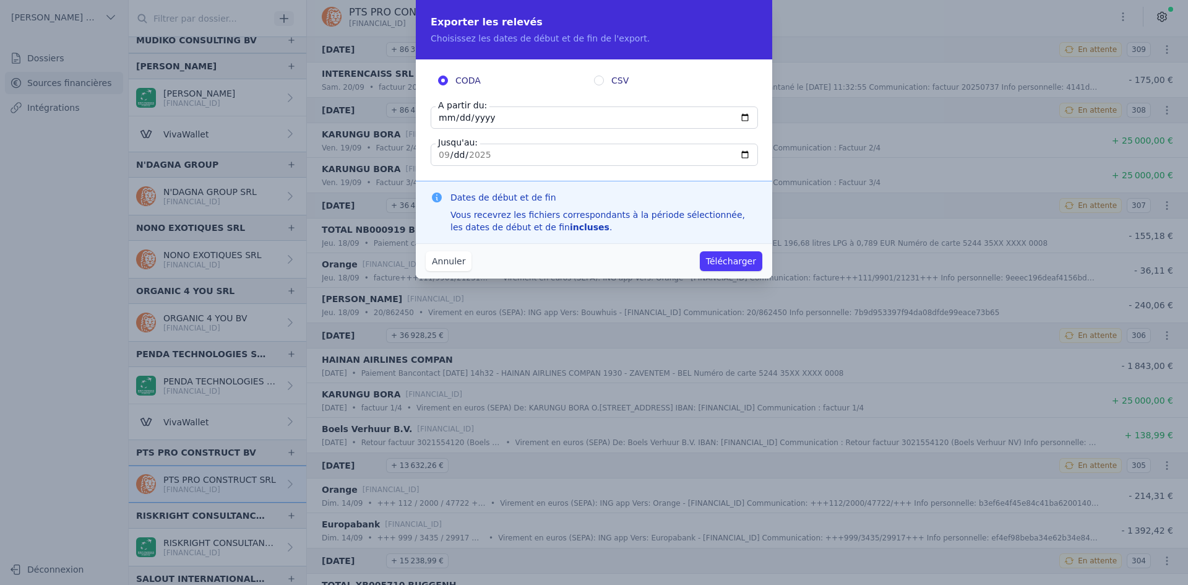
click at [449, 121] on input "[DATE]" at bounding box center [594, 117] width 327 height 22
type input "[DATE]"
click at [725, 266] on button "Télécharger" at bounding box center [731, 261] width 62 height 20
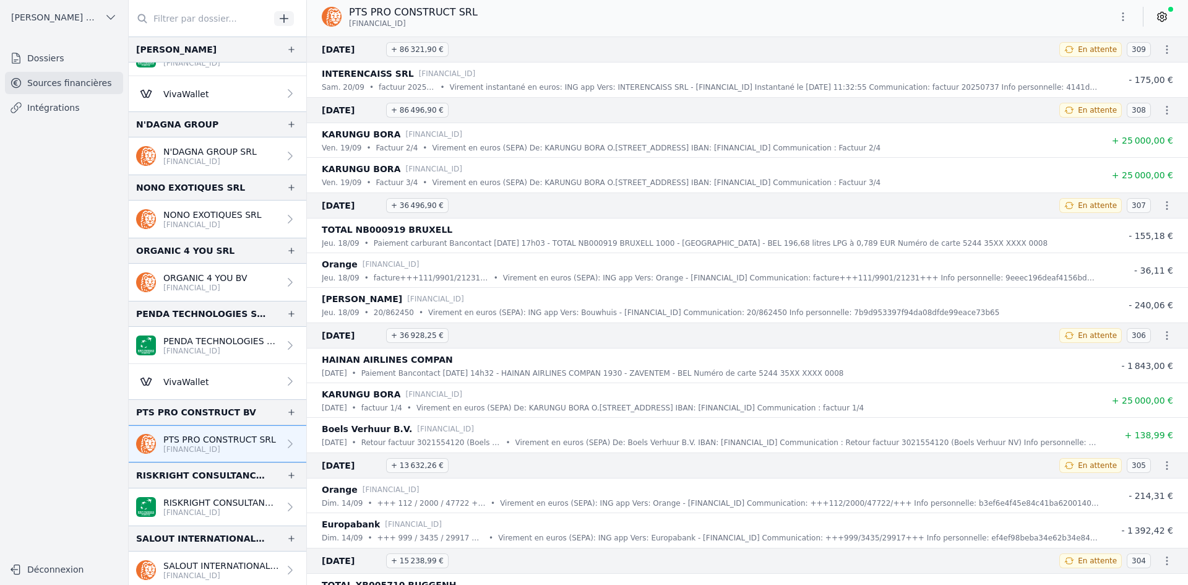
scroll to position [2290, 0]
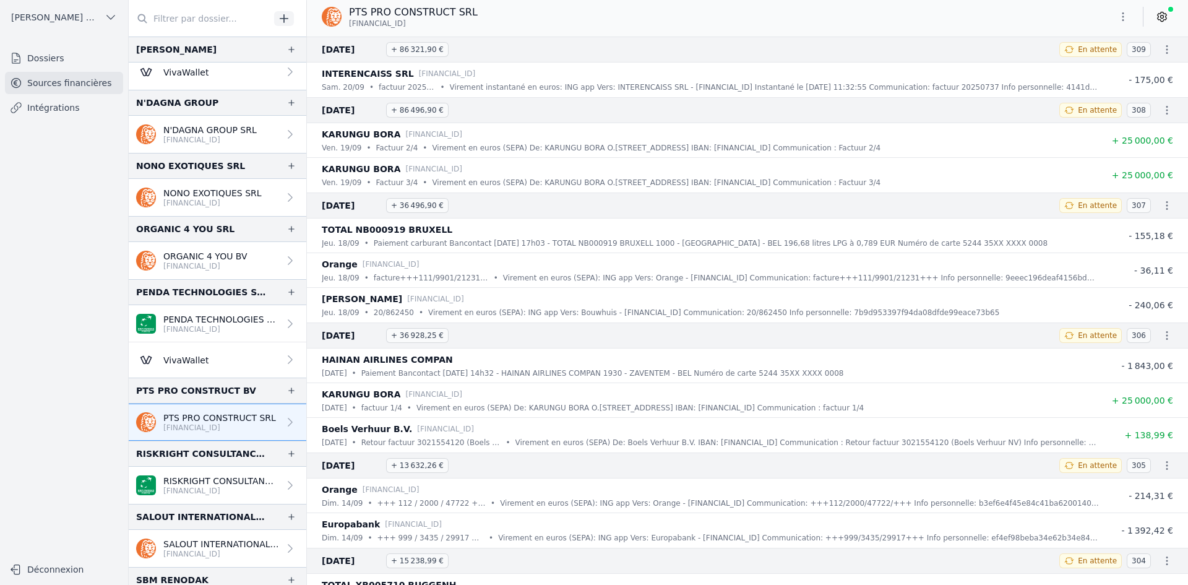
click at [196, 486] on p "[FINANCIAL_ID]" at bounding box center [221, 491] width 116 height 10
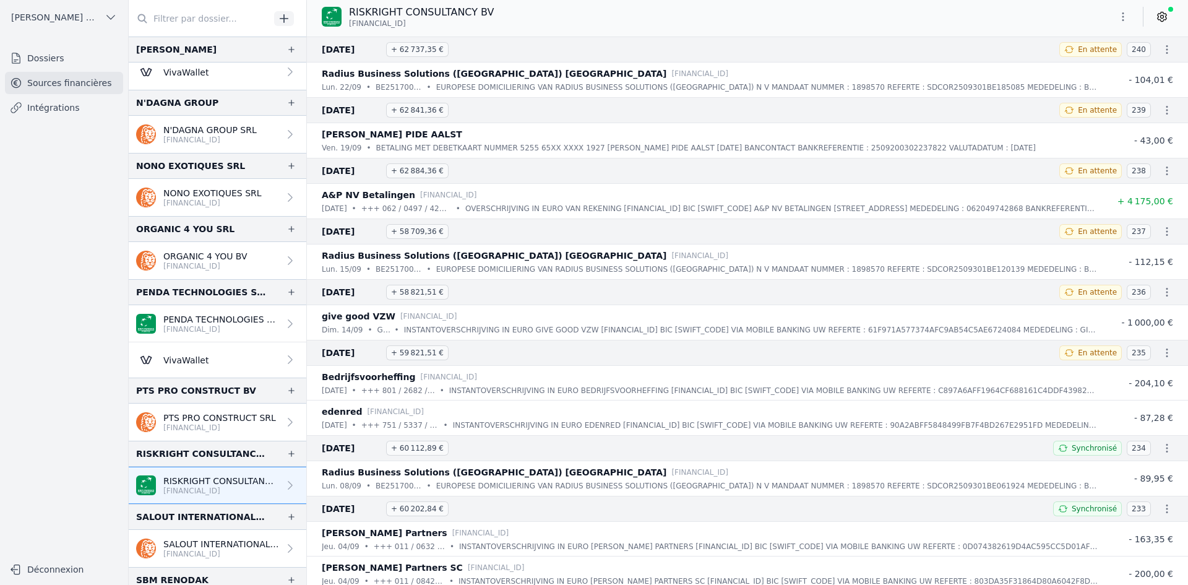
click at [1130, 16] on button "button" at bounding box center [1123, 17] width 25 height 20
click at [1105, 66] on button "Exporter" at bounding box center [1093, 65] width 89 height 23
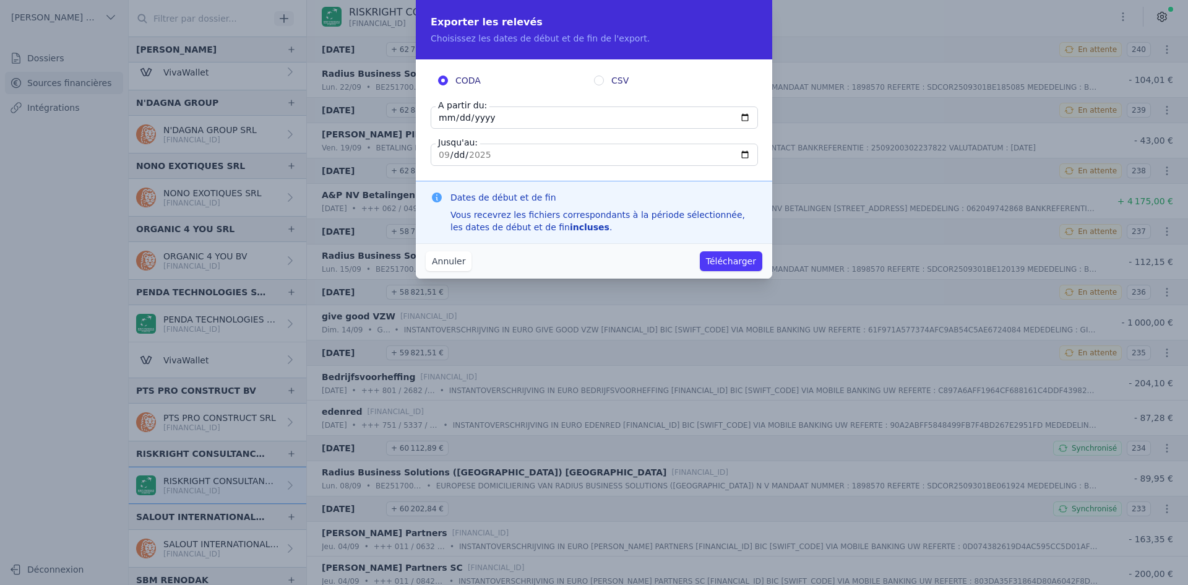
click at [446, 114] on input "[DATE]" at bounding box center [594, 117] width 327 height 22
type input "[DATE]"
click at [723, 261] on button "Télécharger" at bounding box center [731, 261] width 62 height 20
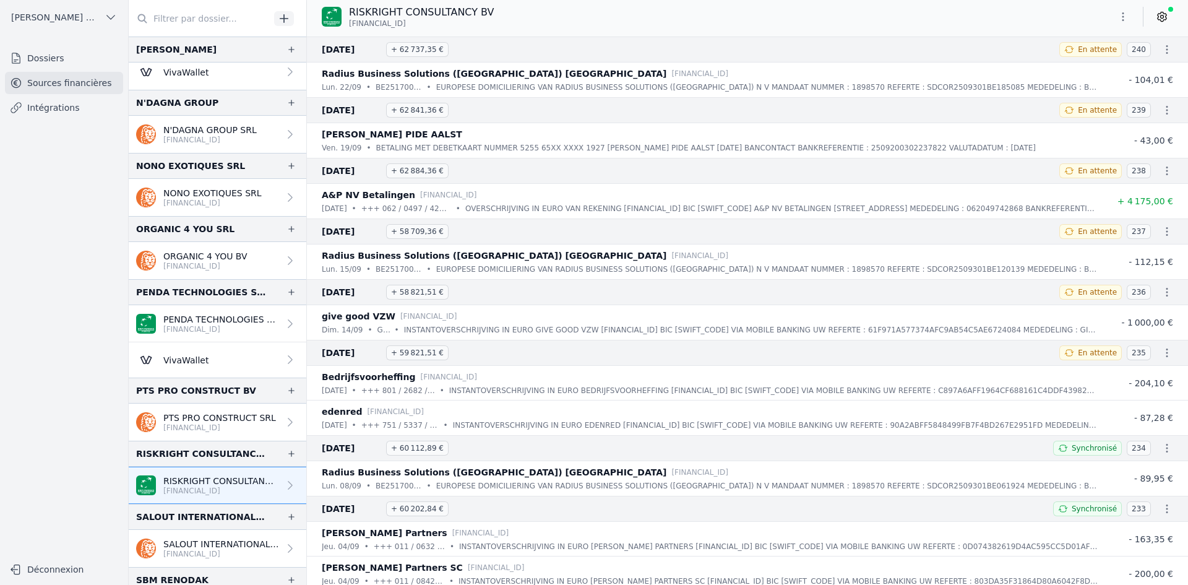
scroll to position [2351, 0]
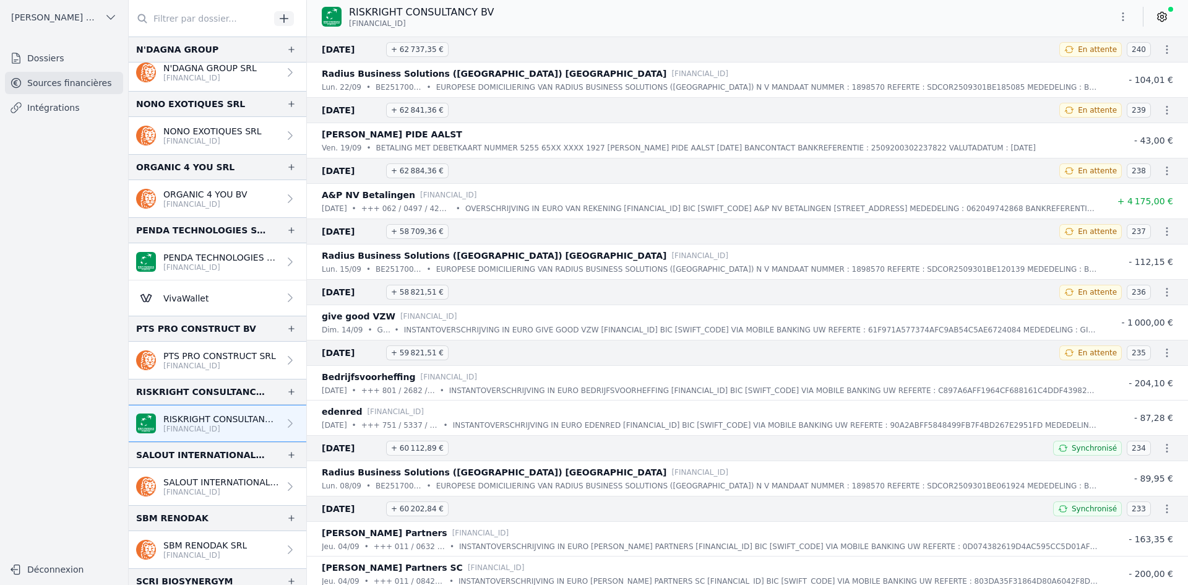
click at [191, 482] on p "SALOUT INTERNATIONAL SRL" at bounding box center [221, 482] width 116 height 12
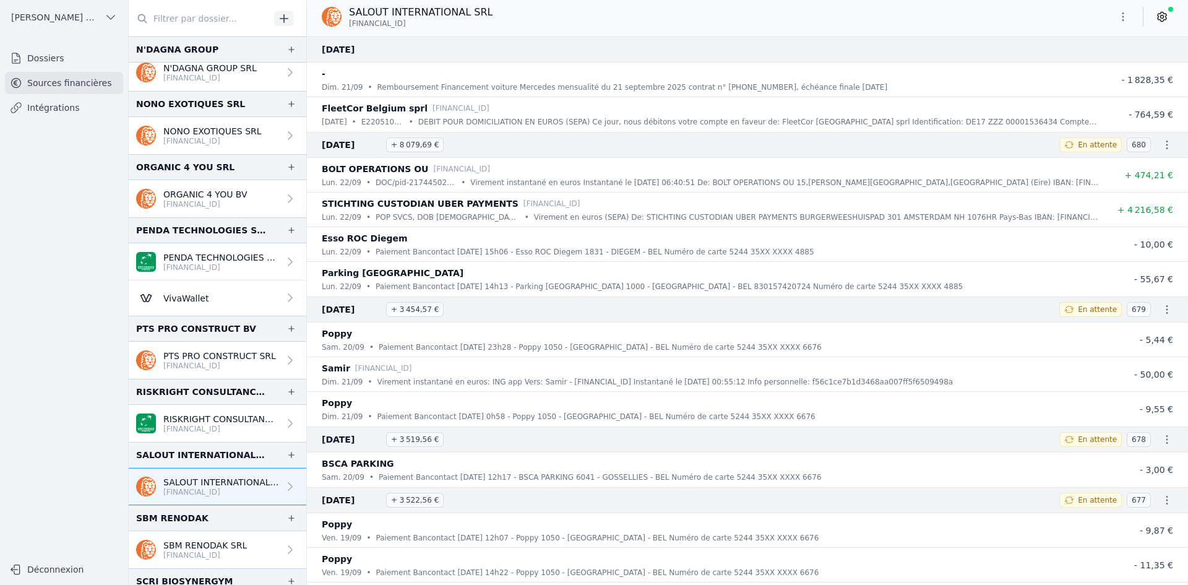
click at [1124, 18] on icon "button" at bounding box center [1123, 17] width 12 height 12
click at [1104, 63] on button "Exporter" at bounding box center [1093, 65] width 89 height 23
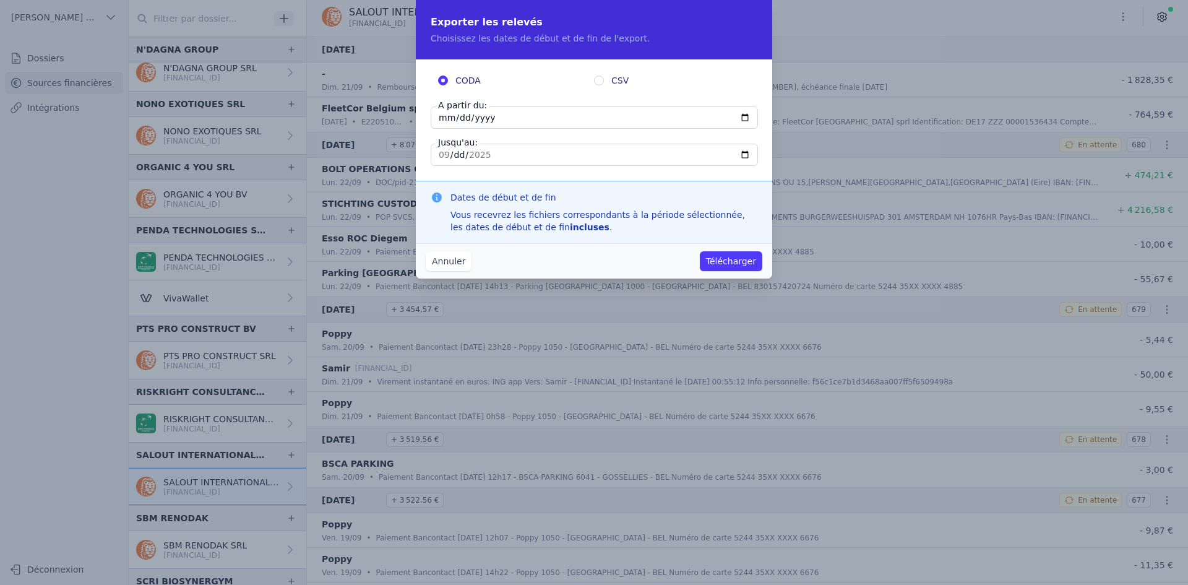
click at [441, 120] on input "[DATE]" at bounding box center [594, 117] width 327 height 22
type input "[DATE]"
click at [733, 259] on button "Télécharger" at bounding box center [731, 261] width 62 height 20
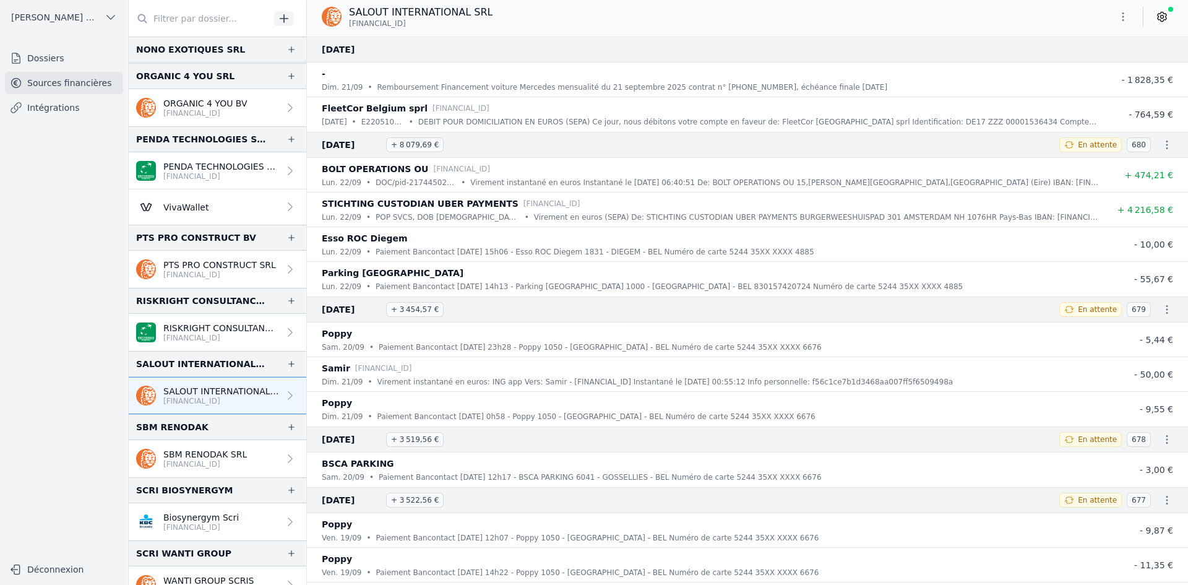
scroll to position [2475, 0]
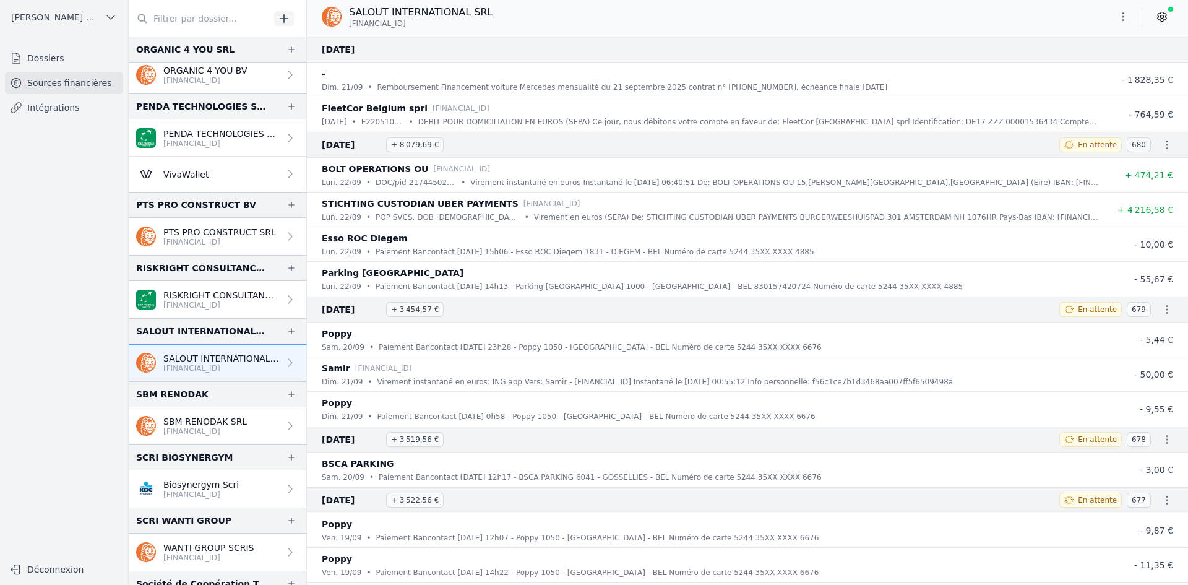
click at [191, 428] on p "[FINANCIAL_ID]" at bounding box center [205, 431] width 84 height 10
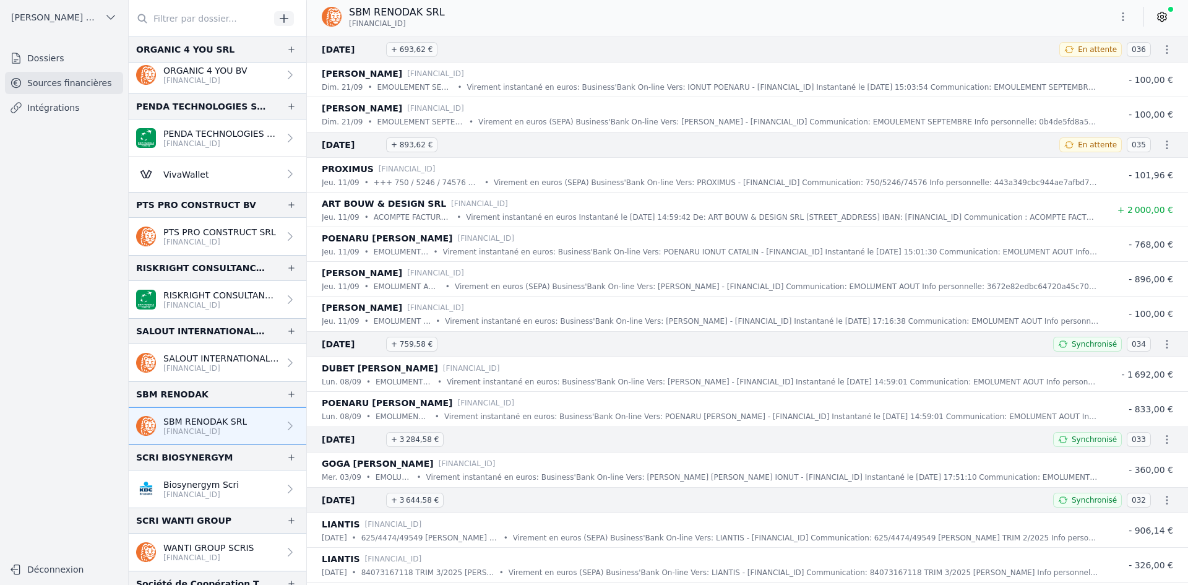
click at [1126, 20] on icon "button" at bounding box center [1123, 17] width 12 height 12
click at [1074, 64] on button "Exporter" at bounding box center [1093, 65] width 89 height 23
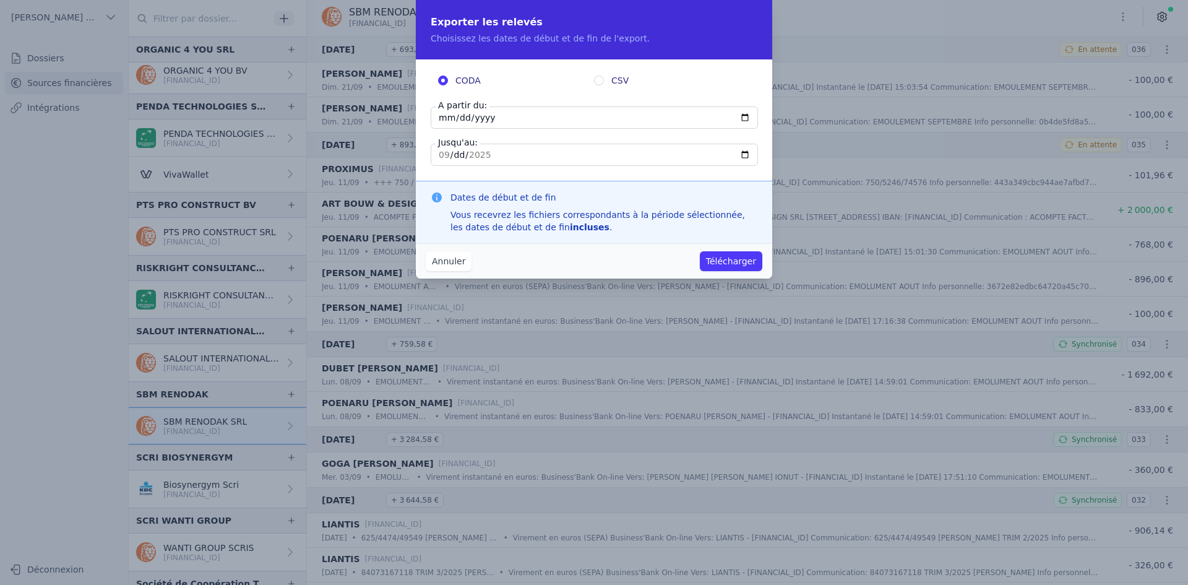
click at [442, 118] on input "[DATE]" at bounding box center [594, 117] width 327 height 22
type input "[DATE]"
click at [700, 251] on button "Télécharger" at bounding box center [731, 261] width 62 height 20
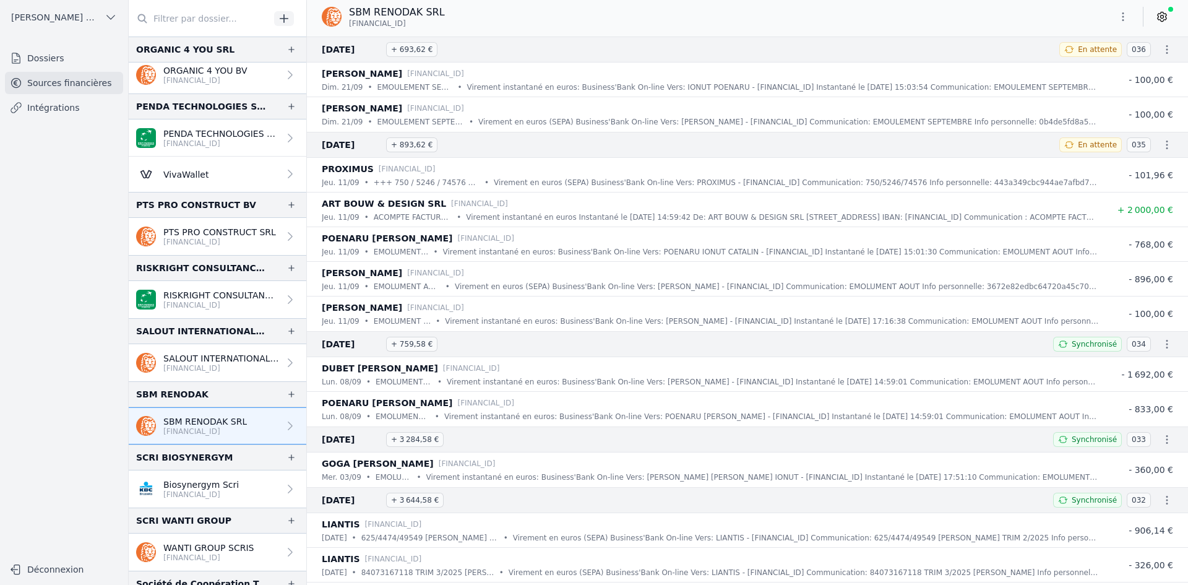
click at [236, 486] on link "Biosynergym Scri [FINANCIAL_ID]" at bounding box center [218, 488] width 178 height 37
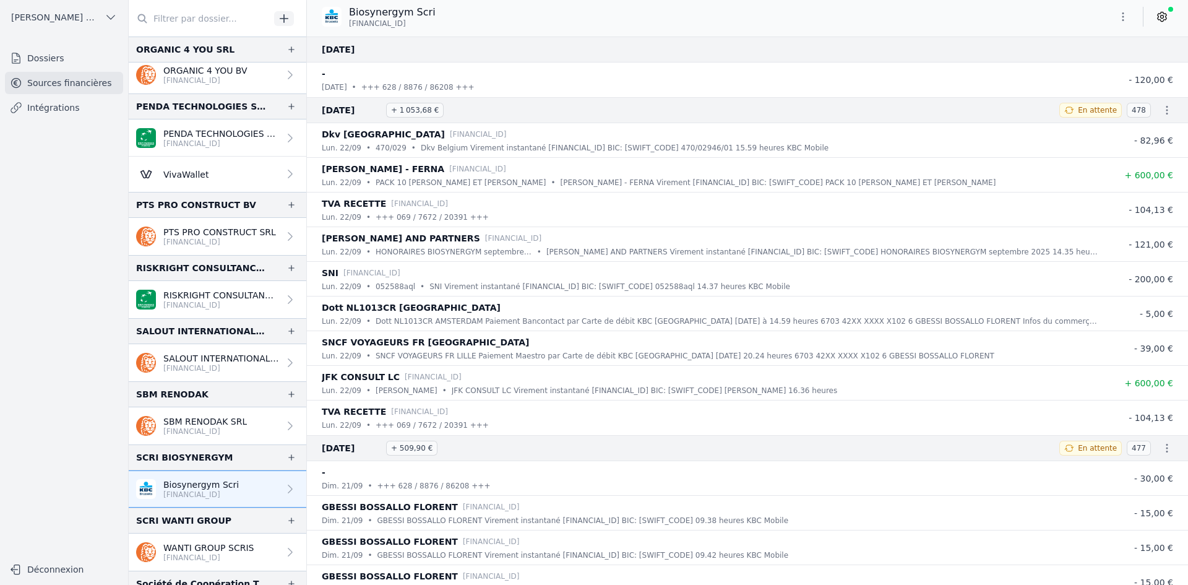
click at [1121, 17] on icon "button" at bounding box center [1123, 17] width 12 height 12
click at [1113, 72] on button "Exporter" at bounding box center [1093, 65] width 89 height 23
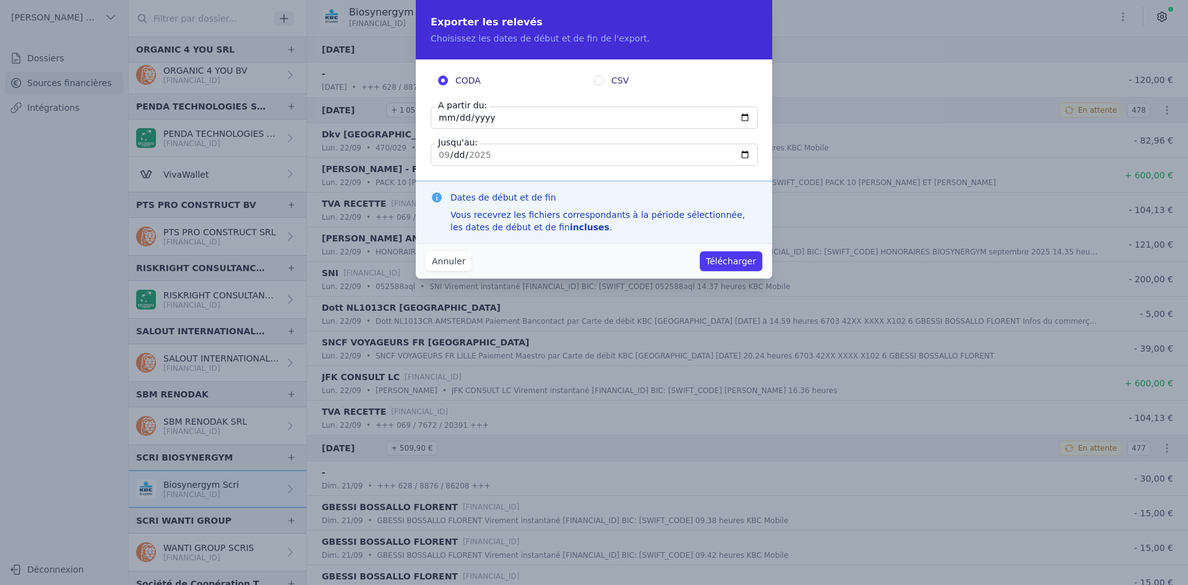
click at [442, 117] on input "[DATE]" at bounding box center [594, 117] width 327 height 22
type input "[DATE]"
click at [700, 251] on button "Télécharger" at bounding box center [731, 261] width 62 height 20
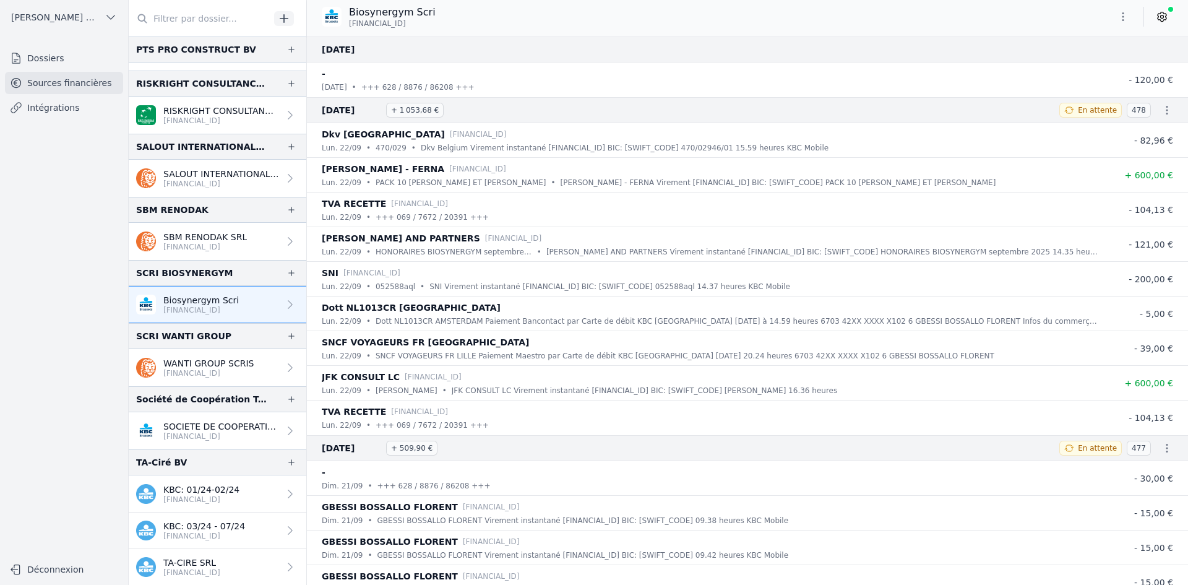
scroll to position [2661, 0]
click at [199, 428] on p "SOCIETE DE COOPERATION TECHNIQUE SR" at bounding box center [221, 425] width 116 height 12
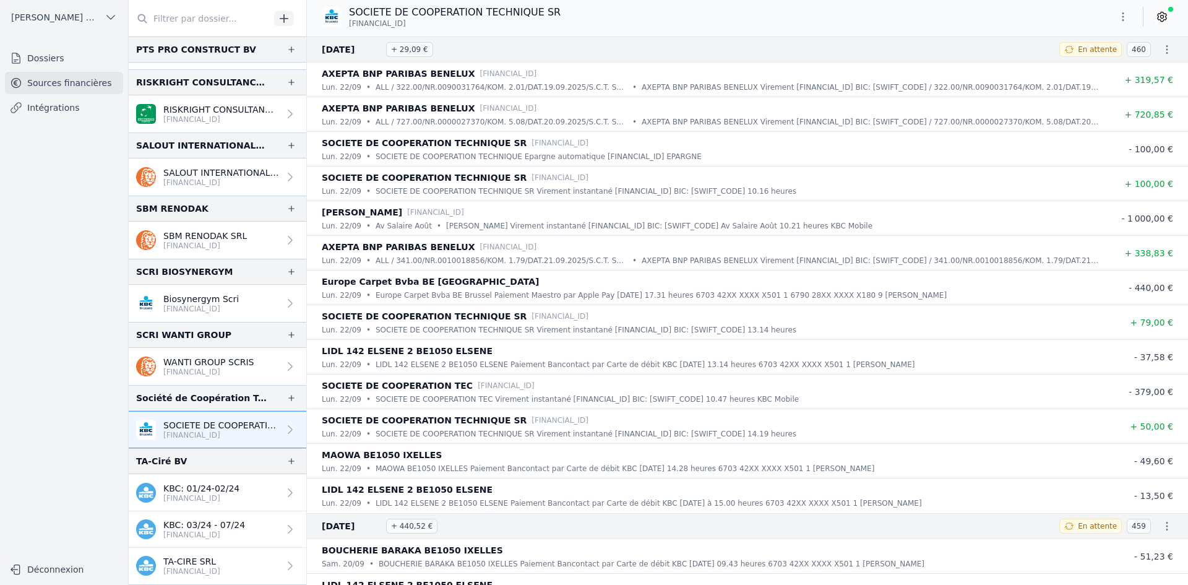
click at [1124, 20] on icon "button" at bounding box center [1123, 17] width 12 height 12
click at [1100, 72] on button "Exporter" at bounding box center [1093, 65] width 89 height 23
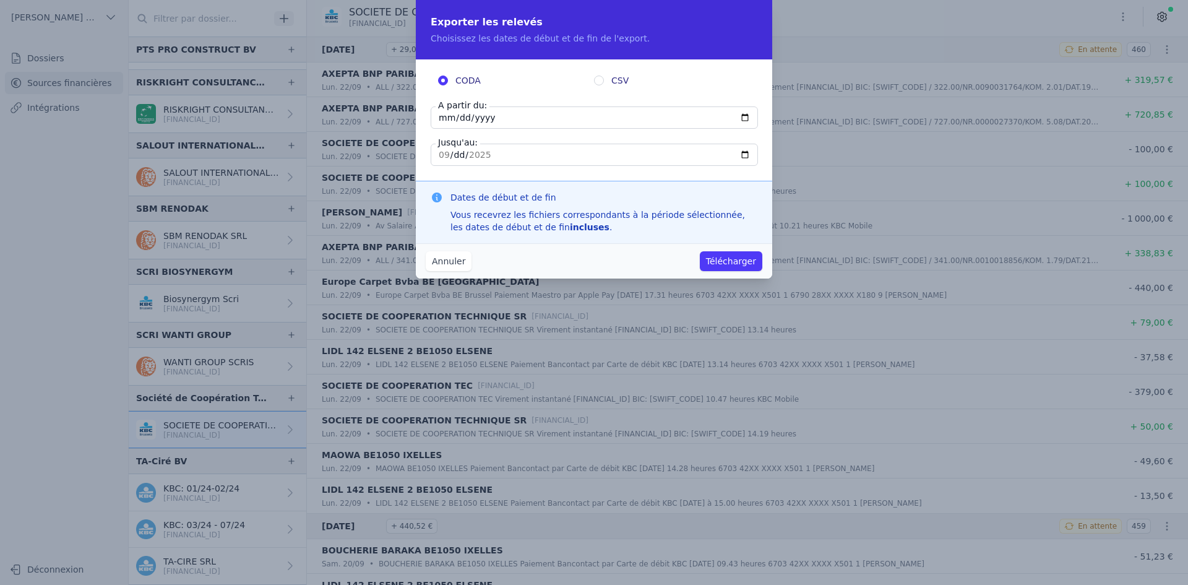
click at [446, 119] on input "[DATE]" at bounding box center [594, 117] width 327 height 22
type input "[DATE]"
click at [700, 251] on button "Télécharger" at bounding box center [731, 261] width 62 height 20
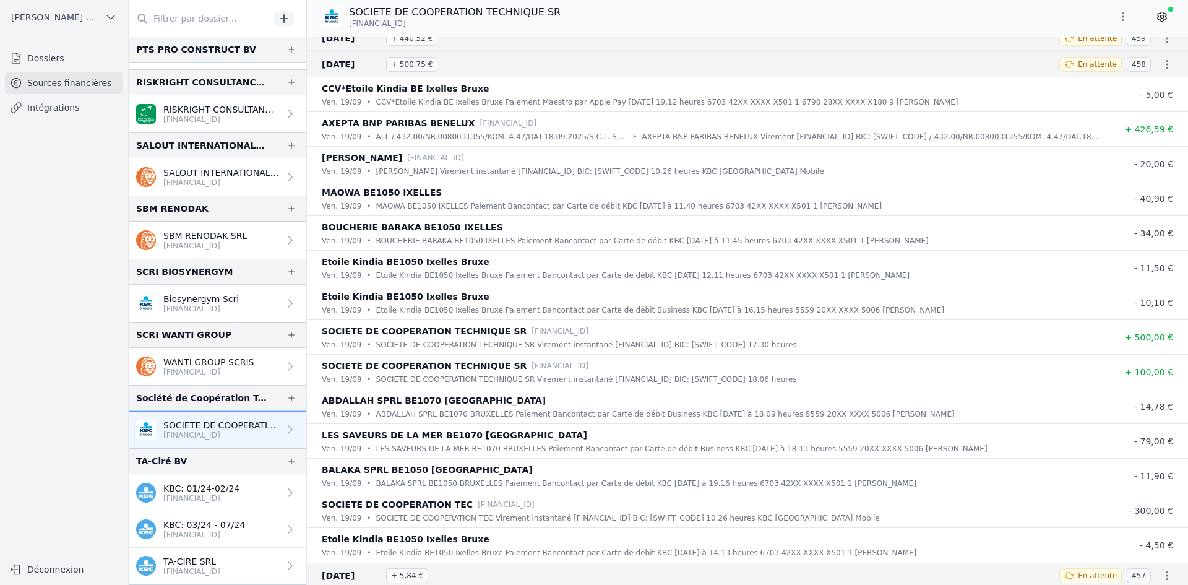
scroll to position [495, 0]
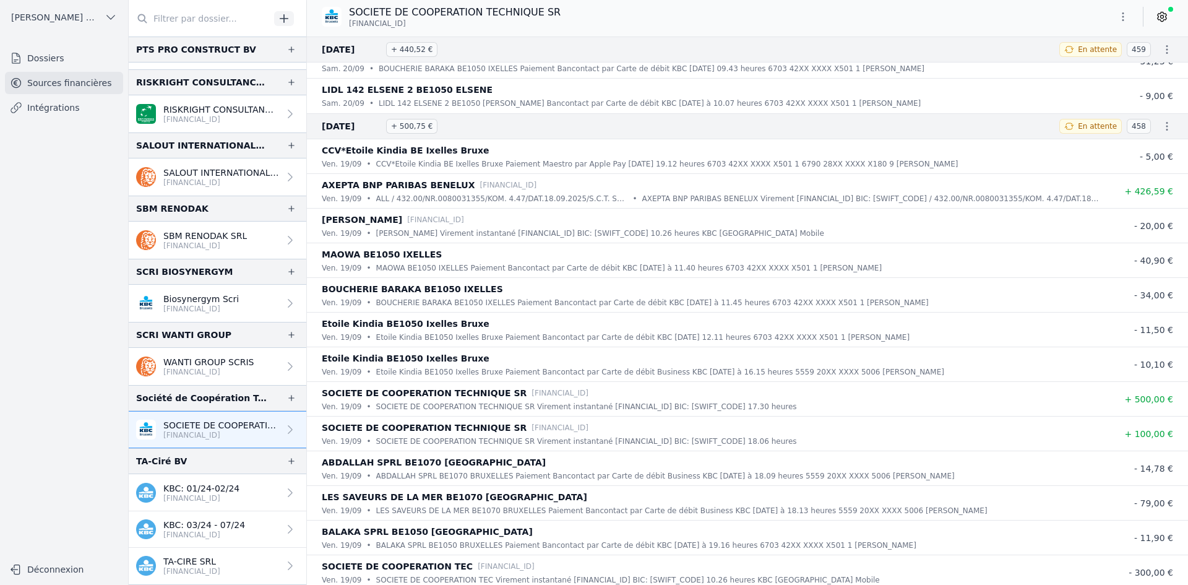
click at [196, 355] on link "WANTI GROUP SCRIS [FINANCIAL_ID]" at bounding box center [218, 366] width 178 height 37
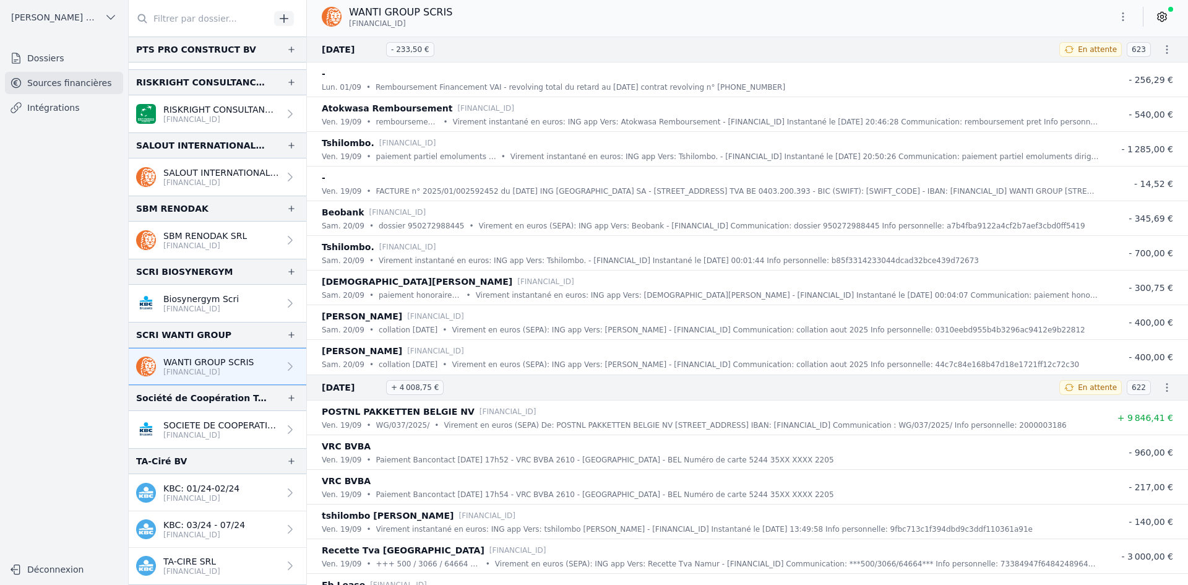
click at [1115, 19] on button "button" at bounding box center [1123, 17] width 25 height 20
click at [1092, 72] on button "Exporter" at bounding box center [1093, 65] width 89 height 23
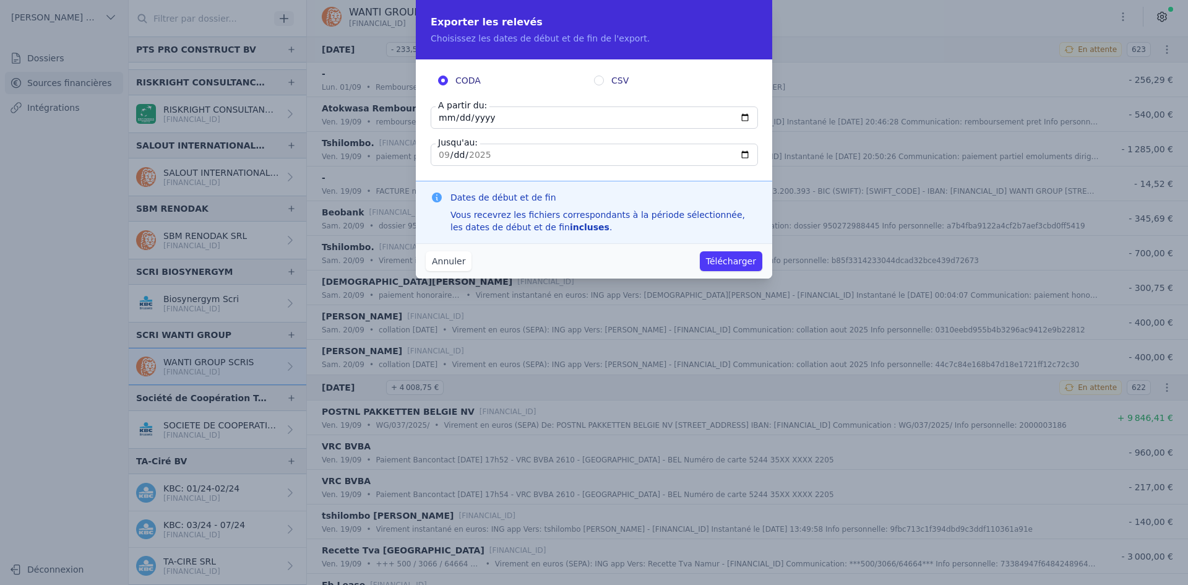
click at [446, 118] on input "[DATE]" at bounding box center [594, 117] width 327 height 22
type input "[DATE]"
click at [732, 269] on button "Télécharger" at bounding box center [731, 261] width 62 height 20
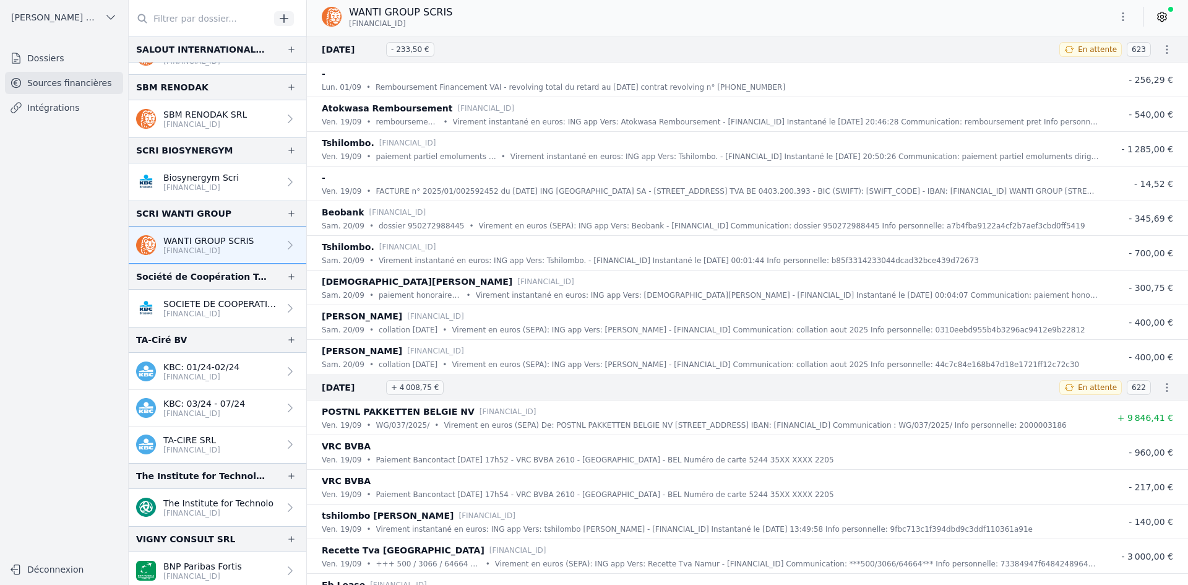
scroll to position [2785, 0]
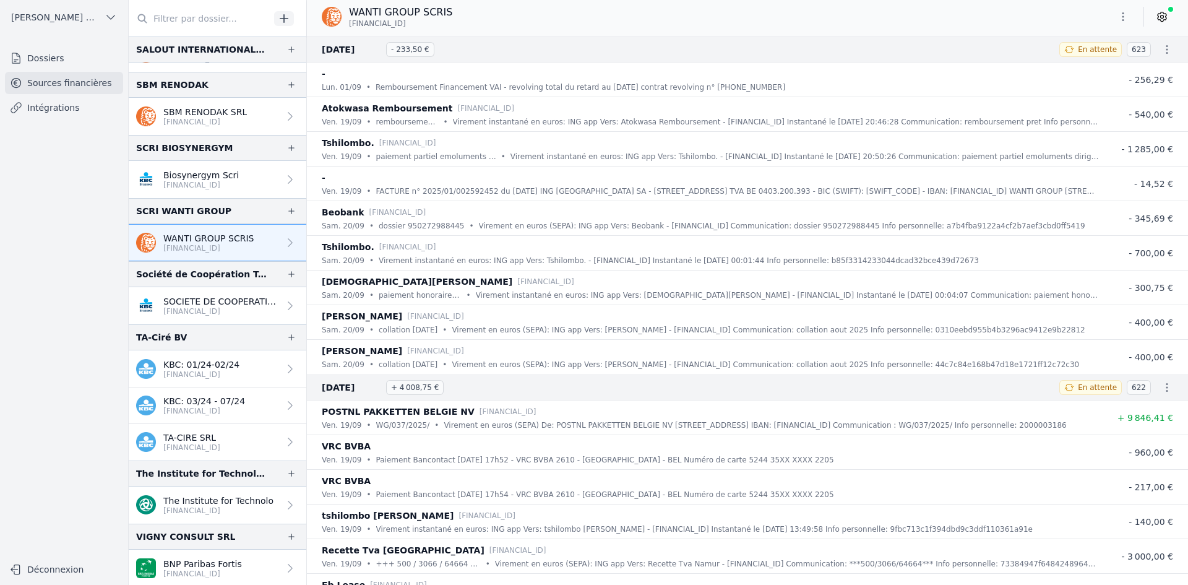
click at [194, 436] on p "TA-CIRE SRL" at bounding box center [191, 437] width 57 height 12
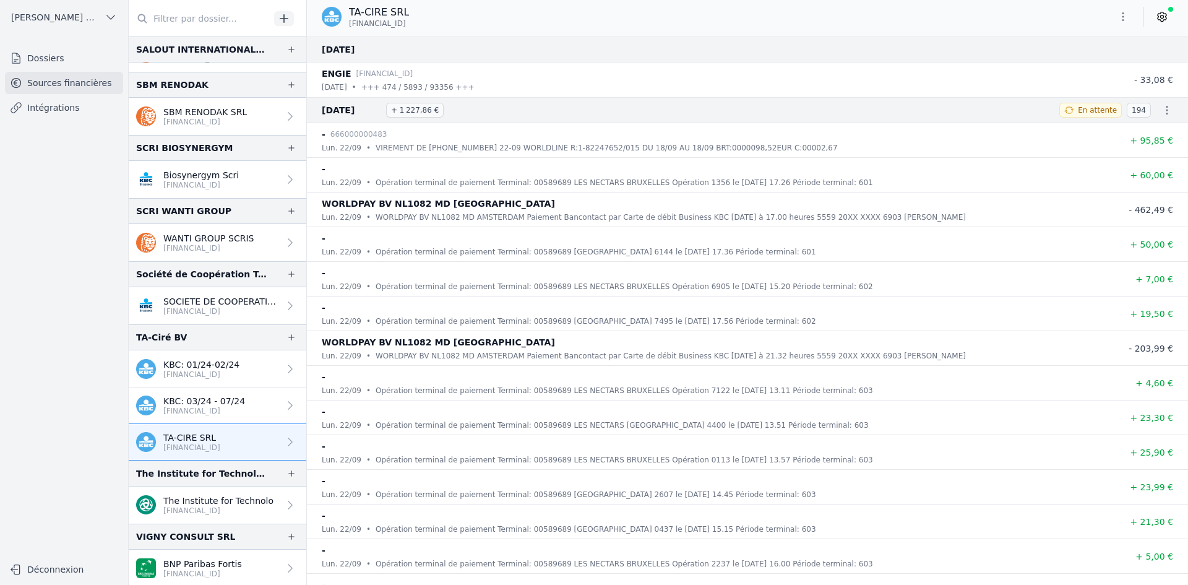
click at [1123, 15] on icon "button" at bounding box center [1123, 17] width 12 height 12
click at [1072, 62] on button "Exporter" at bounding box center [1093, 65] width 89 height 23
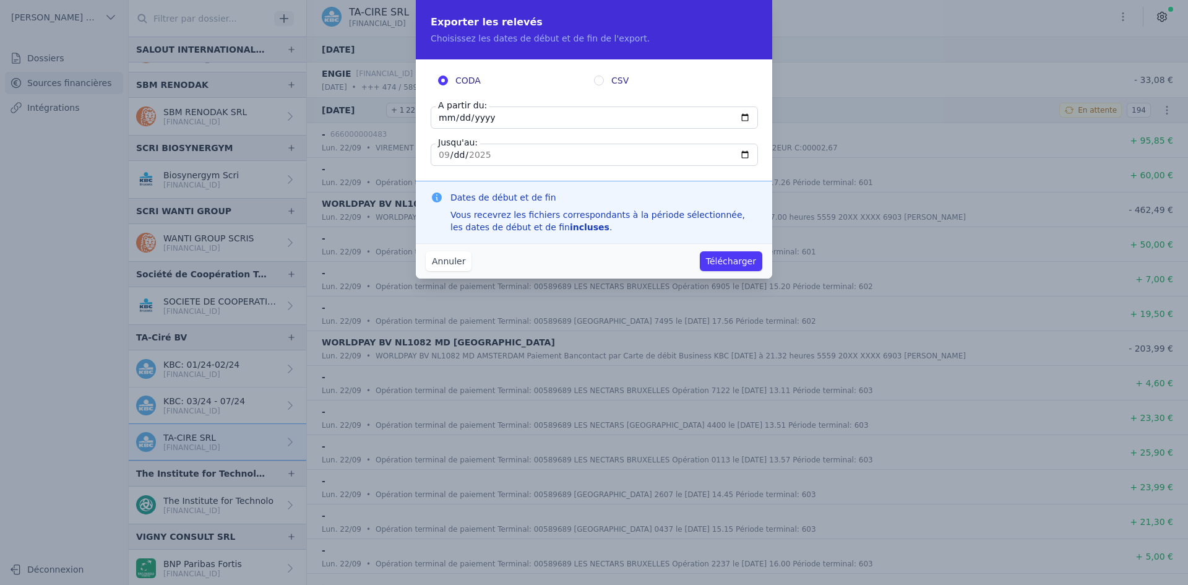
click at [443, 117] on input "[DATE]" at bounding box center [594, 117] width 327 height 22
type input "[DATE]"
click at [700, 251] on button "Télécharger" at bounding box center [731, 261] width 62 height 20
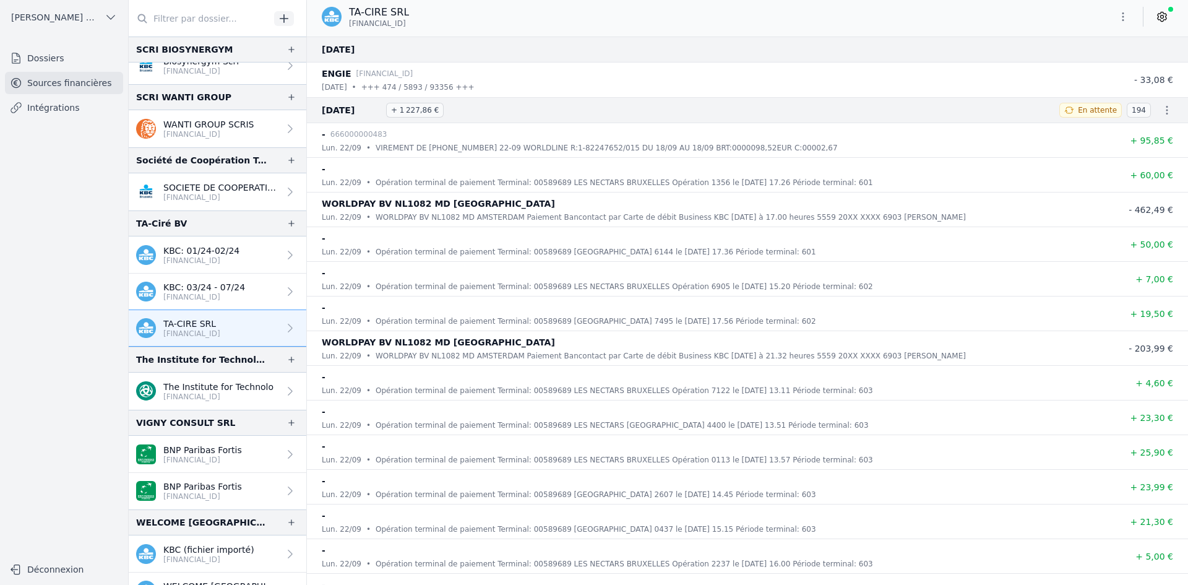
scroll to position [2908, 0]
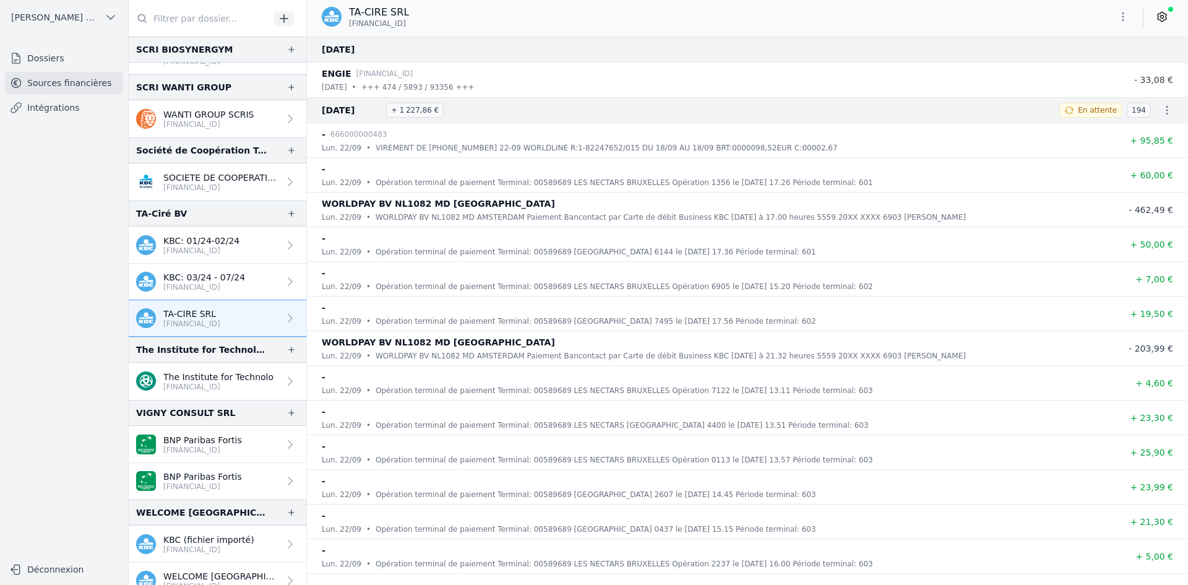
click at [205, 392] on link "The Institute for Technolo [FINANCIAL_ID]" at bounding box center [218, 381] width 178 height 37
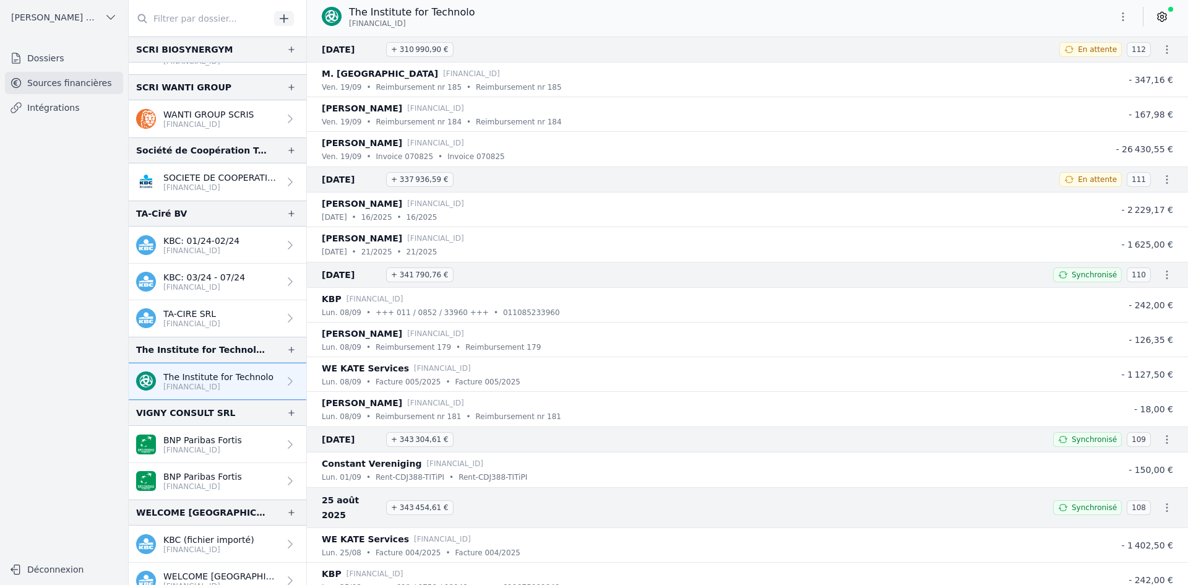
click at [1116, 17] on button "button" at bounding box center [1123, 17] width 25 height 20
click at [1087, 64] on button "Exporter" at bounding box center [1093, 65] width 89 height 23
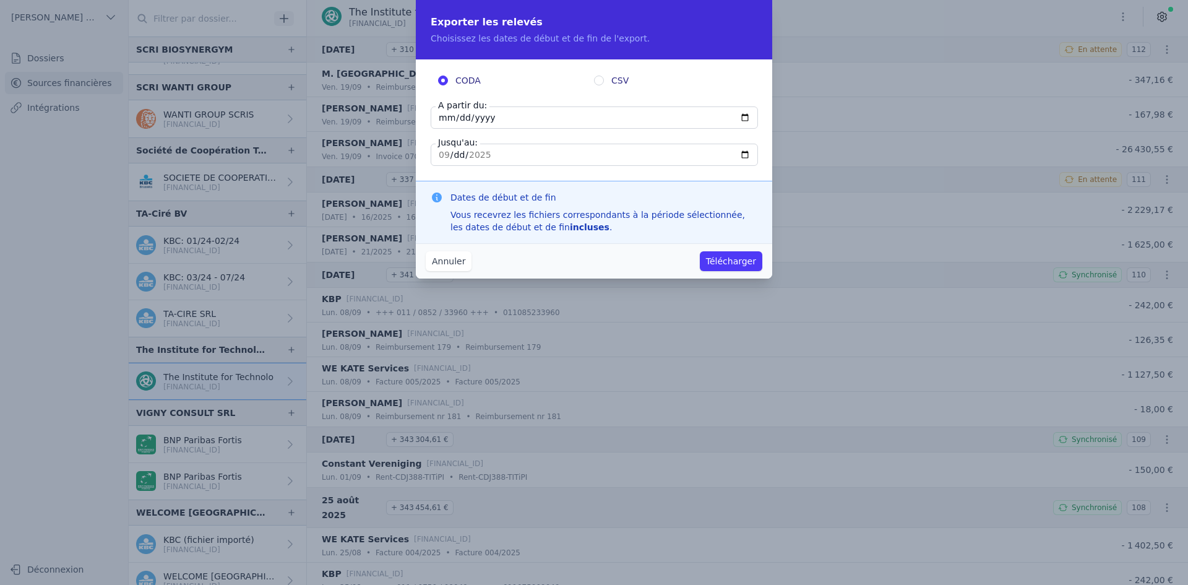
click at [444, 115] on input "[DATE]" at bounding box center [594, 117] width 327 height 22
type input "[DATE]"
click at [700, 251] on button "Télécharger" at bounding box center [731, 261] width 62 height 20
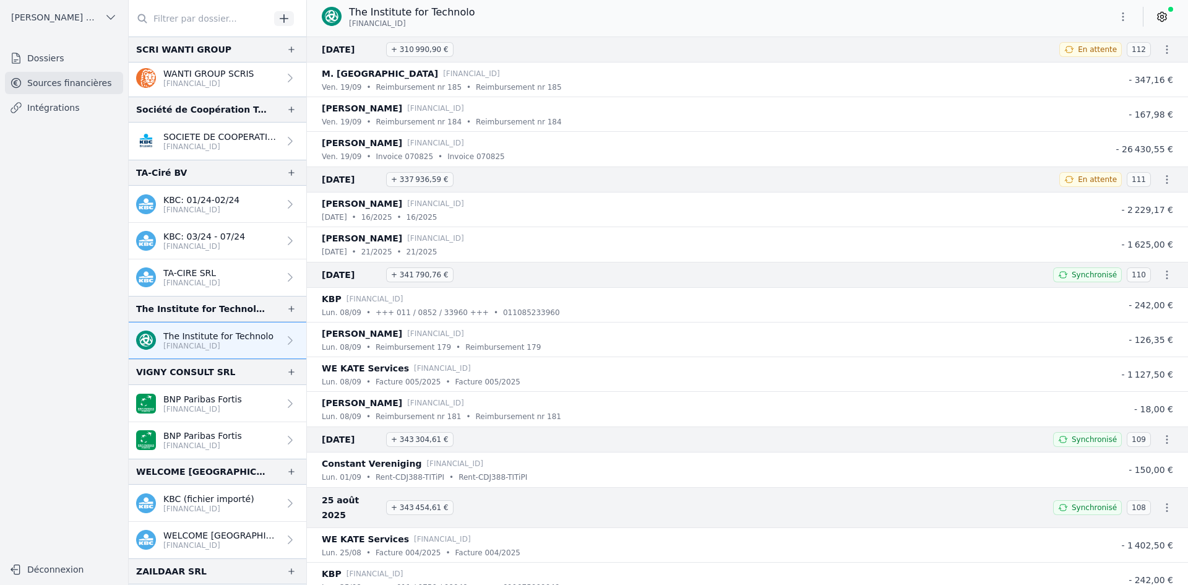
scroll to position [2970, 0]
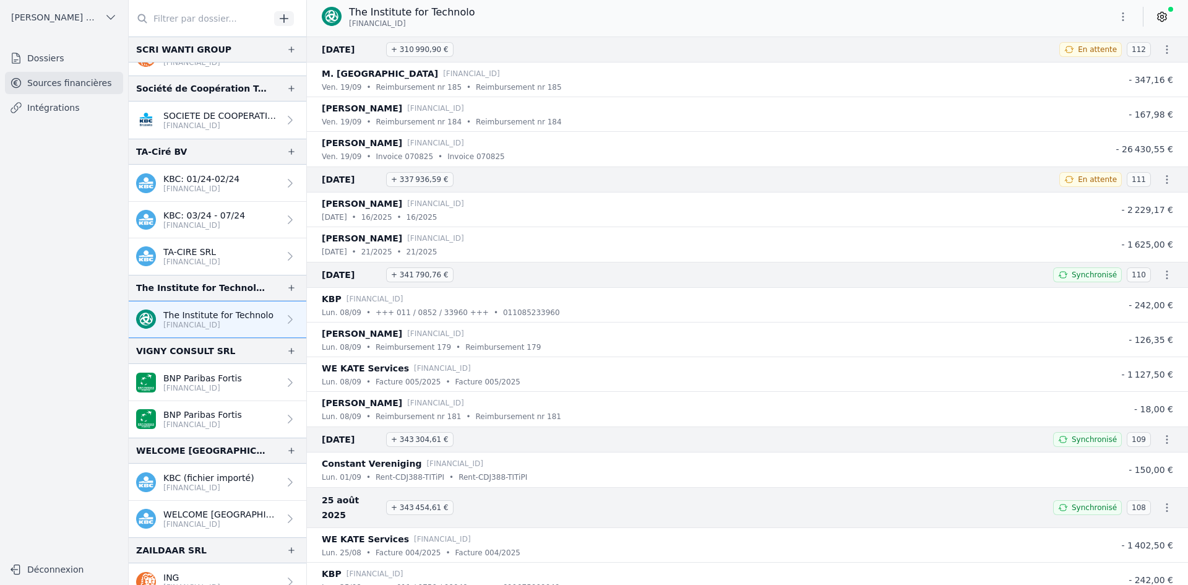
click at [183, 390] on p "[FINANCIAL_ID]" at bounding box center [202, 388] width 79 height 10
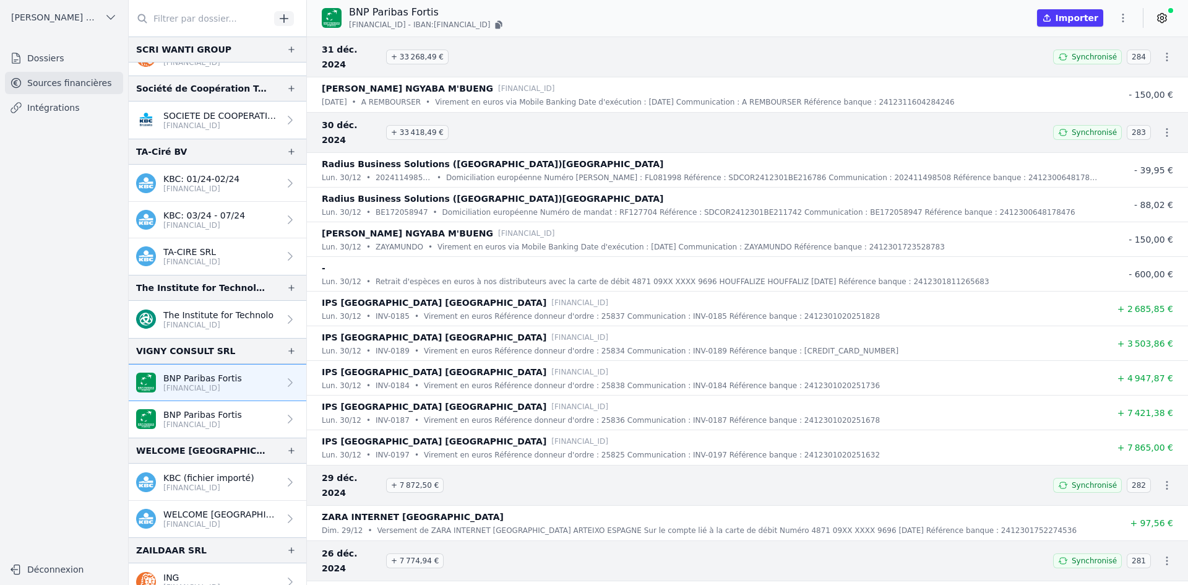
click at [213, 405] on link "BNP Paribas Fortis [FINANCIAL_ID]" at bounding box center [218, 419] width 178 height 37
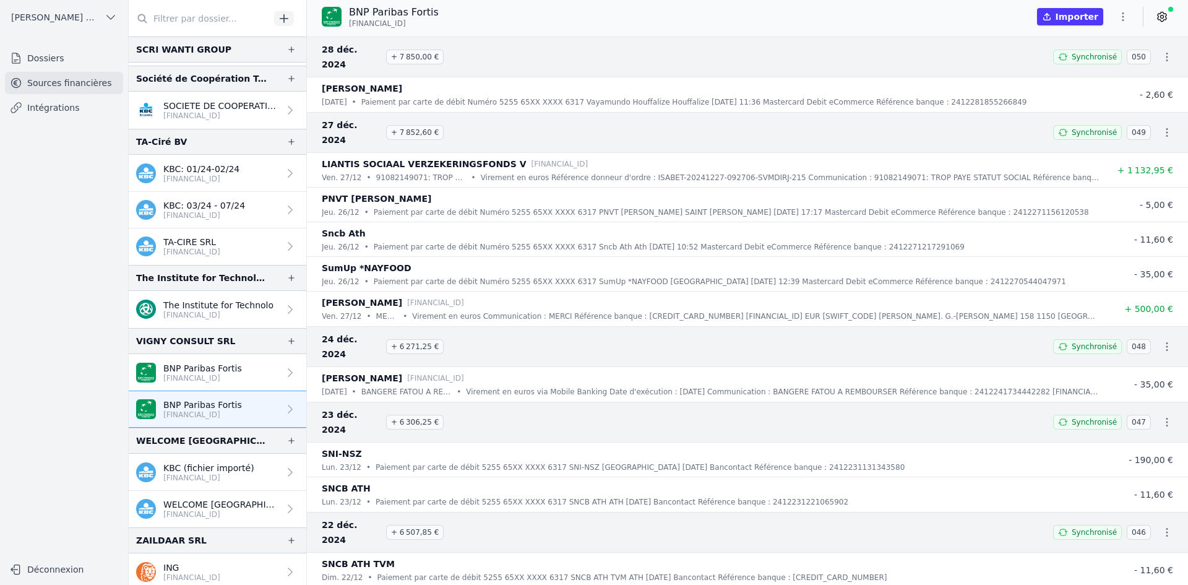
scroll to position [2986, 0]
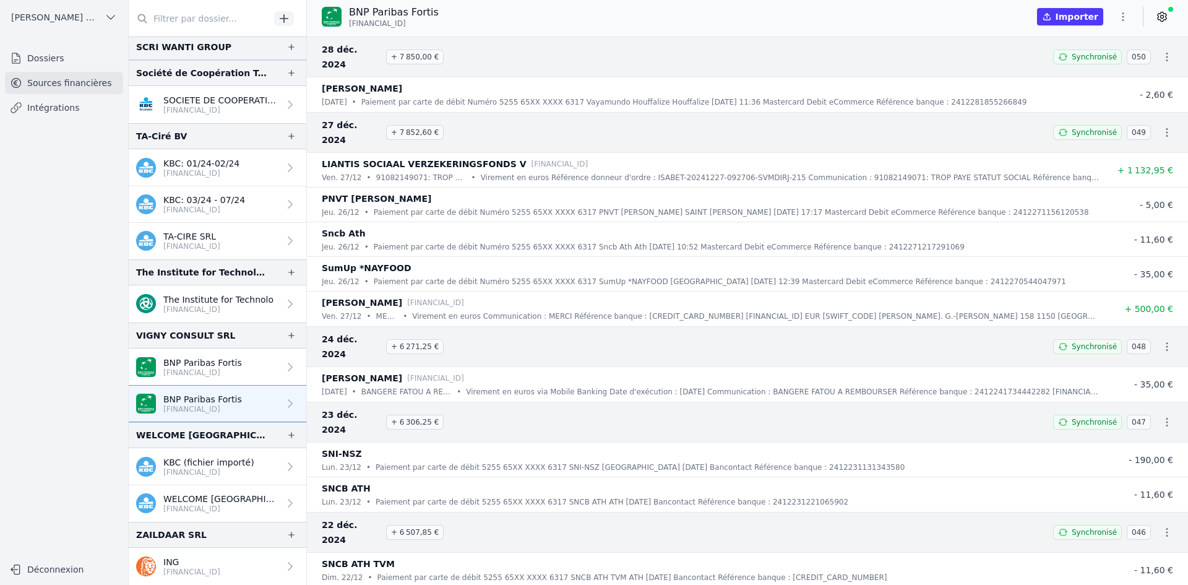
click at [194, 499] on p "WELCOME [GEOGRAPHIC_DATA] [GEOGRAPHIC_DATA] SRL" at bounding box center [221, 499] width 116 height 12
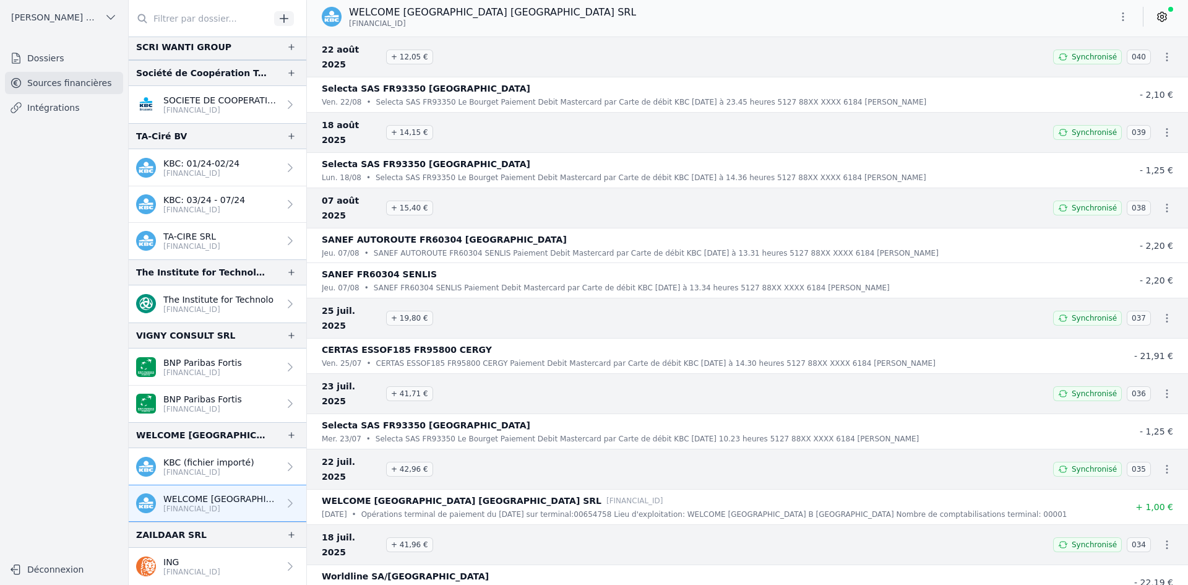
click at [189, 582] on link "ING [FINANCIAL_ID]" at bounding box center [218, 566] width 178 height 37
